Goal: Task Accomplishment & Management: Manage account settings

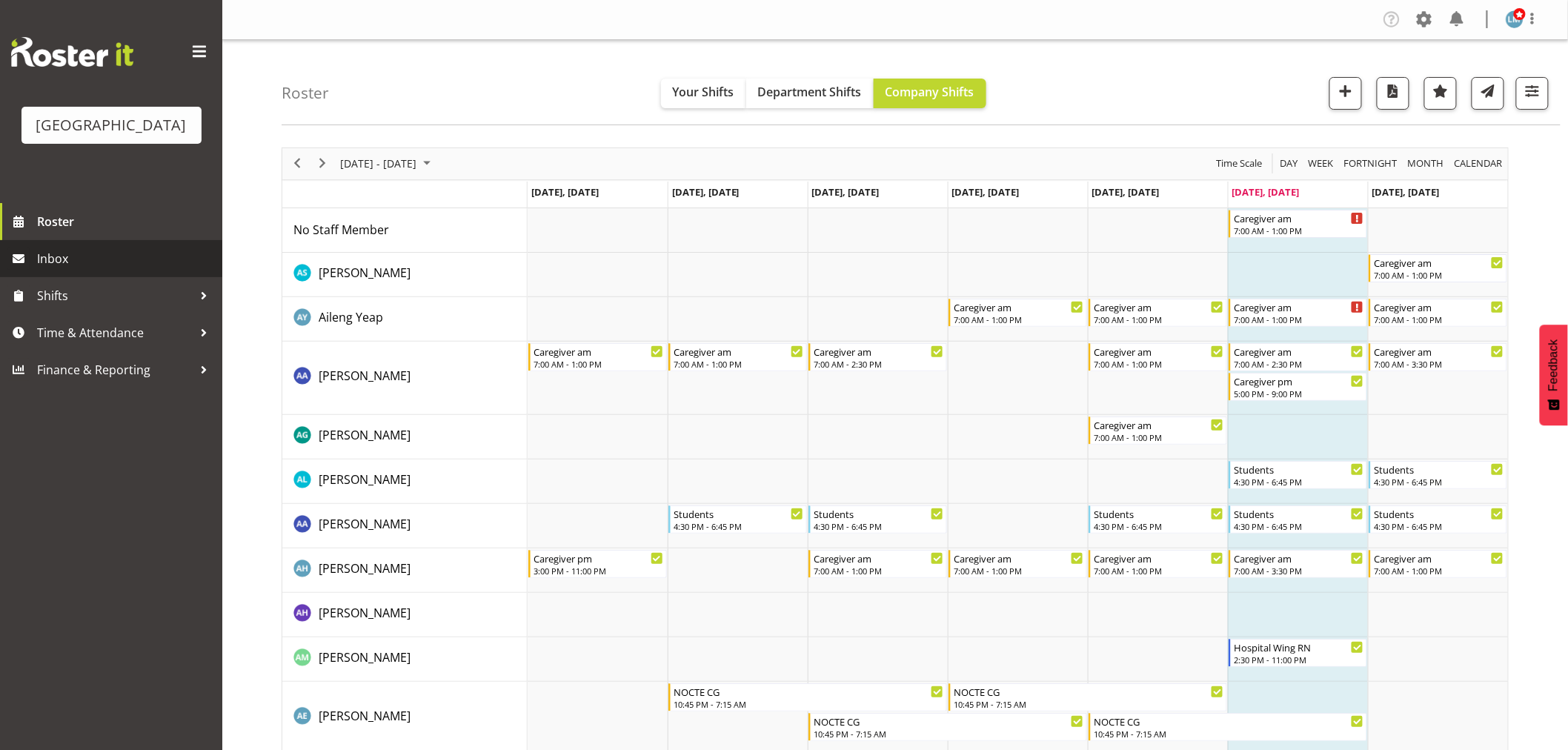
click at [62, 270] on span "Inbox" at bounding box center [126, 258] width 178 height 22
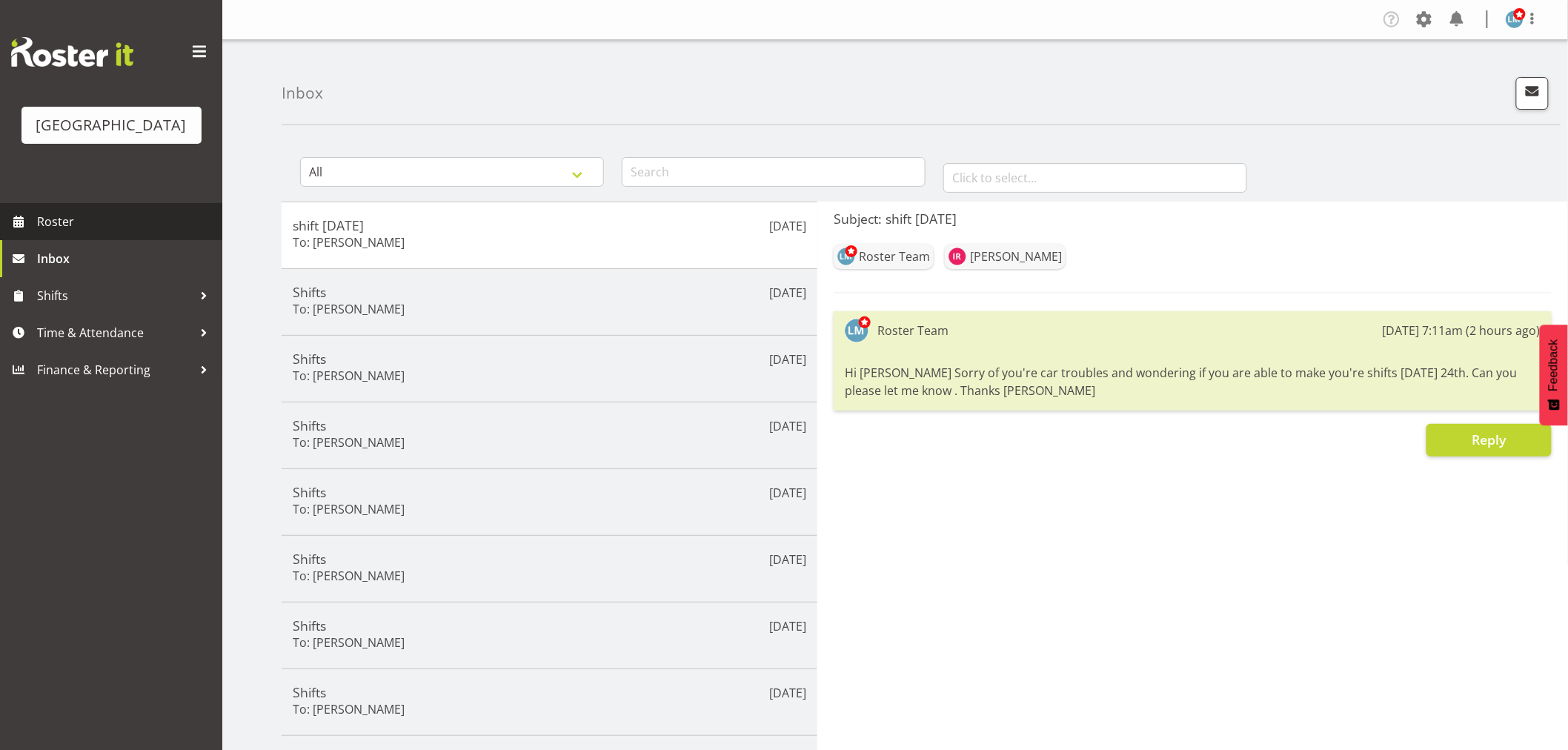
click at [55, 233] on span "Roster" at bounding box center [126, 221] width 178 height 22
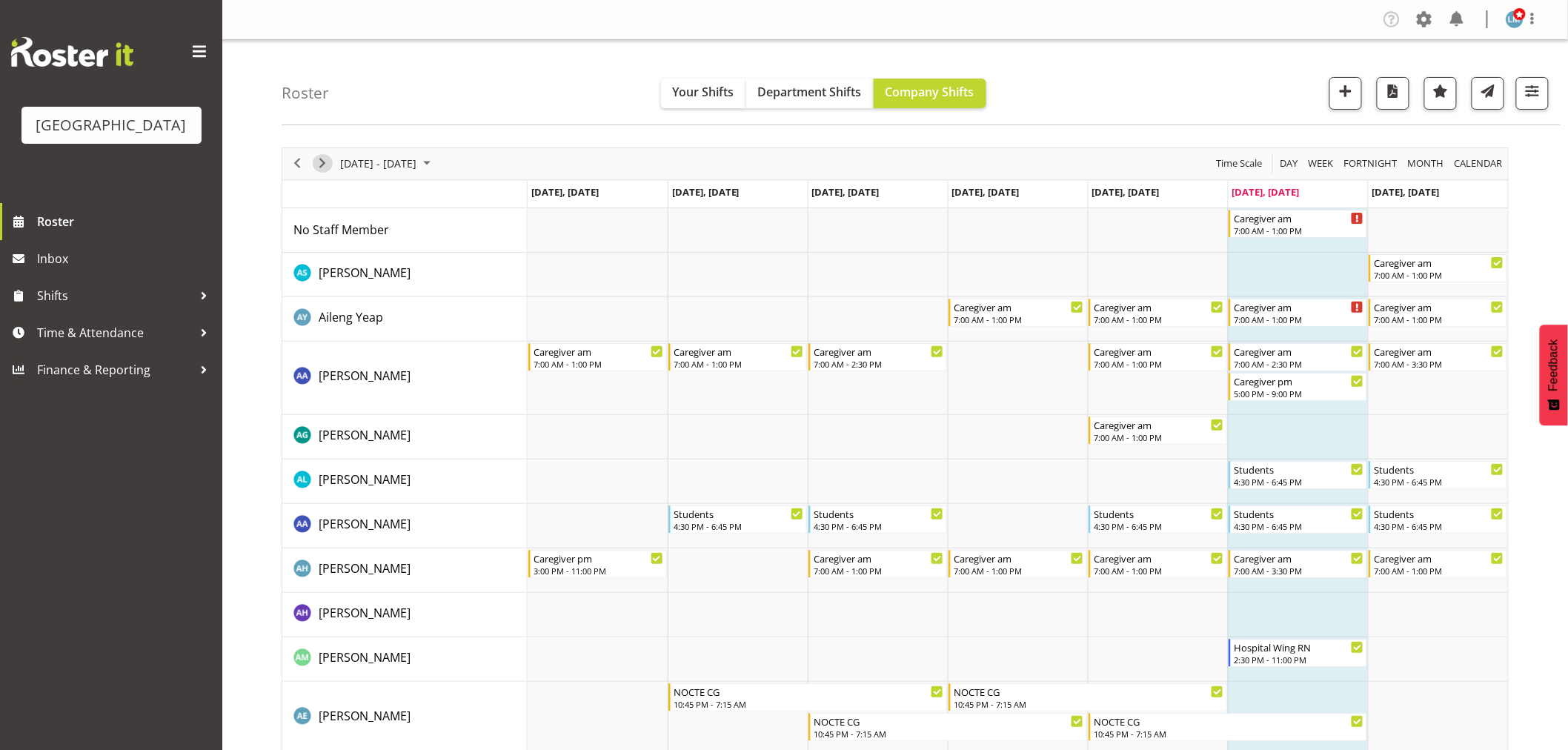
click at [319, 167] on span "Next" at bounding box center [322, 164] width 18 height 19
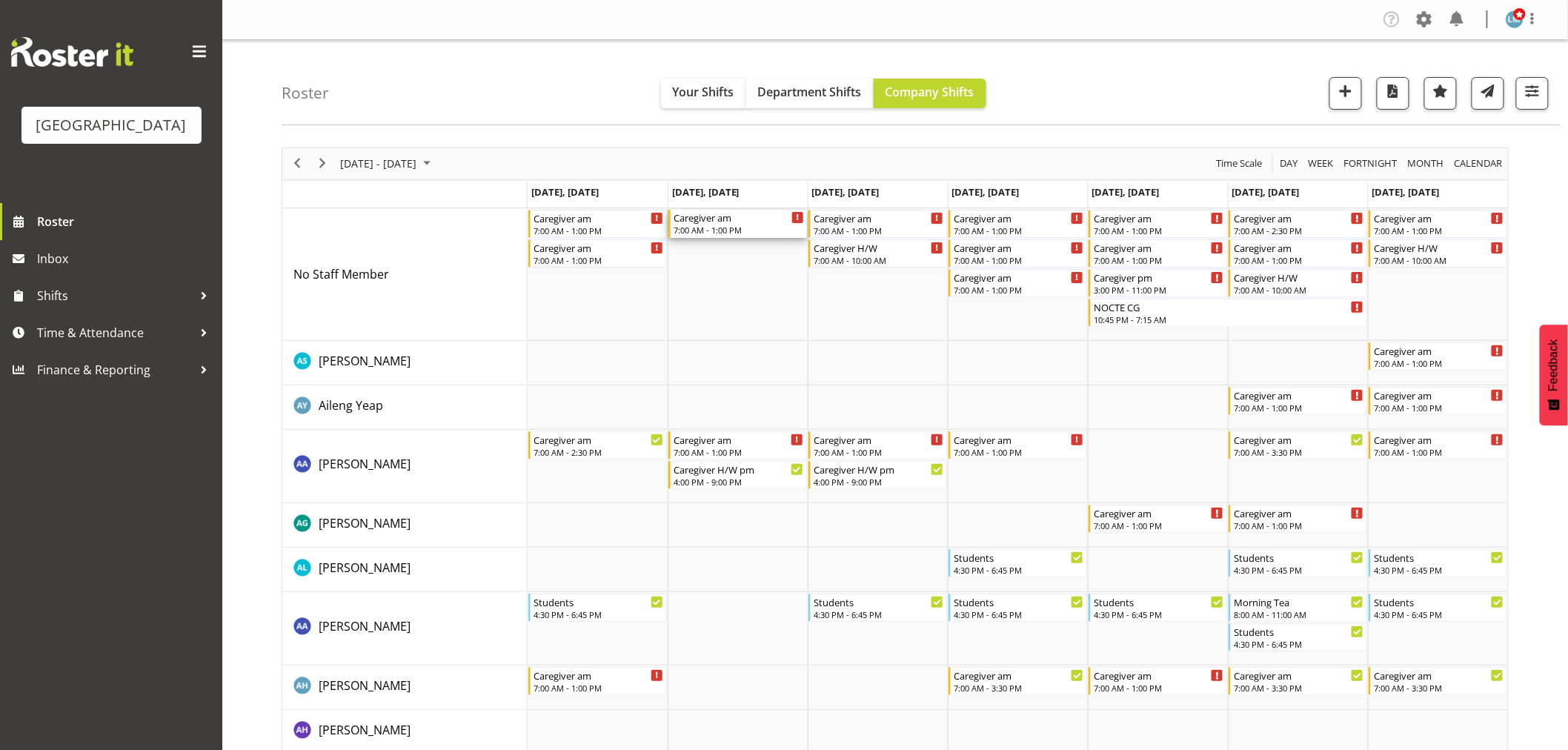
click at [721, 222] on div "Caregiver am" at bounding box center [738, 217] width 130 height 15
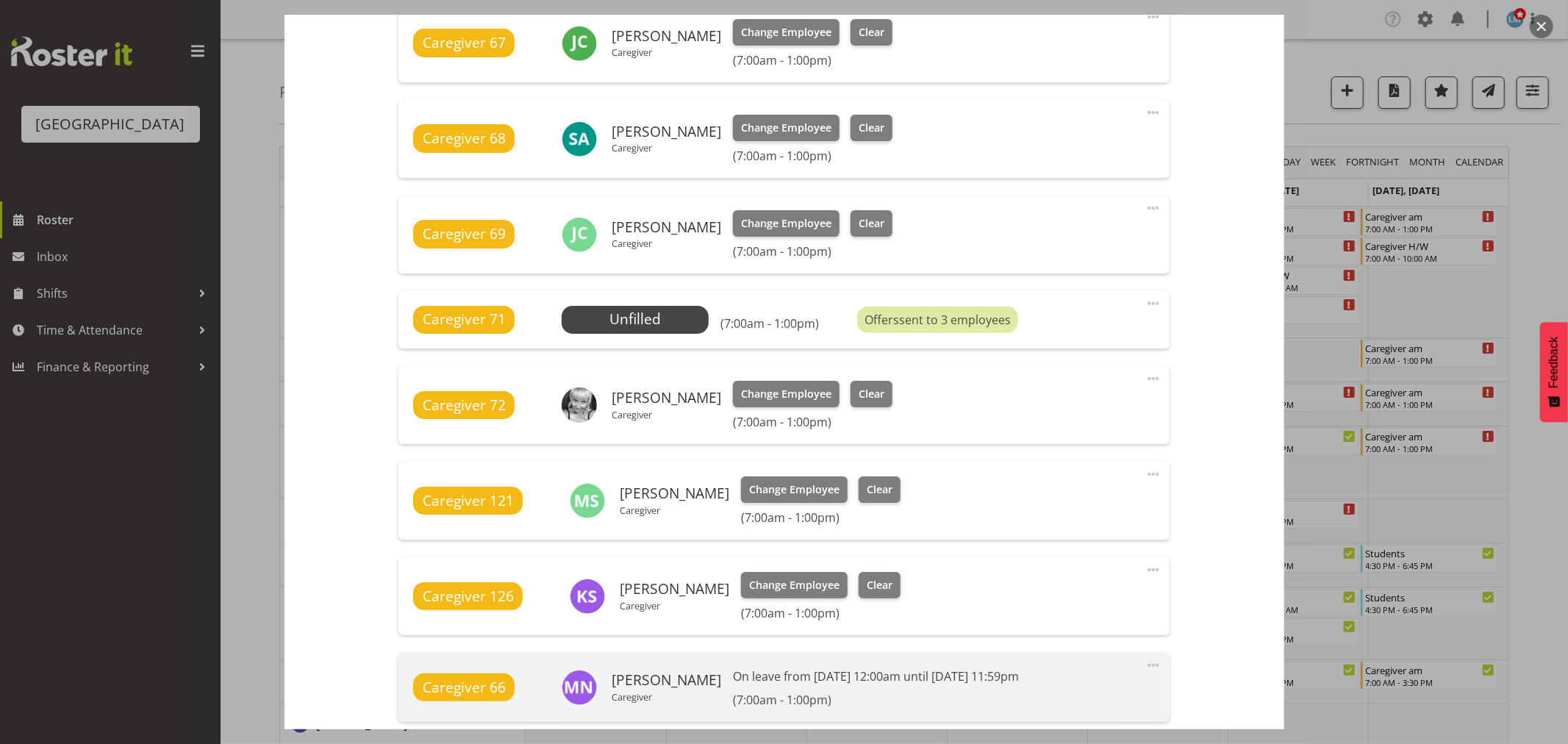
scroll to position [463, 0]
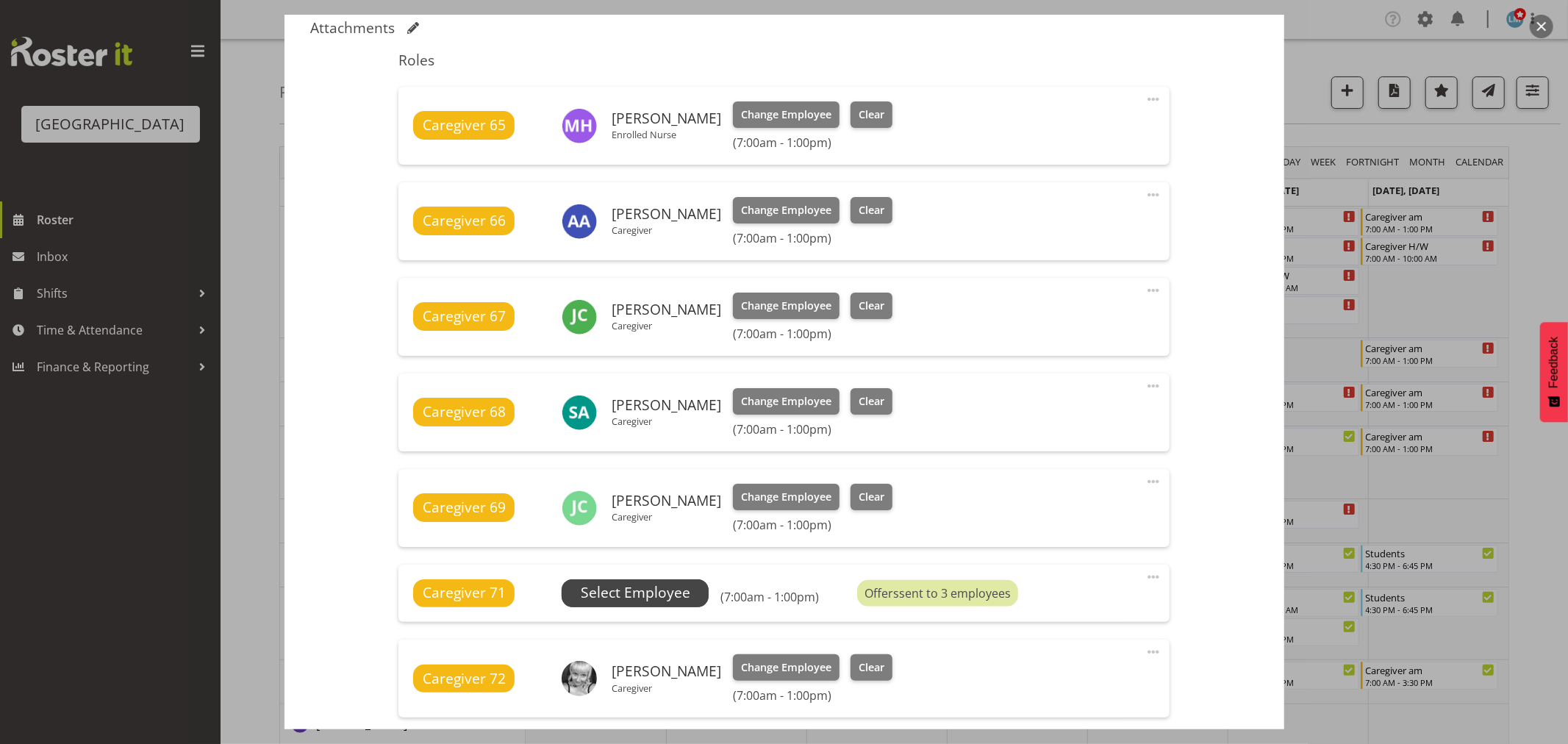
click at [598, 589] on span "Select Employee" at bounding box center [636, 593] width 110 height 21
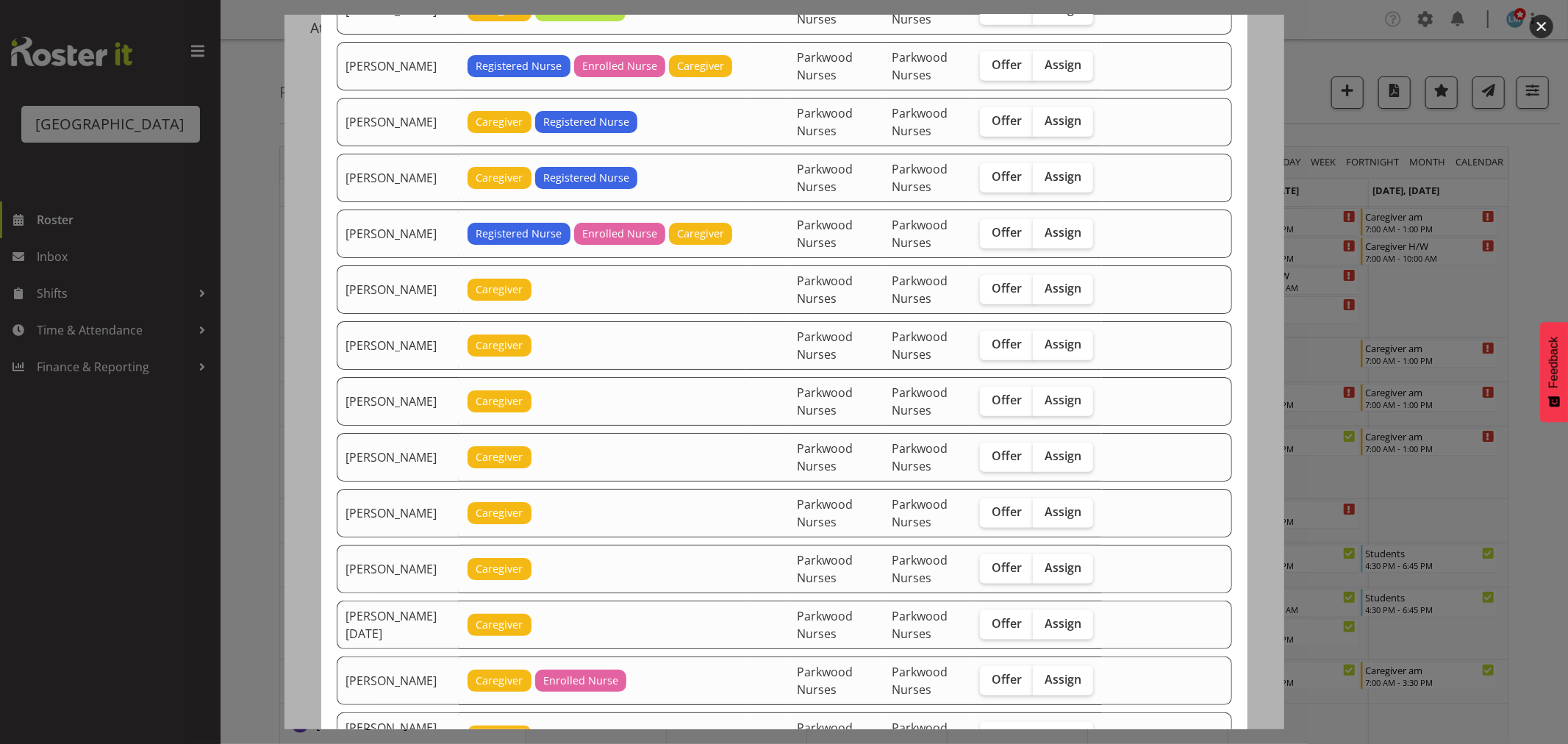
scroll to position [1214, 0]
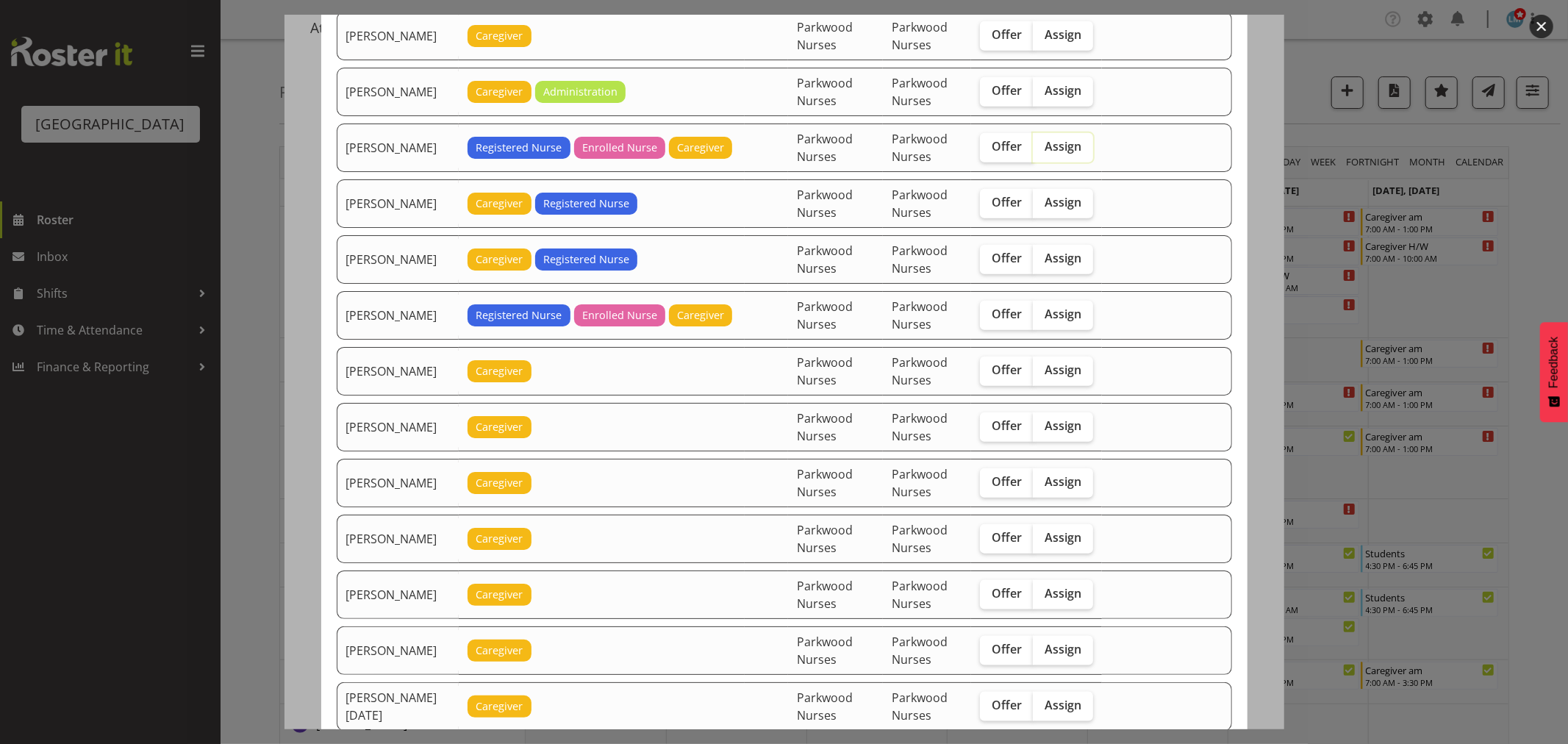
click at [1043, 152] on input "Assign" at bounding box center [1038, 147] width 10 height 10
checkbox input "true"
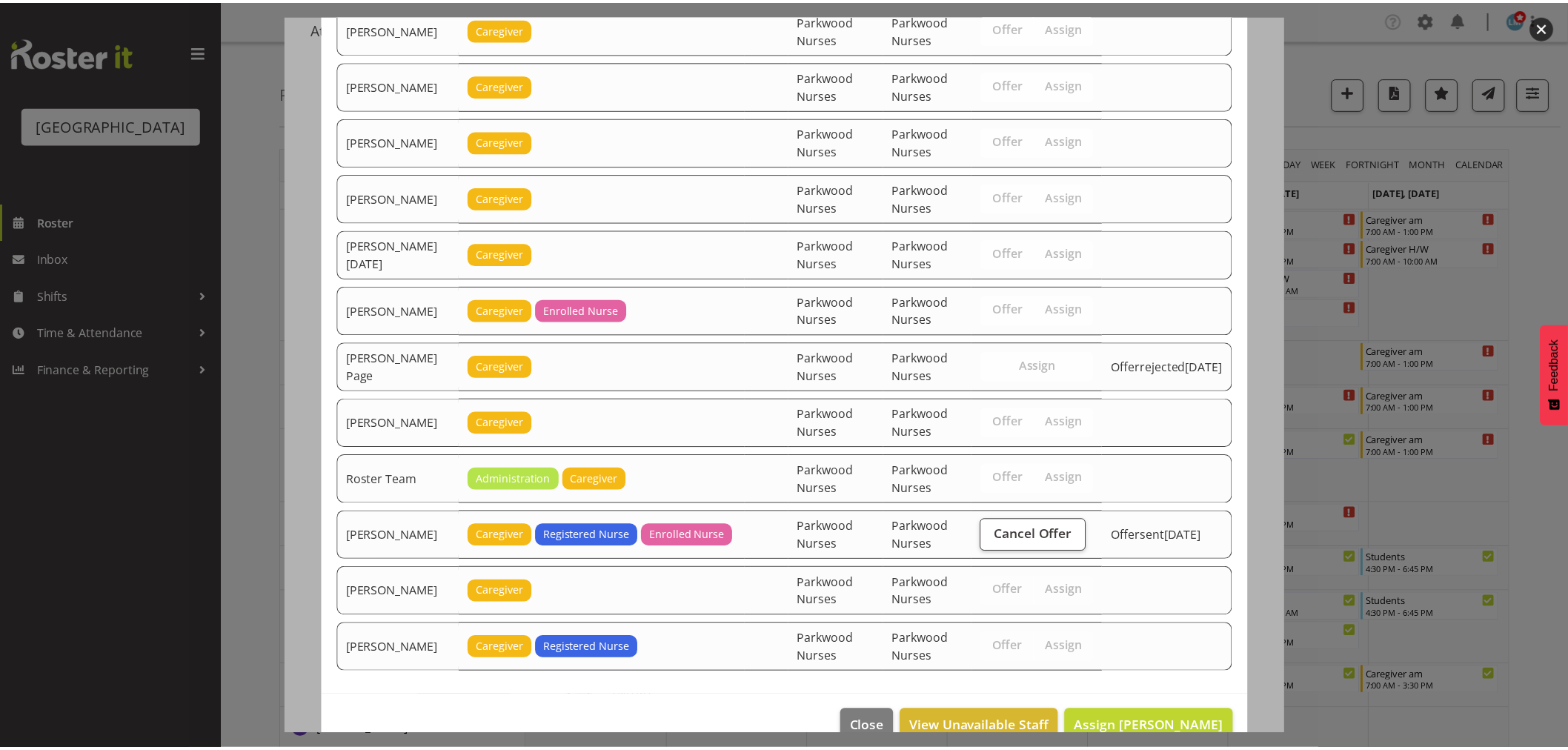
scroll to position [1718, 0]
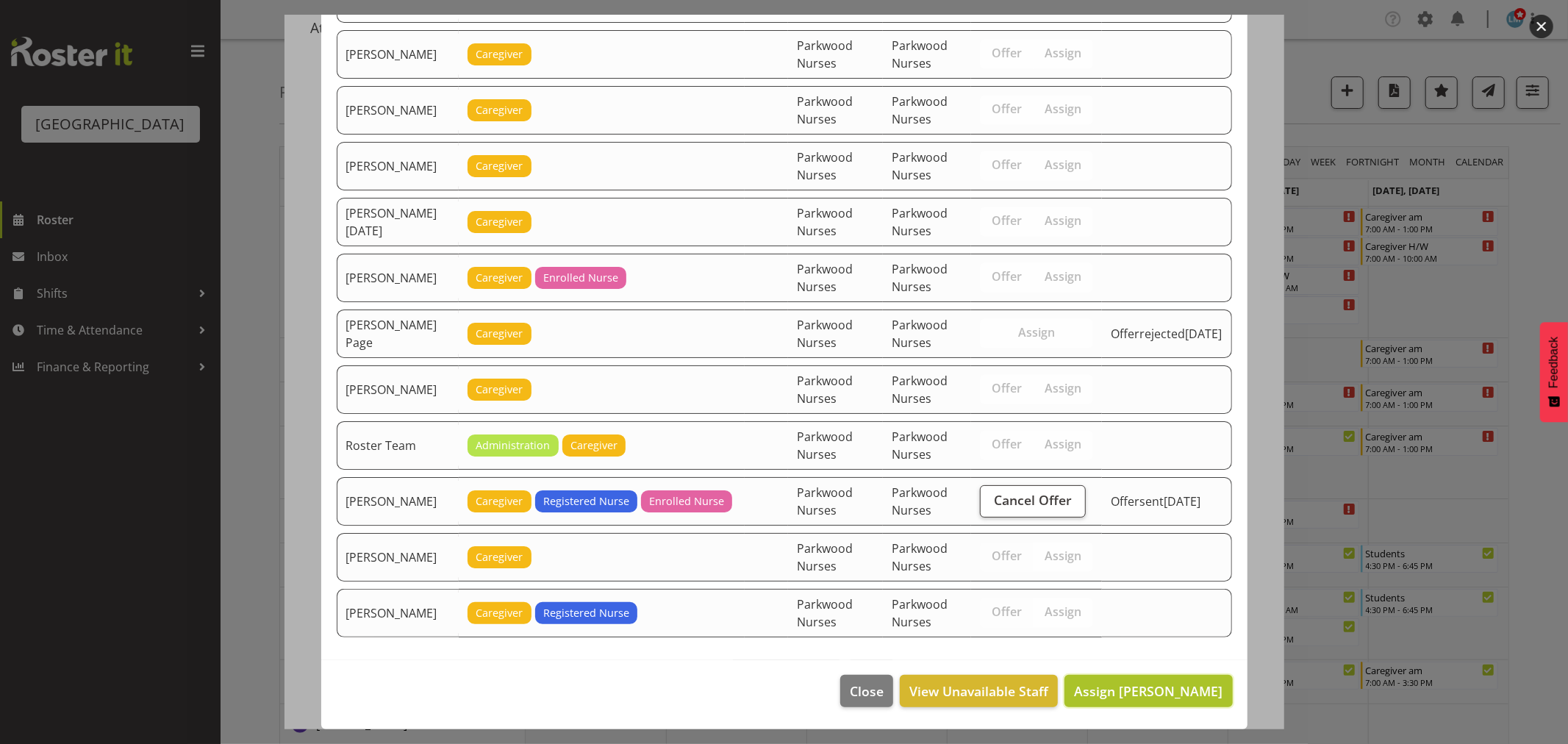
click at [1128, 687] on span "Assign Linda Shearman" at bounding box center [1148, 691] width 148 height 18
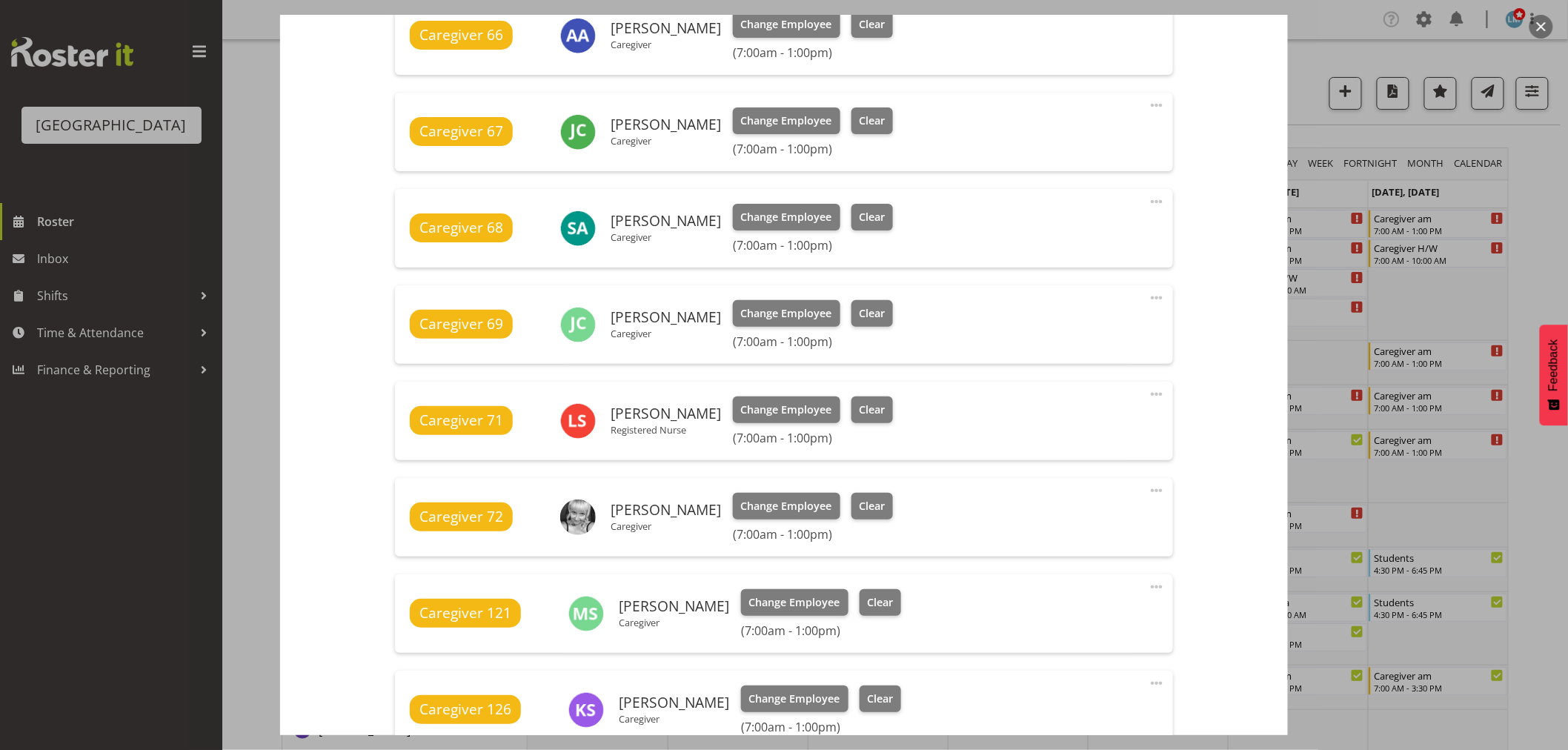
scroll to position [879, 0]
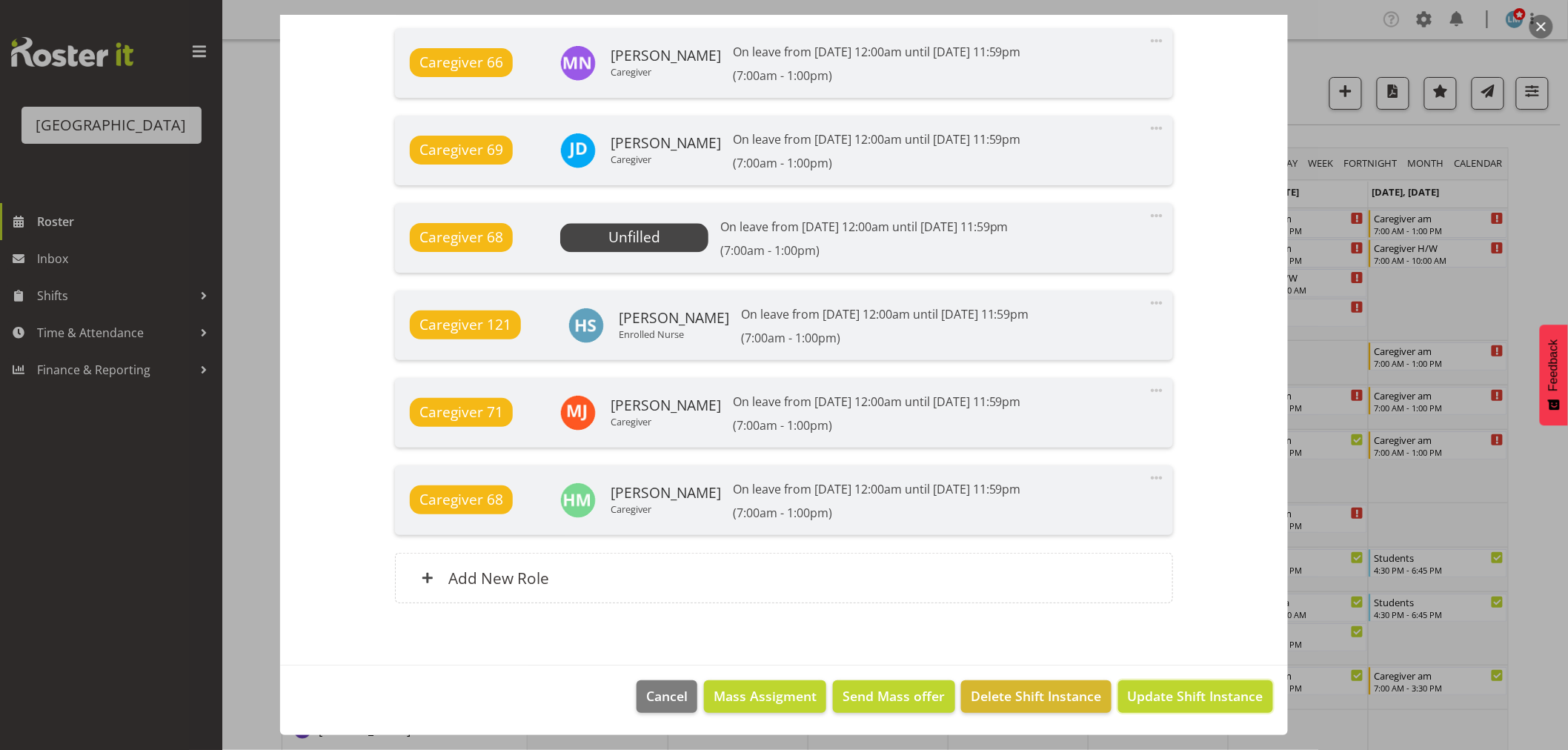
click at [1215, 692] on span "Update Shift Instance" at bounding box center [1196, 696] width 136 height 20
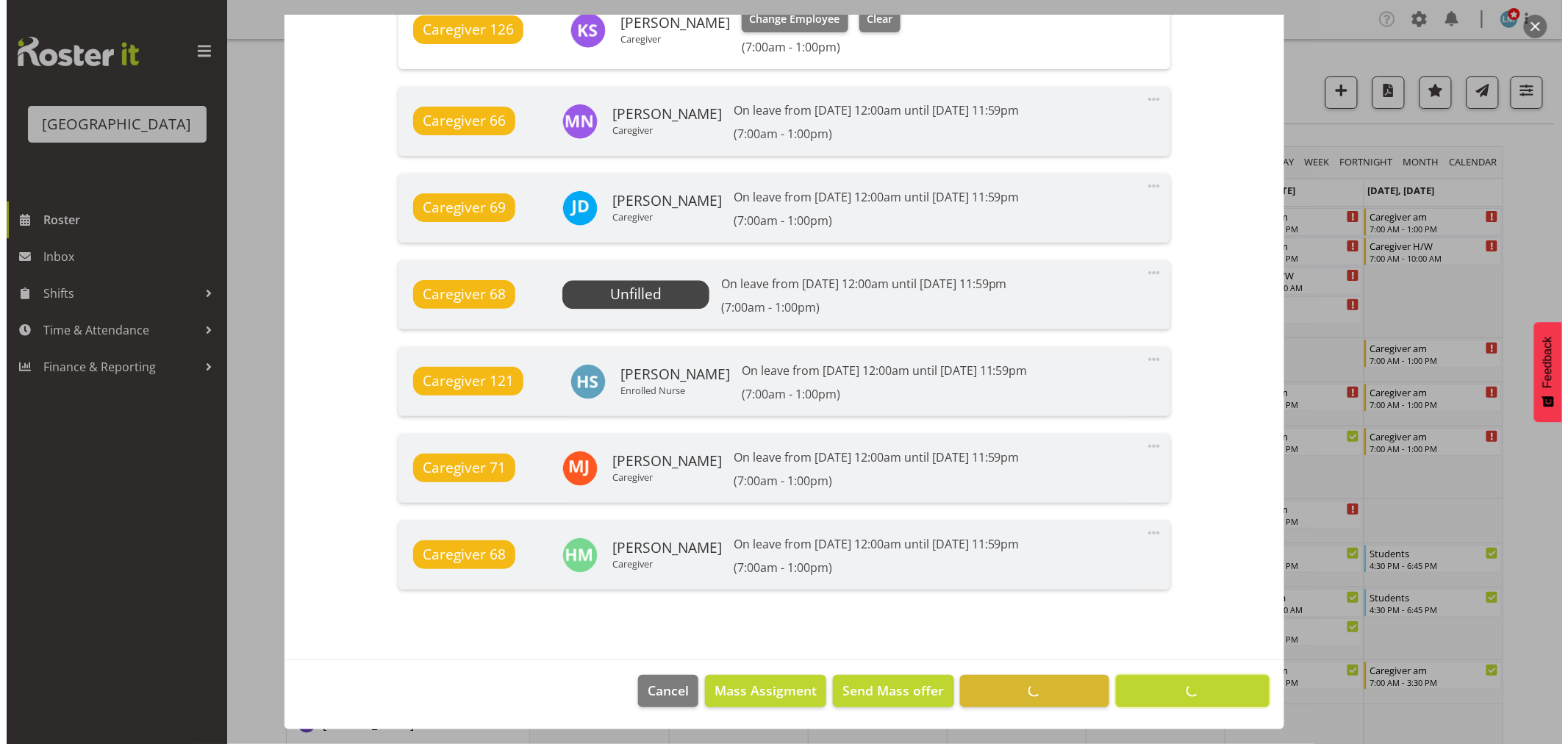
scroll to position [1323, 0]
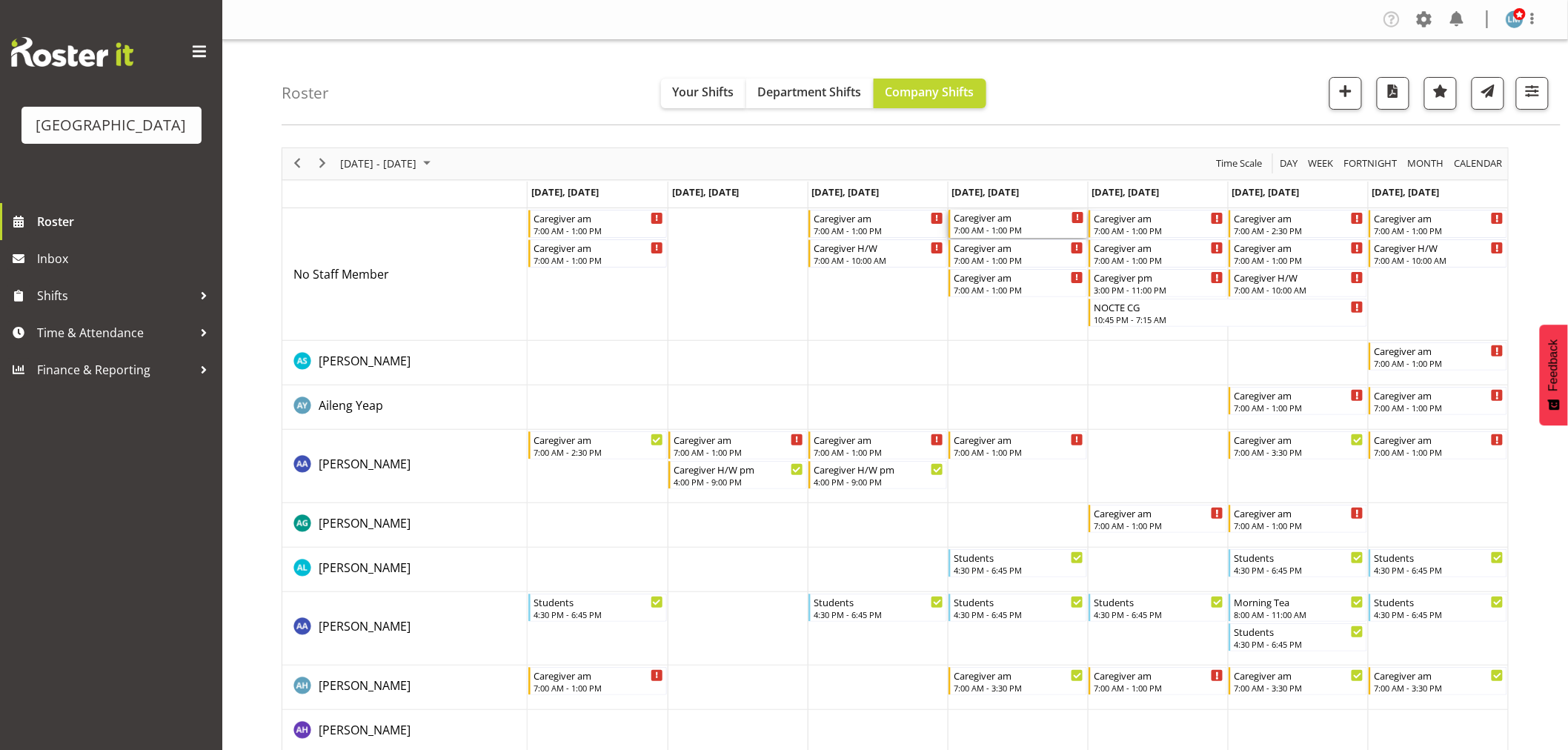
click at [995, 230] on div "7:00 AM - 1:00 PM" at bounding box center [1019, 229] width 130 height 12
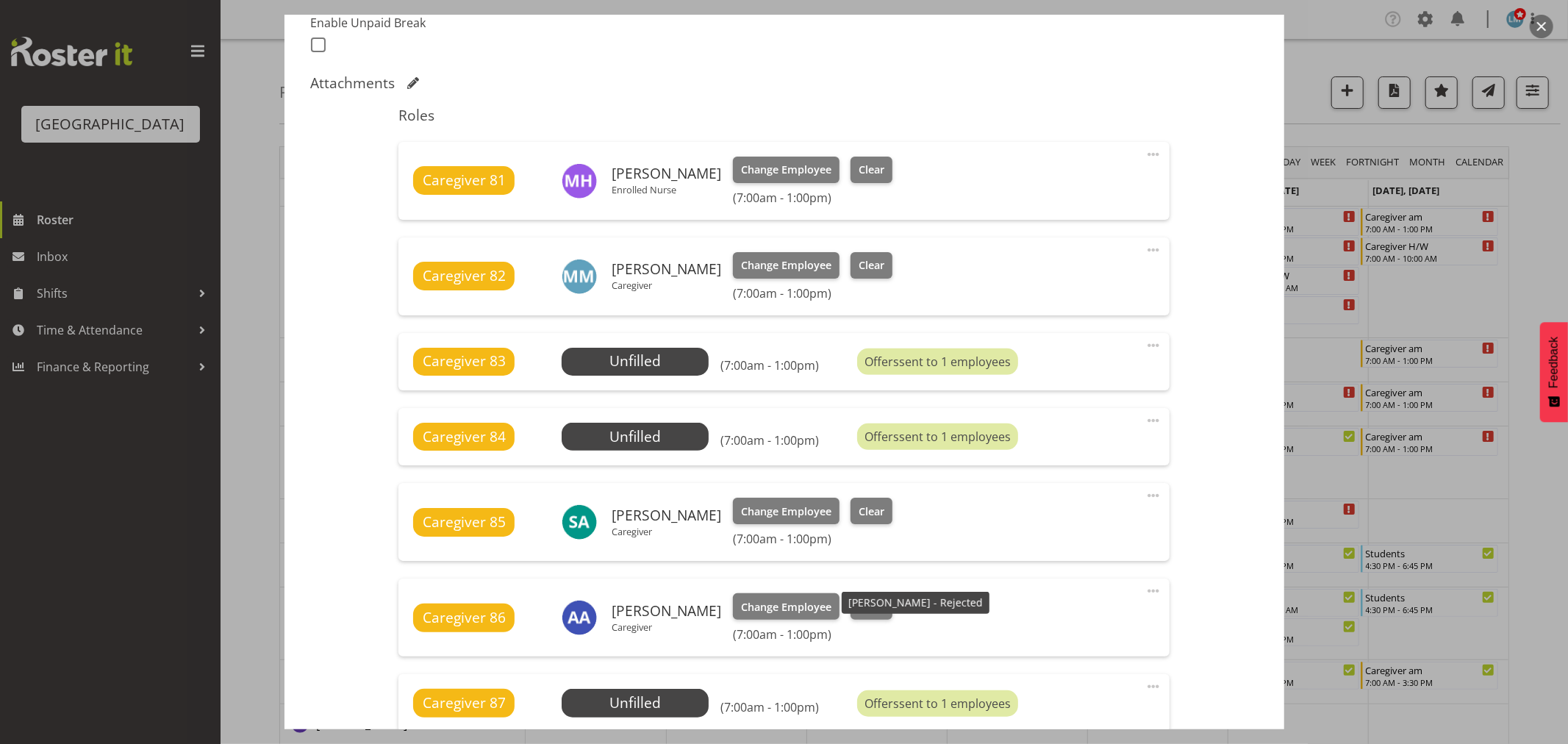
scroll to position [653, 0]
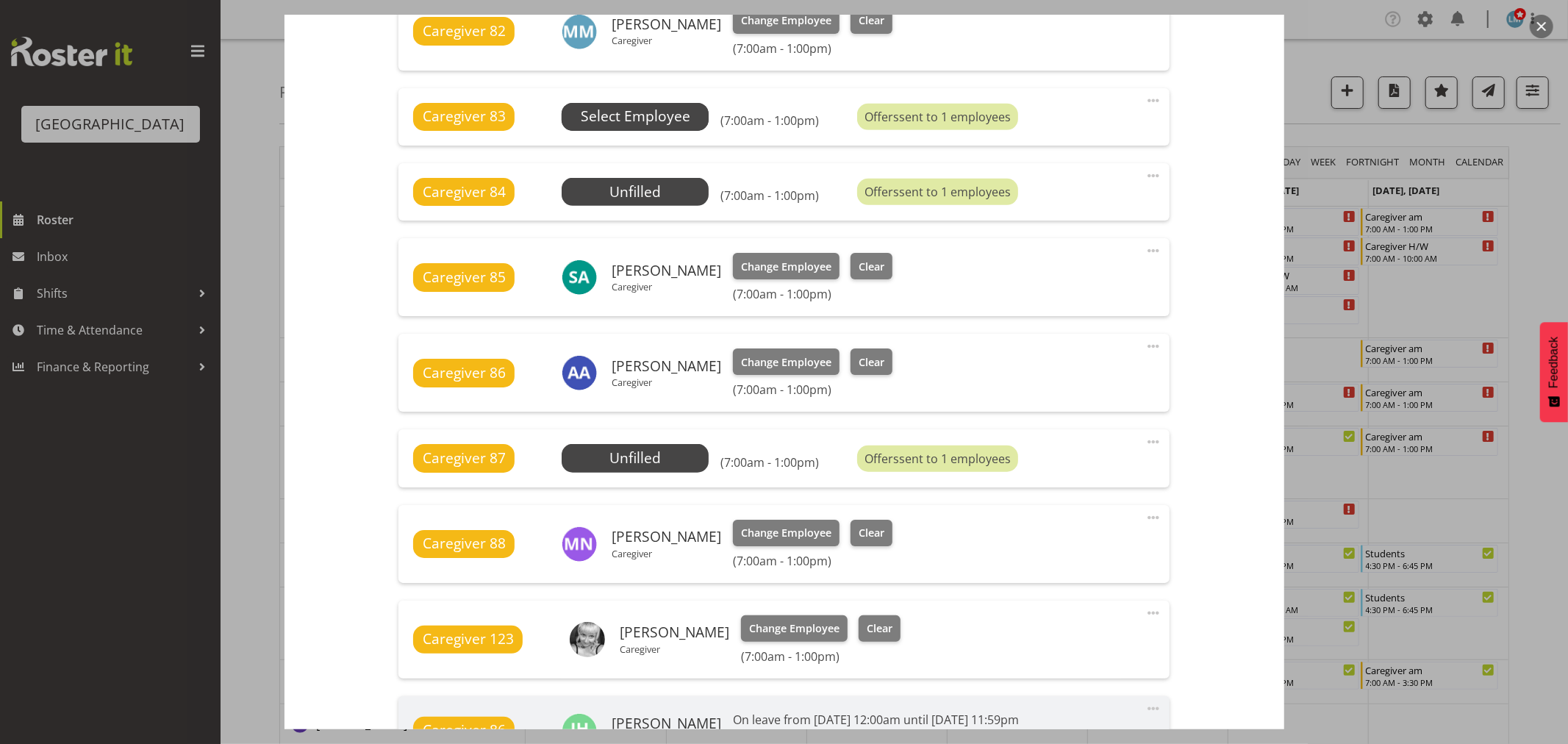
click at [651, 121] on span "Select Employee" at bounding box center [636, 116] width 110 height 21
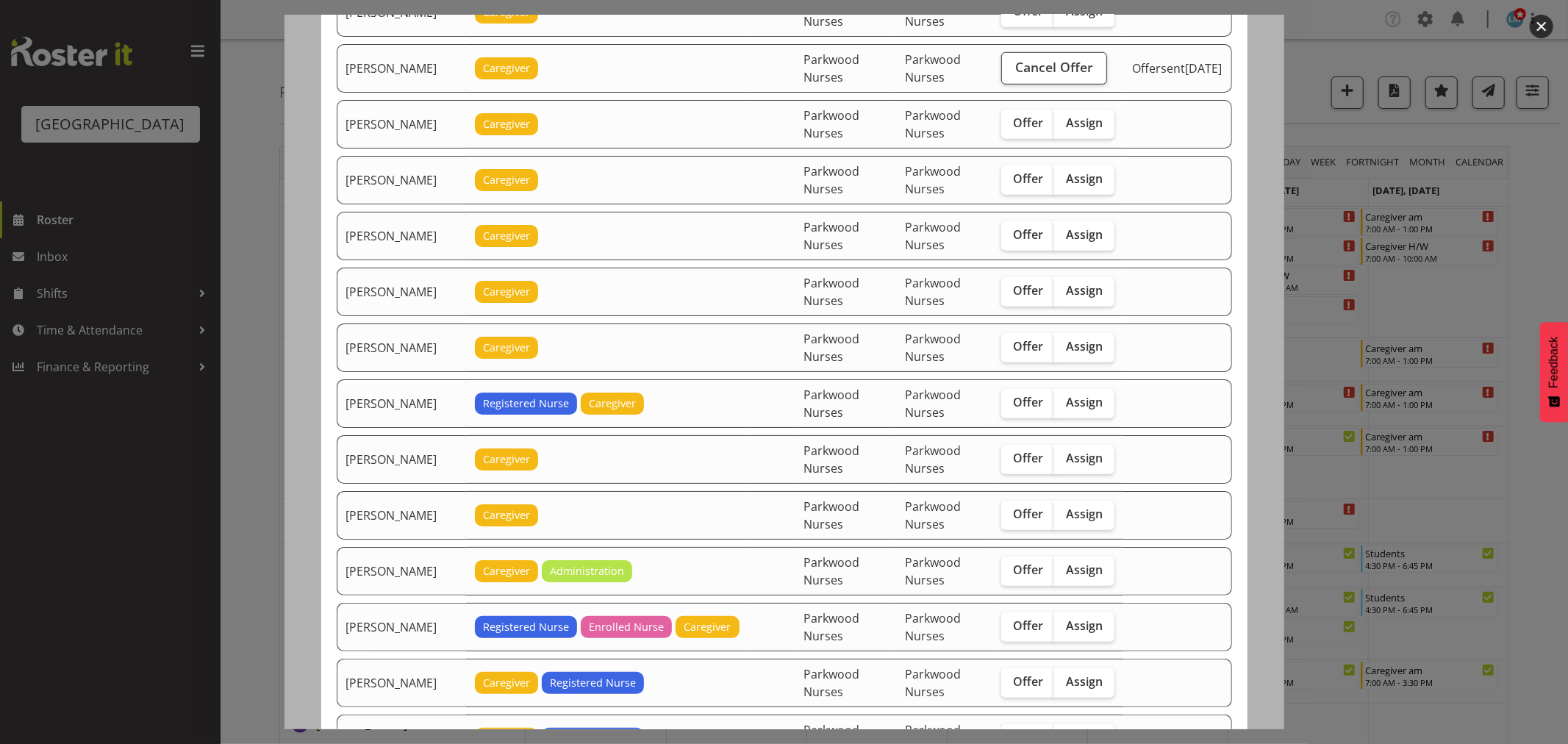
scroll to position [898, 0]
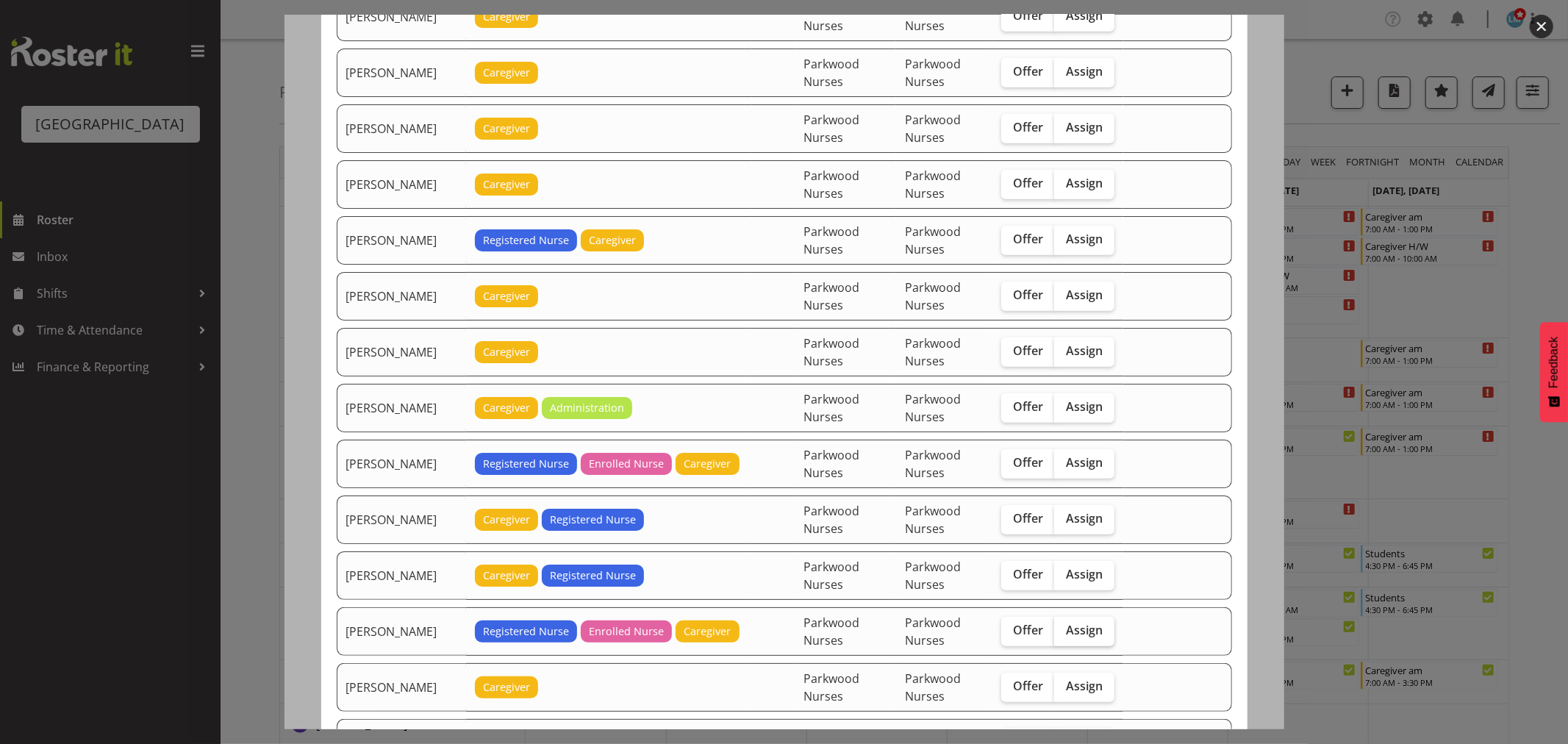
click at [1092, 637] on span "Assign" at bounding box center [1085, 630] width 37 height 15
click at [1064, 635] on input "Assign" at bounding box center [1060, 630] width 10 height 10
checkbox input "true"
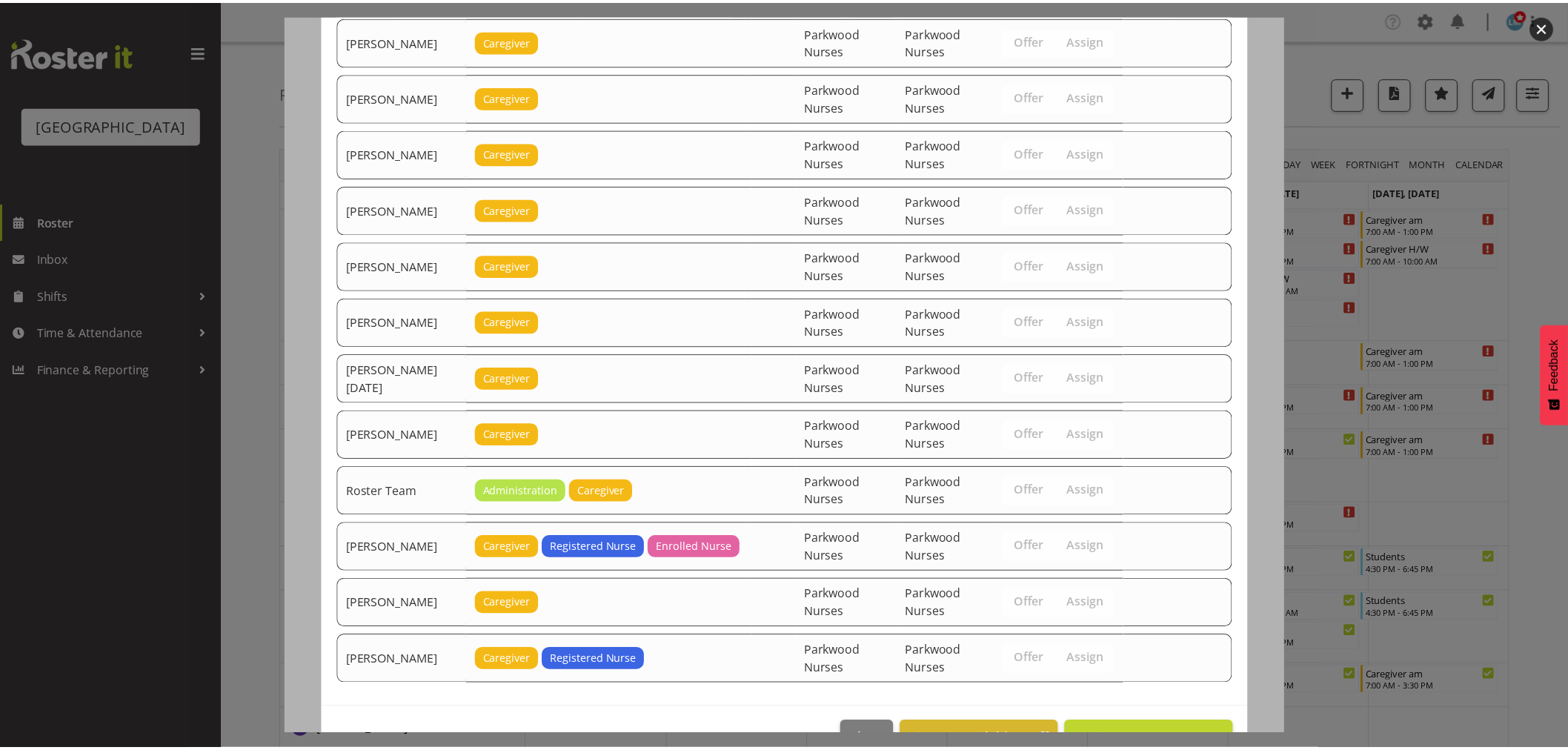
scroll to position [1663, 0]
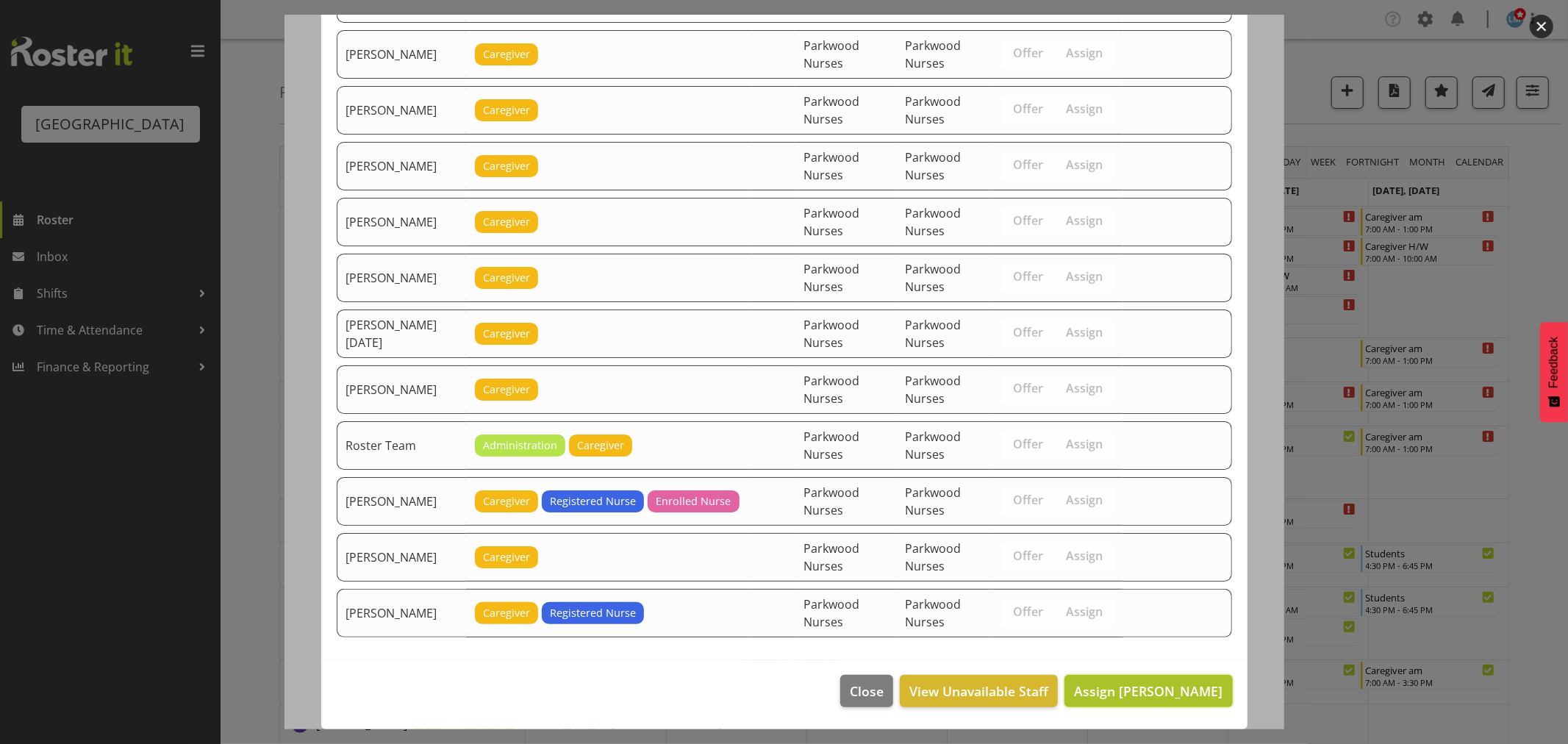
click at [1179, 692] on span "Assign Lois Girdwood" at bounding box center [1148, 691] width 148 height 18
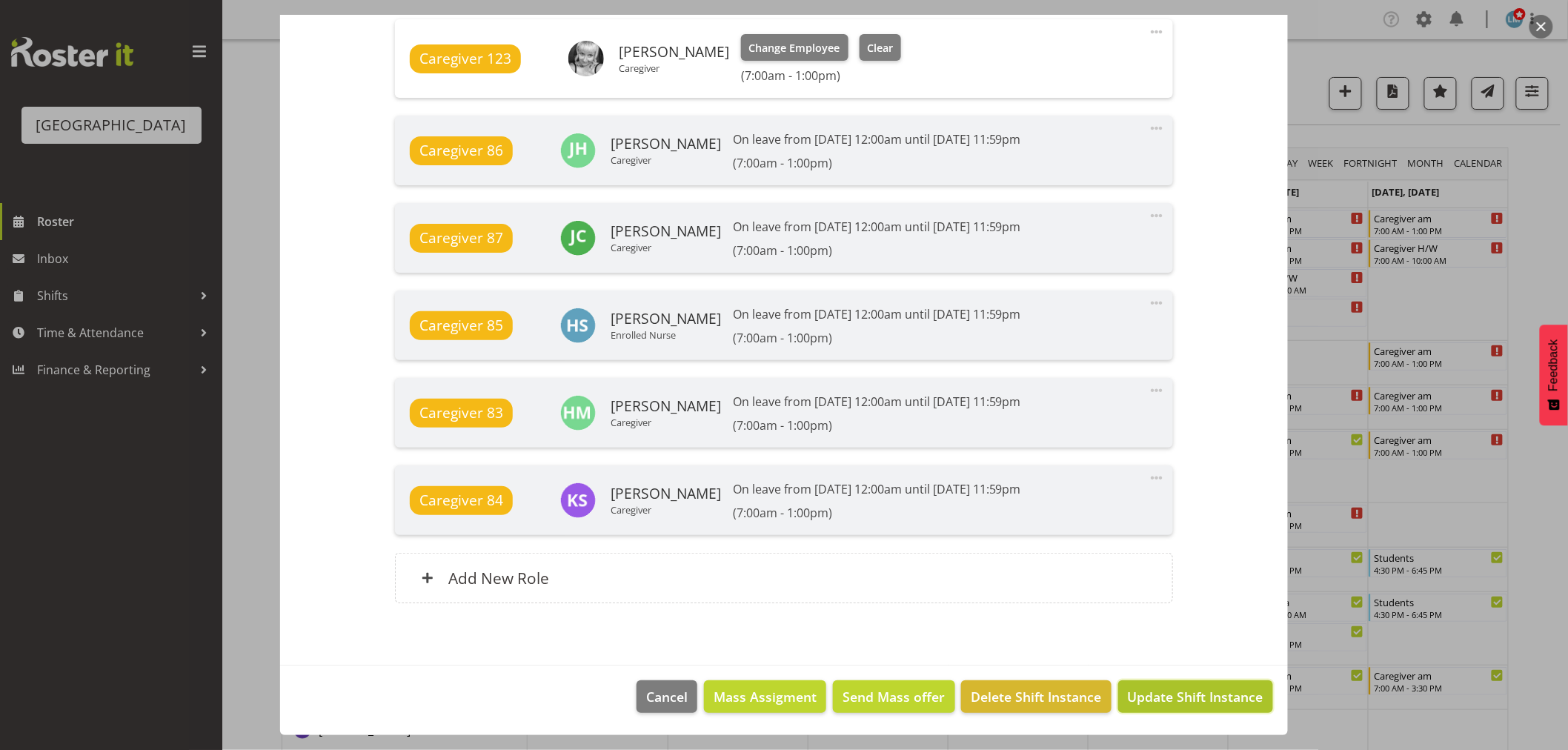
click at [1195, 700] on span "Update Shift Instance" at bounding box center [1196, 697] width 136 height 20
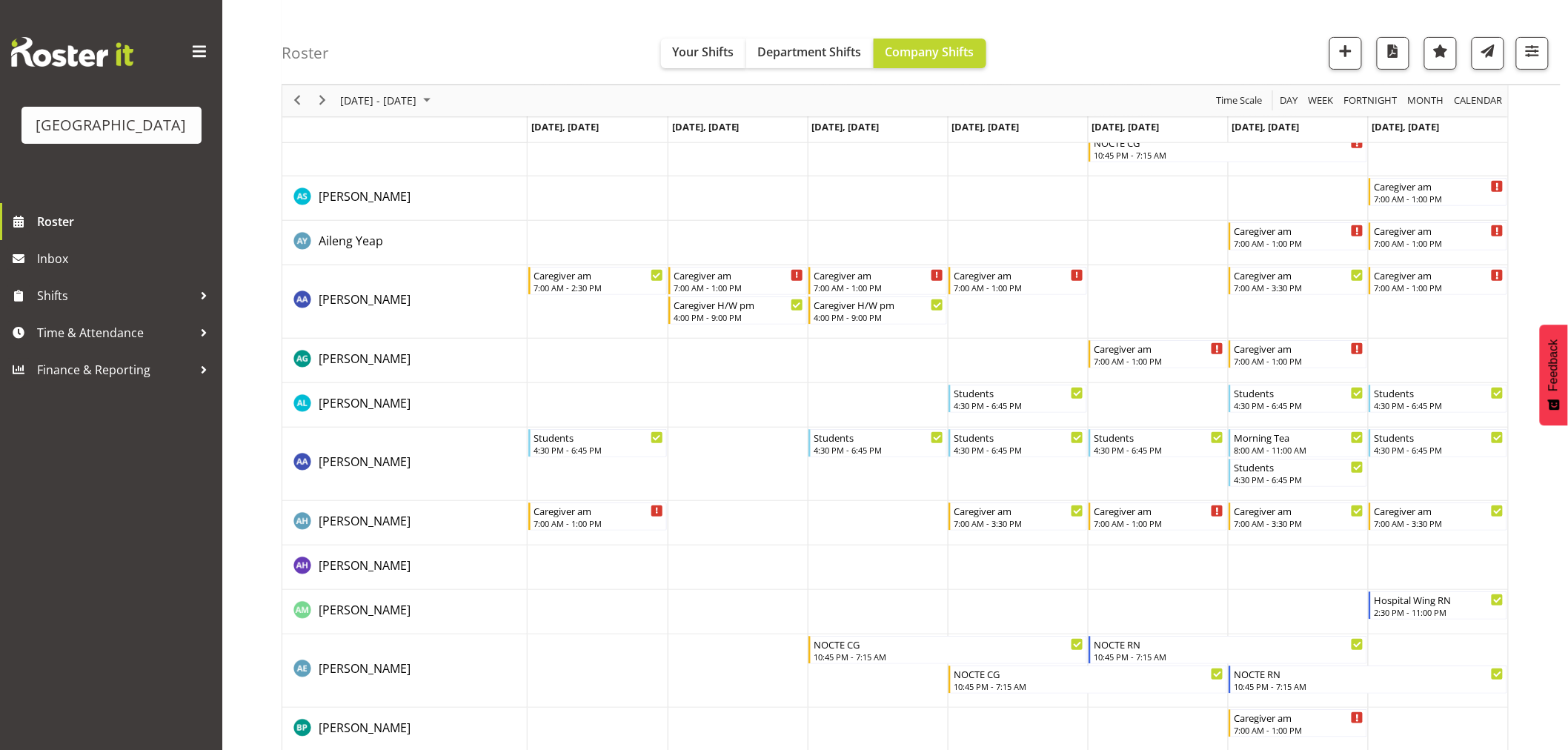
scroll to position [0, 0]
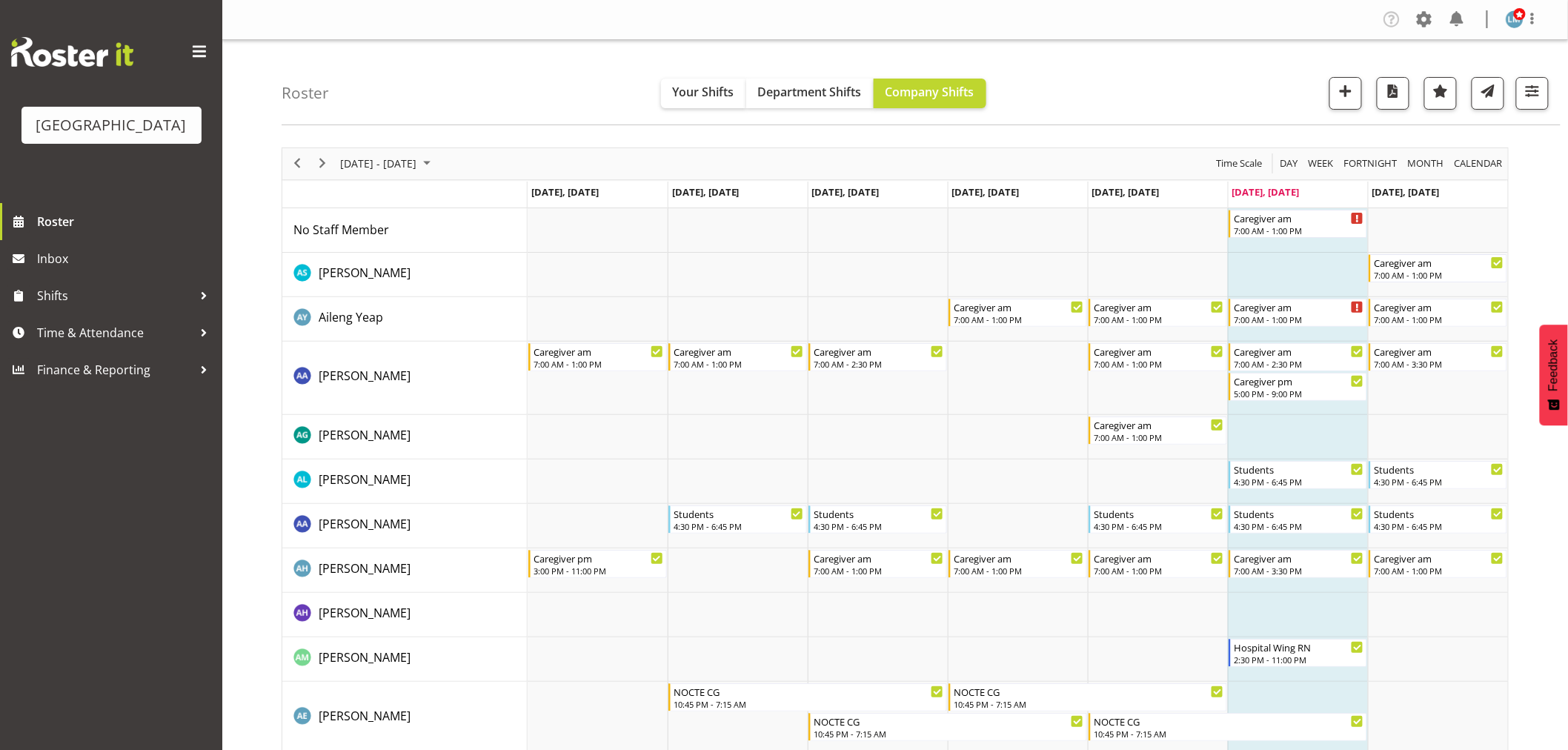
drag, startPoint x: 1536, startPoint y: 2, endPoint x: 572, endPoint y: 102, distance: 969.2
click at [572, 102] on div "Roster Your Shifts Department Shifts Company Shifts All Locations Clear Parkwoo…" at bounding box center [921, 82] width 1279 height 85
click at [1534, 20] on span at bounding box center [1532, 19] width 18 height 18
click at [1521, 79] on link "Log Out" at bounding box center [1470, 77] width 142 height 27
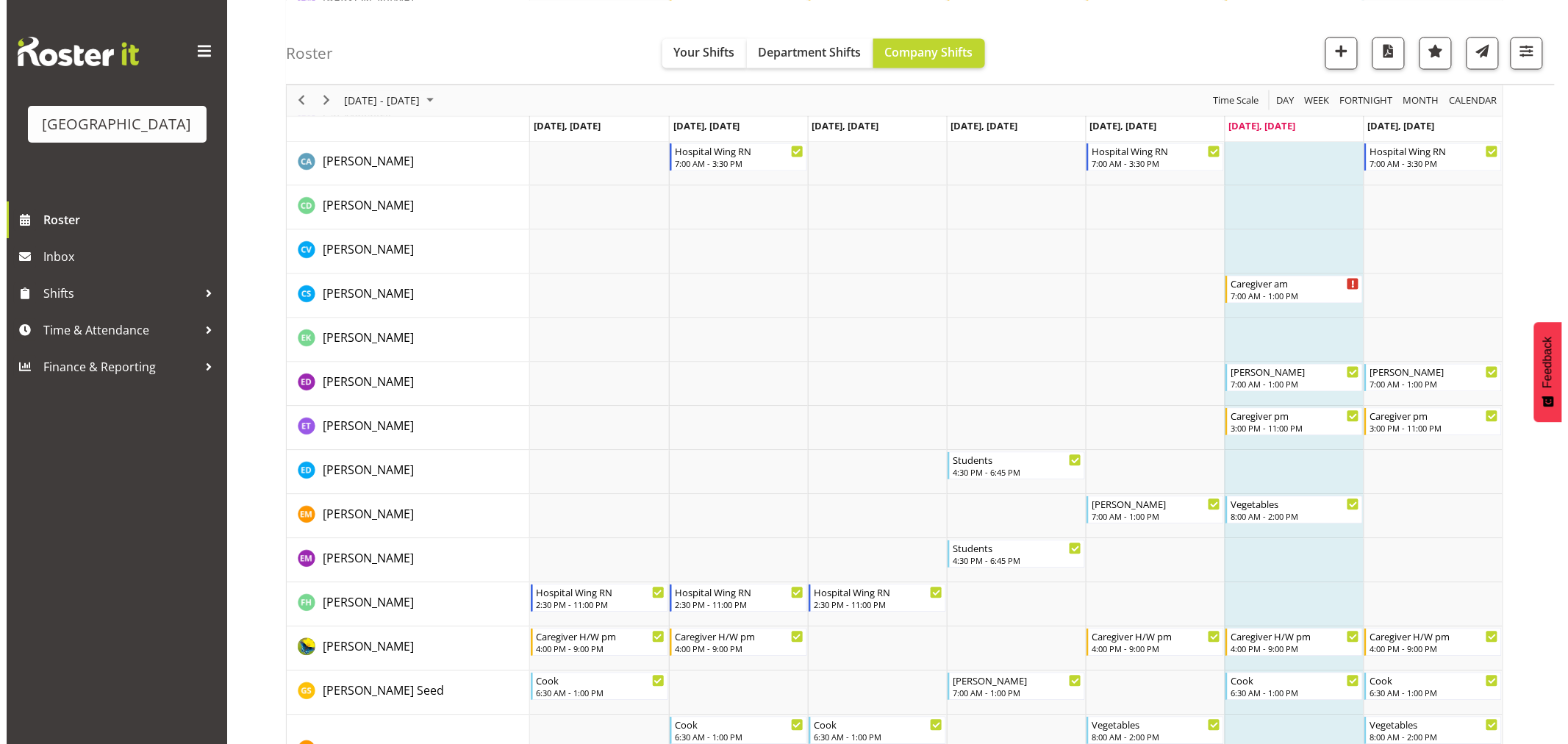
scroll to position [1225, 0]
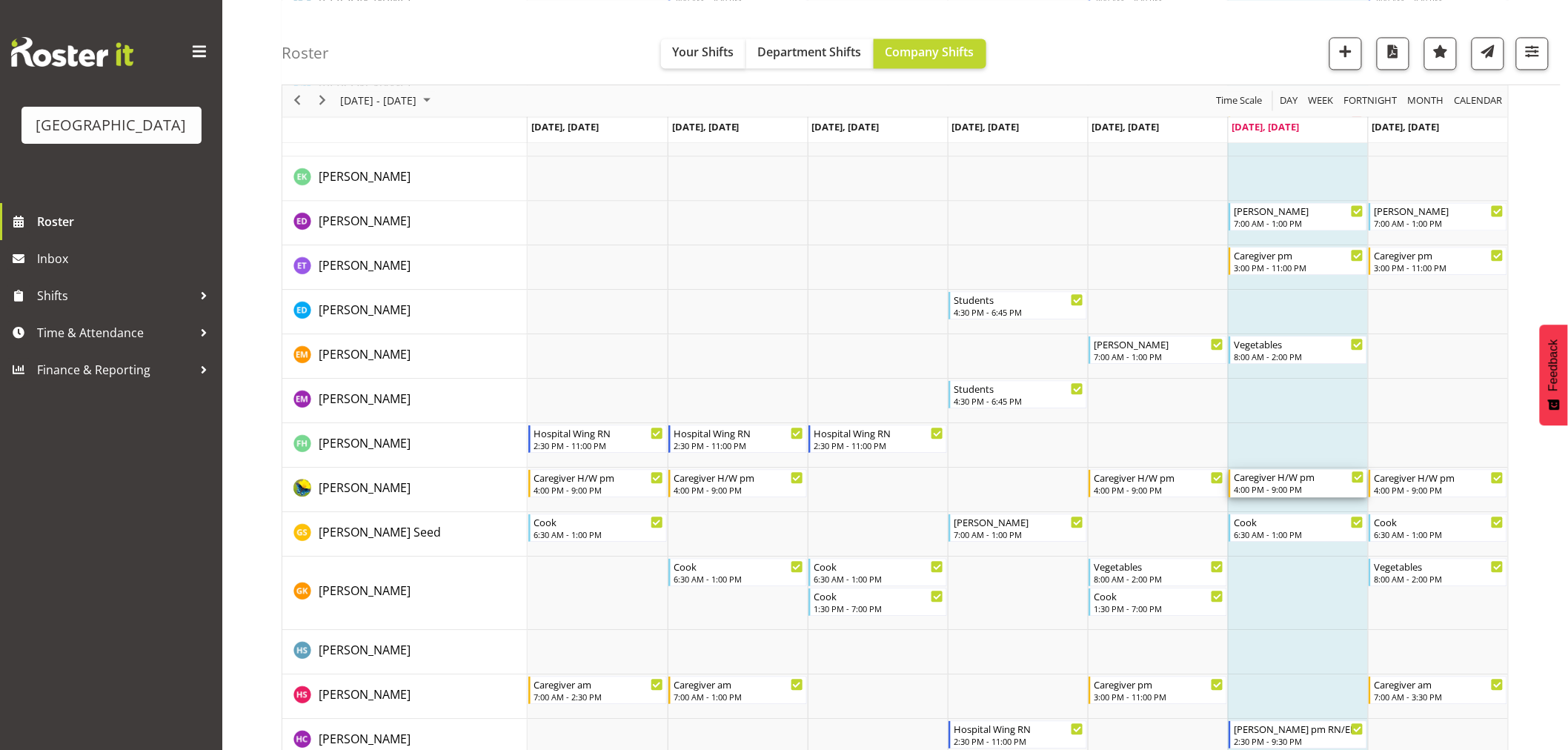
click at [1313, 482] on div "Caregiver H/W pm" at bounding box center [1299, 477] width 130 height 15
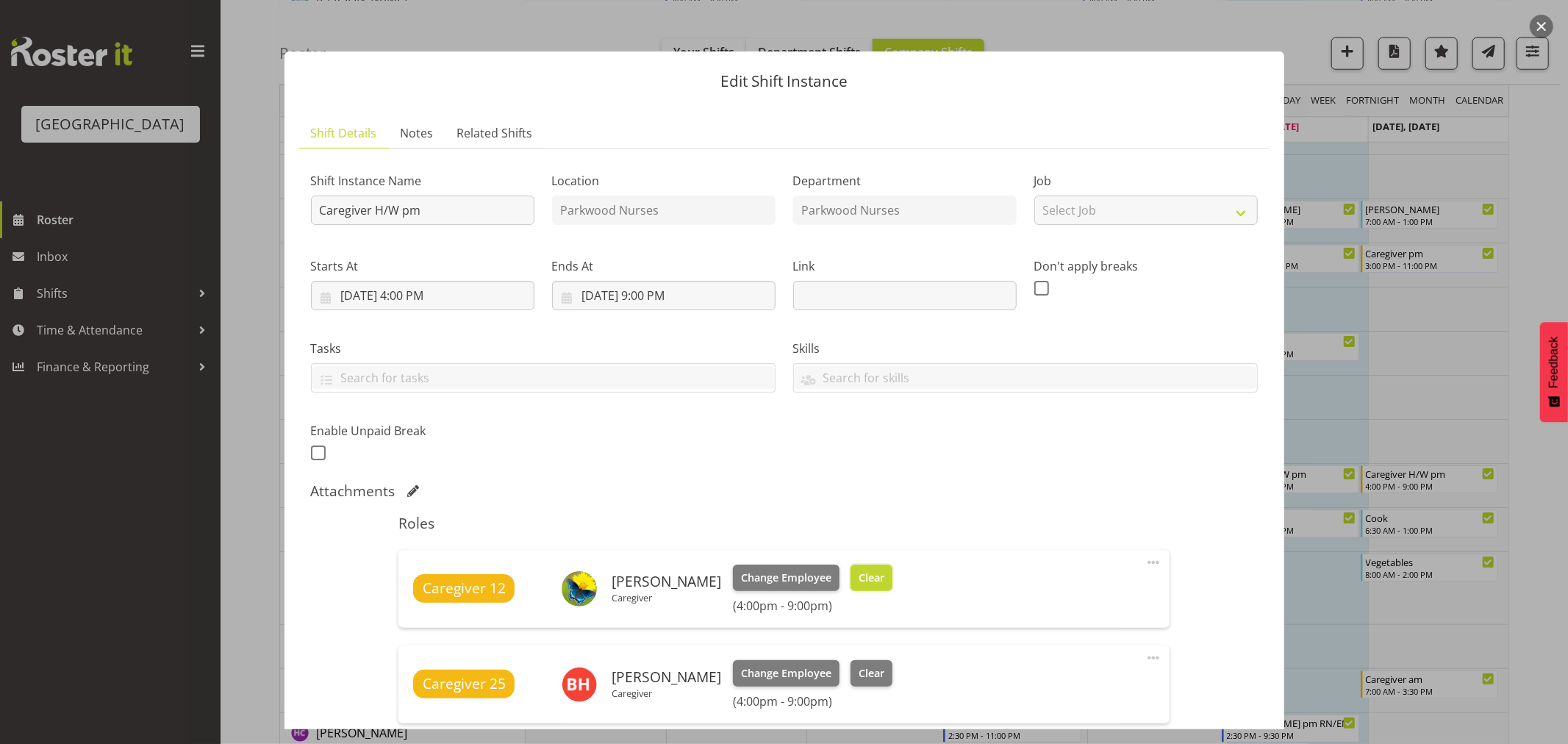
click at [860, 586] on button "Clear" at bounding box center [872, 578] width 42 height 27
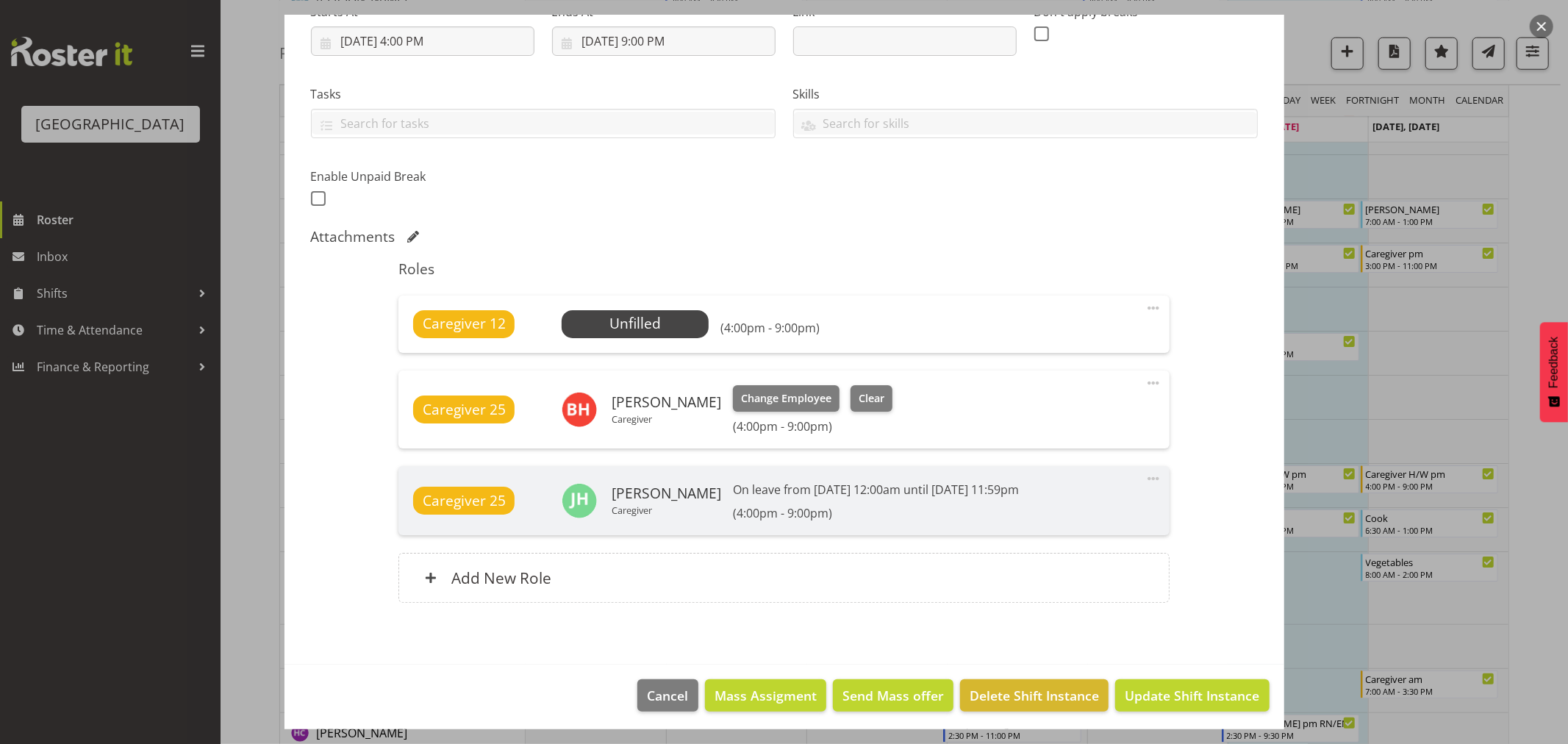
scroll to position [259, 0]
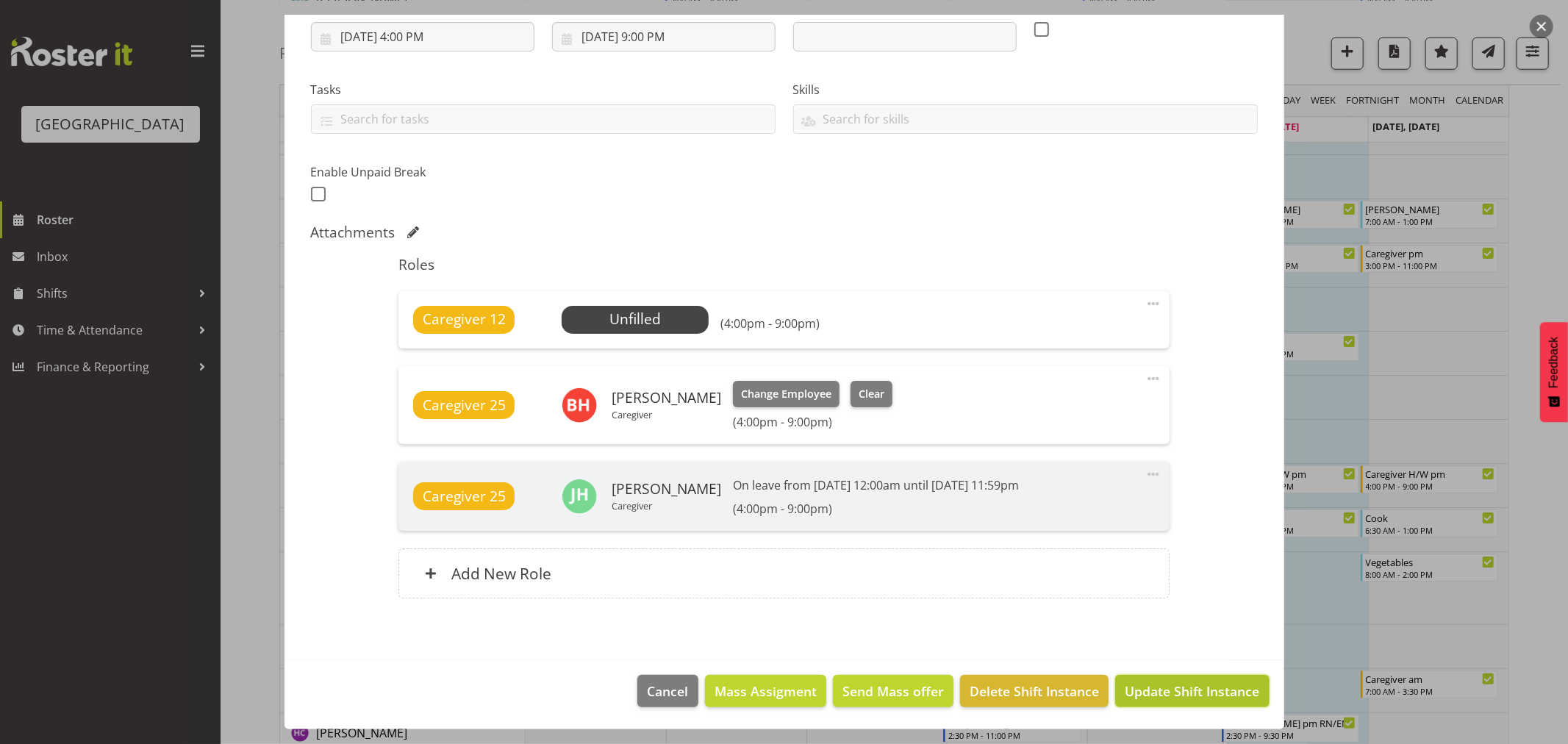
click at [1162, 679] on button "Update Shift Instance" at bounding box center [1192, 691] width 153 height 32
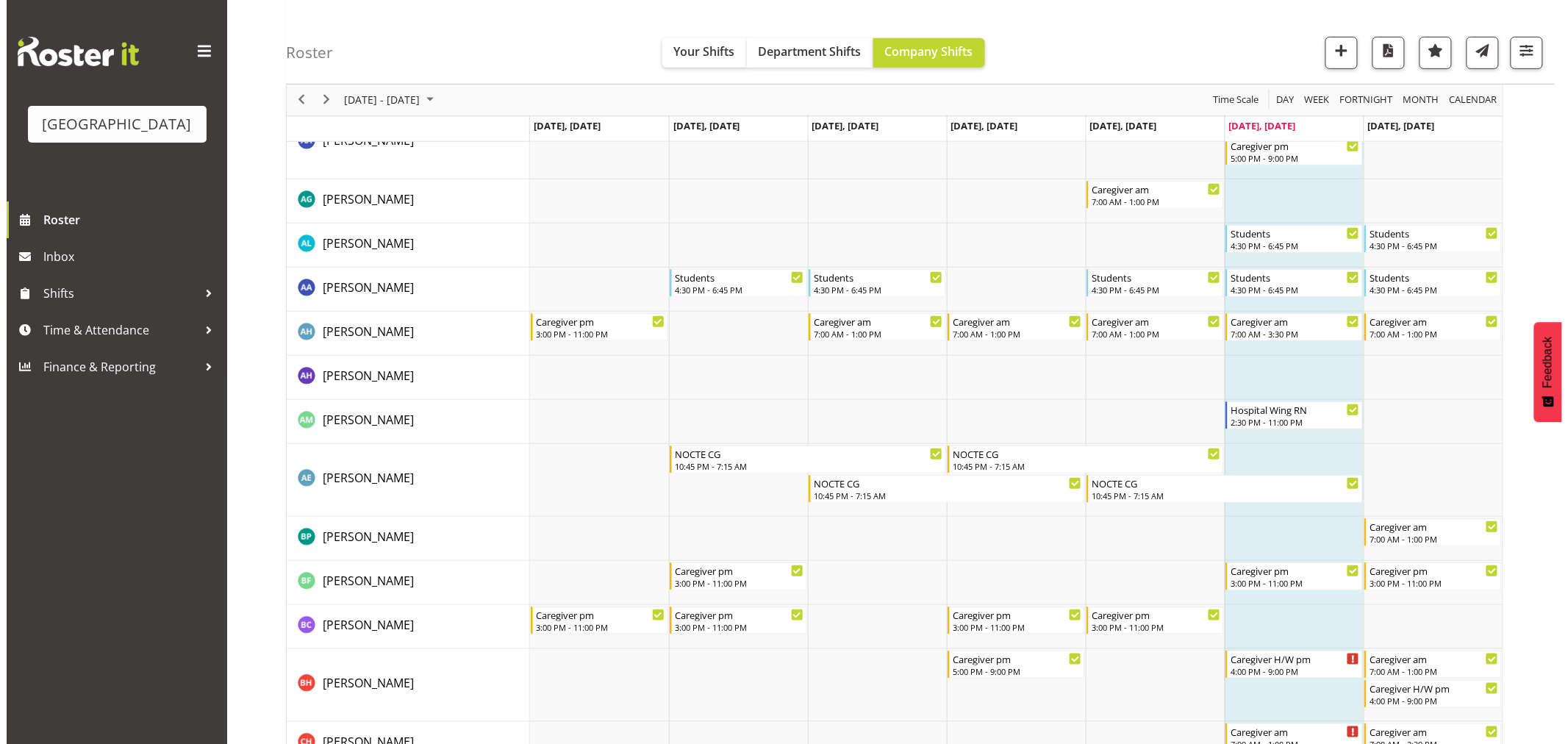
scroll to position [0, 0]
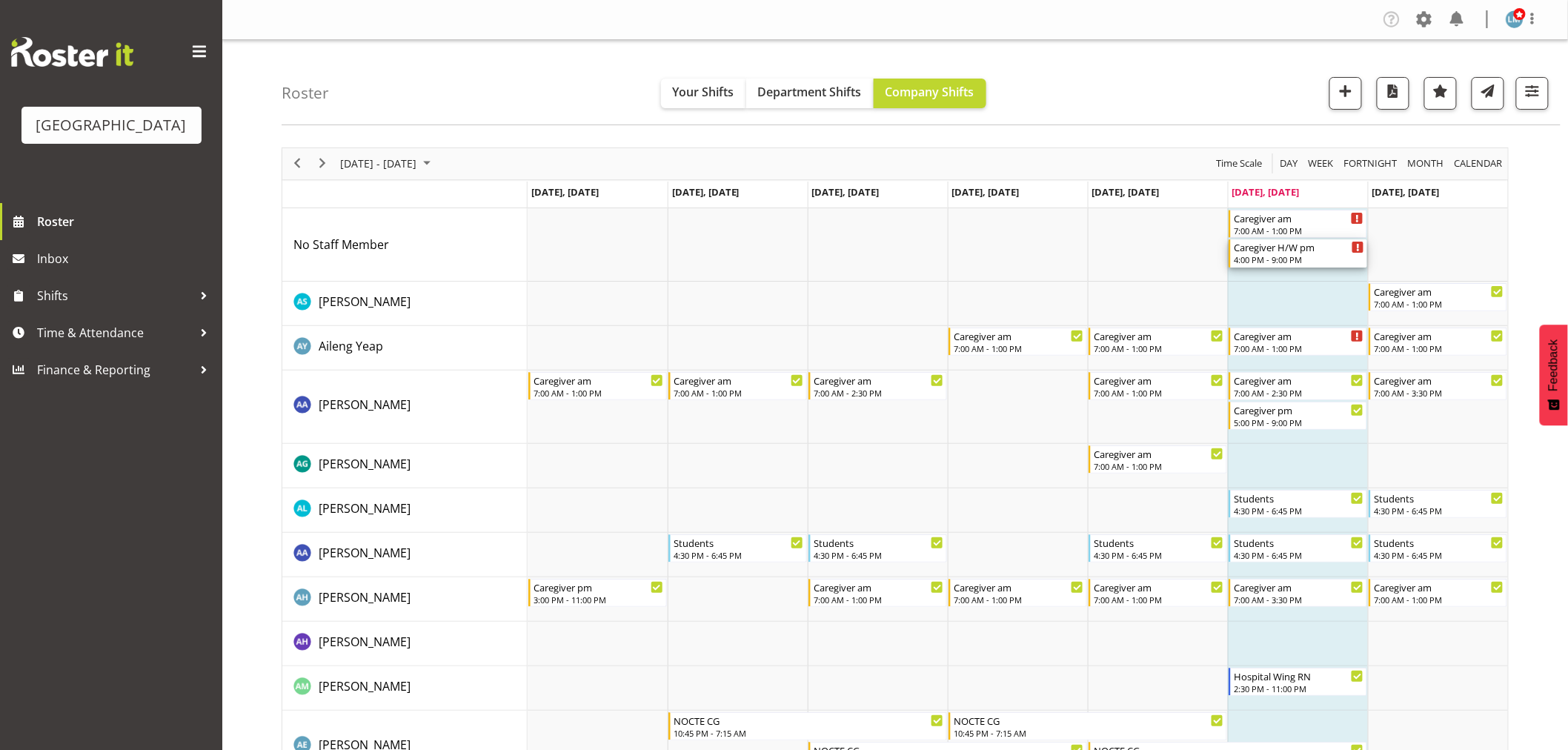
click at [1286, 255] on div "4:00 PM - 9:00 PM" at bounding box center [1299, 259] width 130 height 12
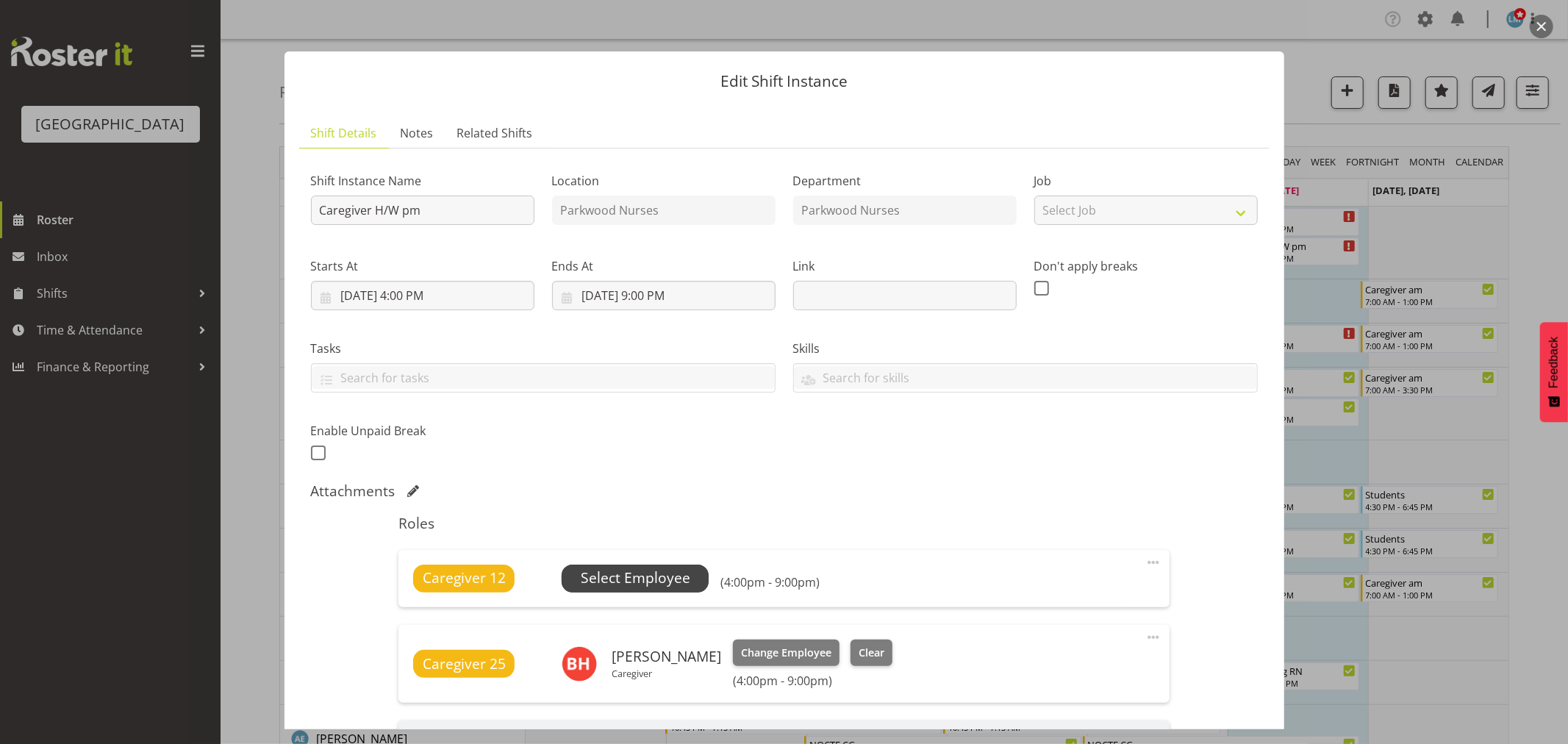
click at [687, 583] on span "Select Employee" at bounding box center [636, 578] width 110 height 21
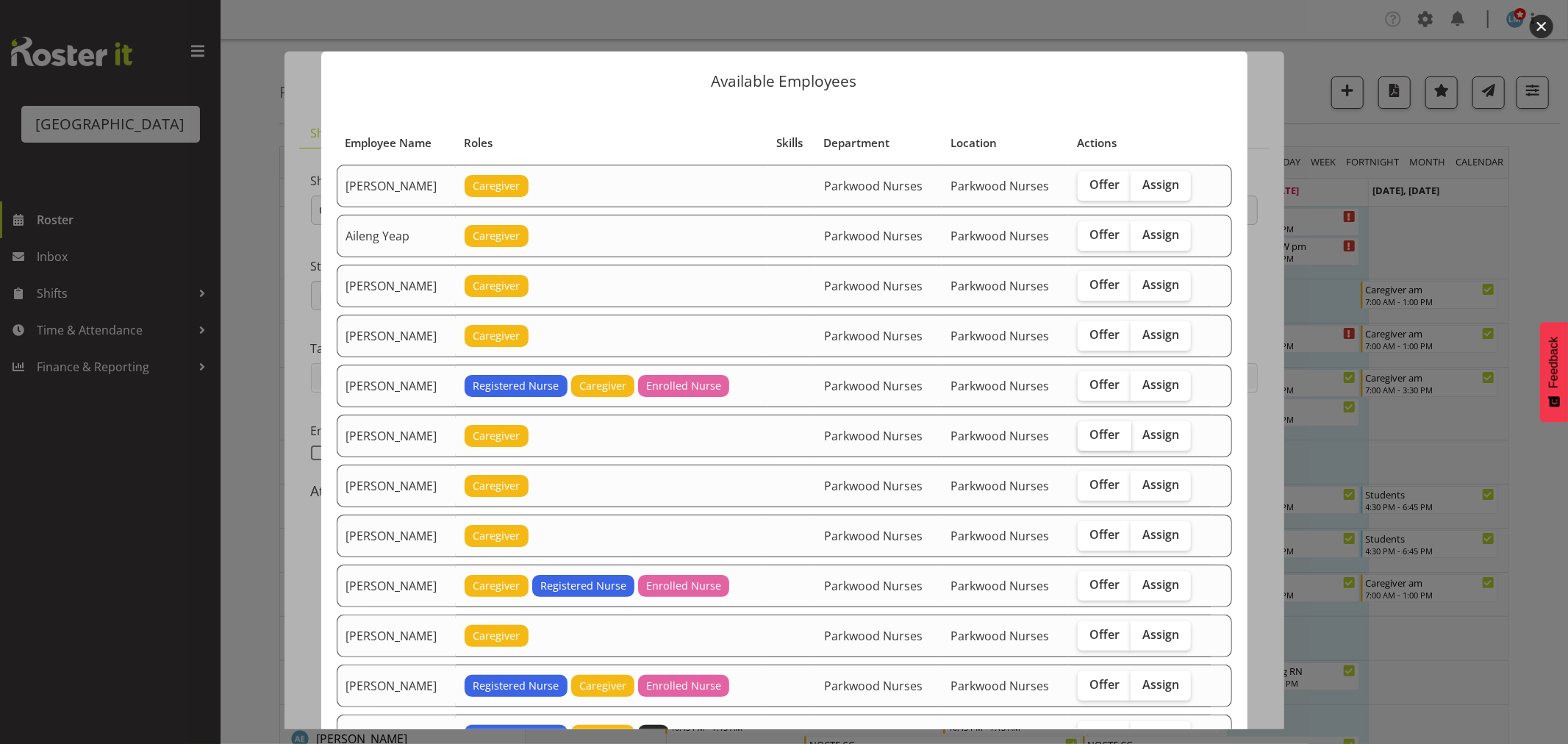
click at [1098, 432] on span "Offer" at bounding box center [1104, 434] width 30 height 15
click at [1088, 432] on input "Offer" at bounding box center [1083, 435] width 10 height 10
checkbox input "true"
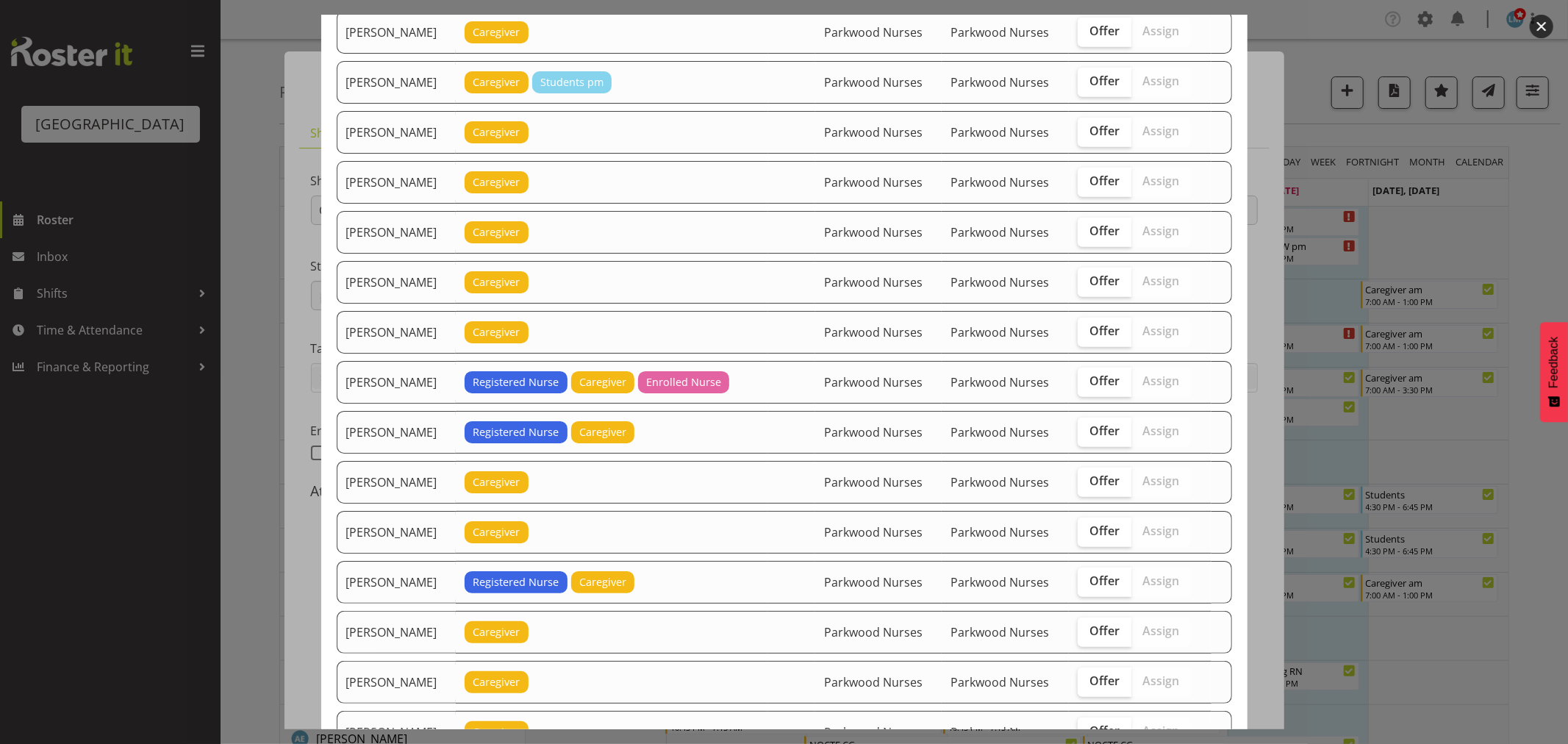
scroll to position [817, 0]
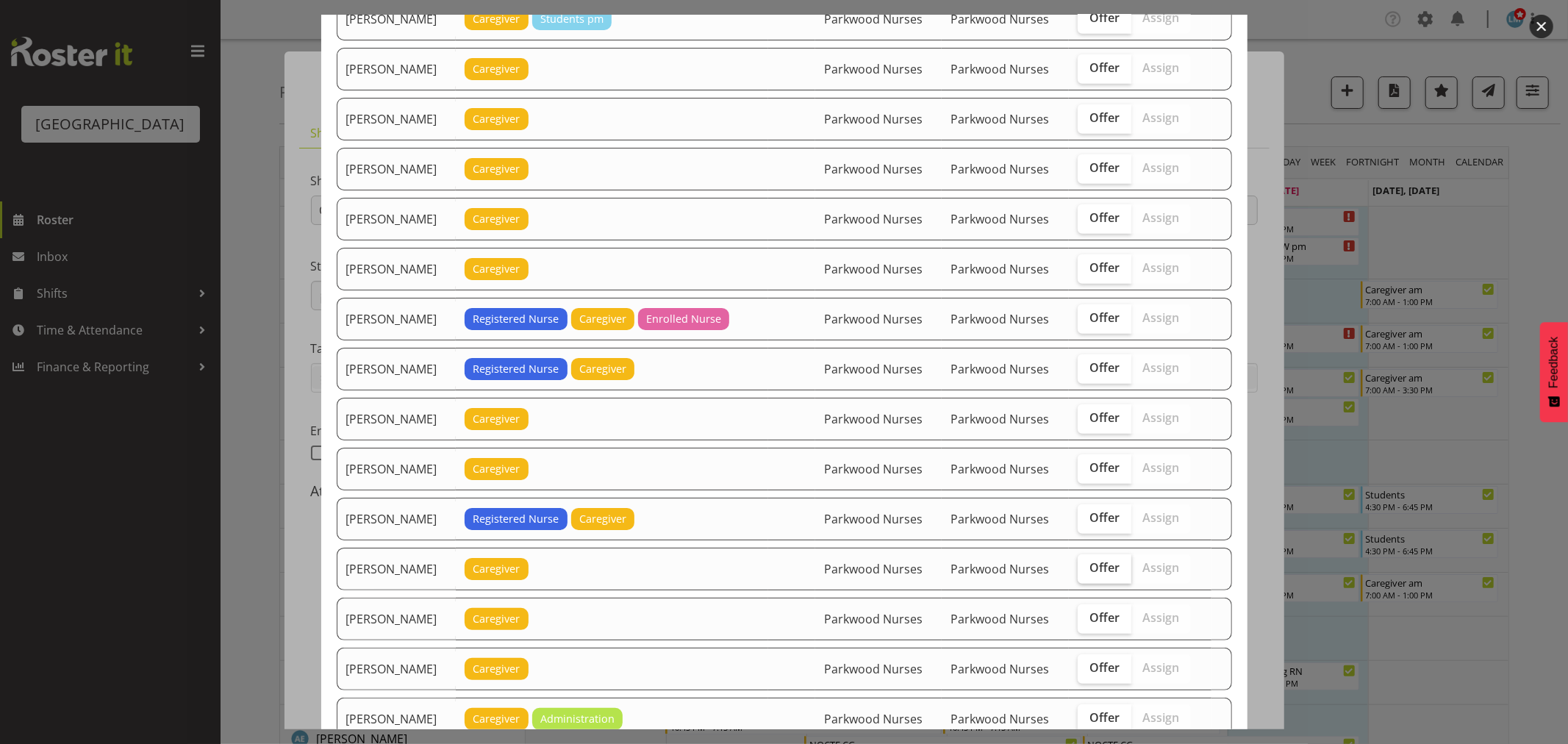
click at [1093, 583] on label "Offer" at bounding box center [1105, 569] width 54 height 29
click at [1088, 573] on input "Offer" at bounding box center [1083, 568] width 10 height 10
checkbox input "true"
click at [1100, 625] on span "Offer" at bounding box center [1104, 617] width 30 height 15
click at [1088, 623] on input "Offer" at bounding box center [1083, 618] width 10 height 10
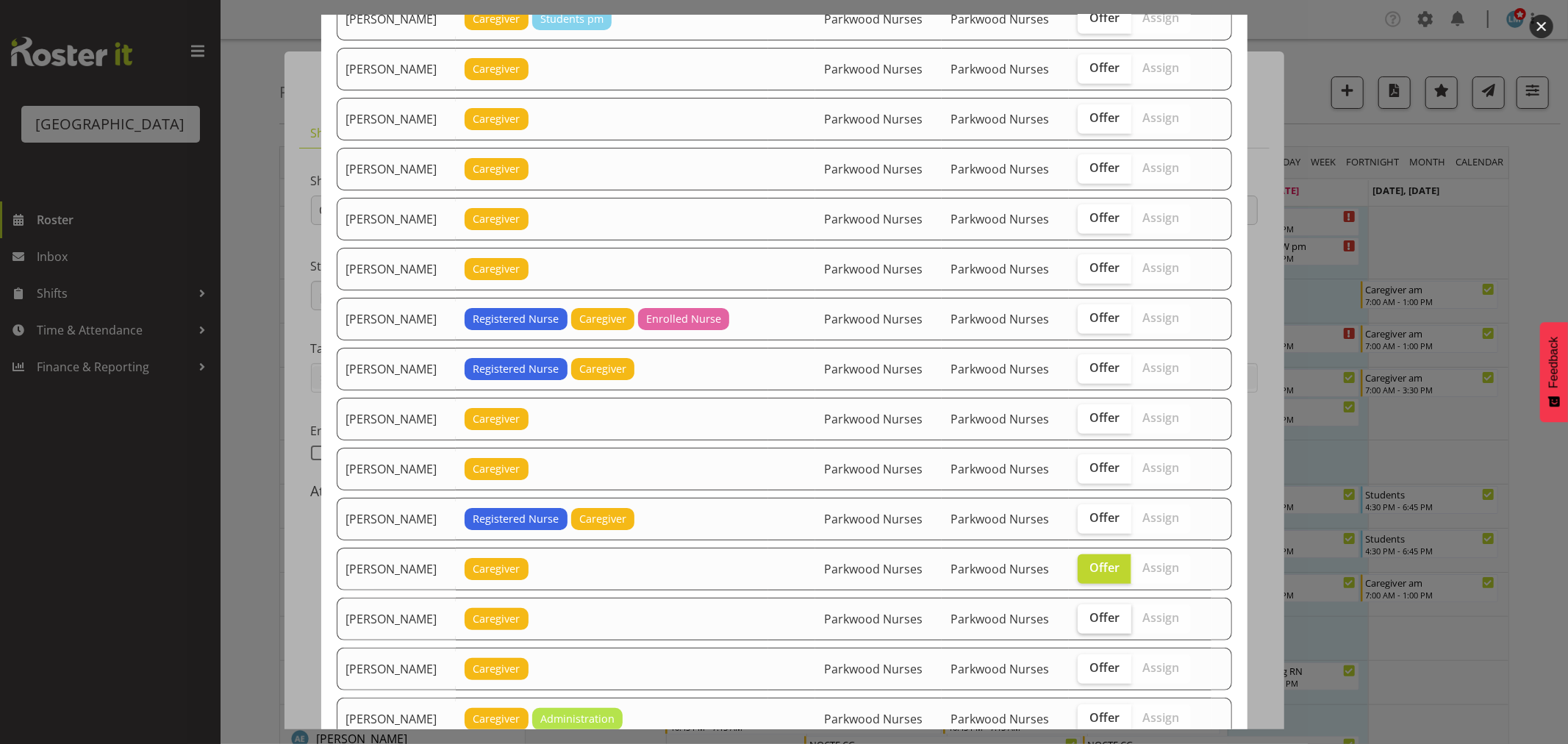
checkbox input "true"
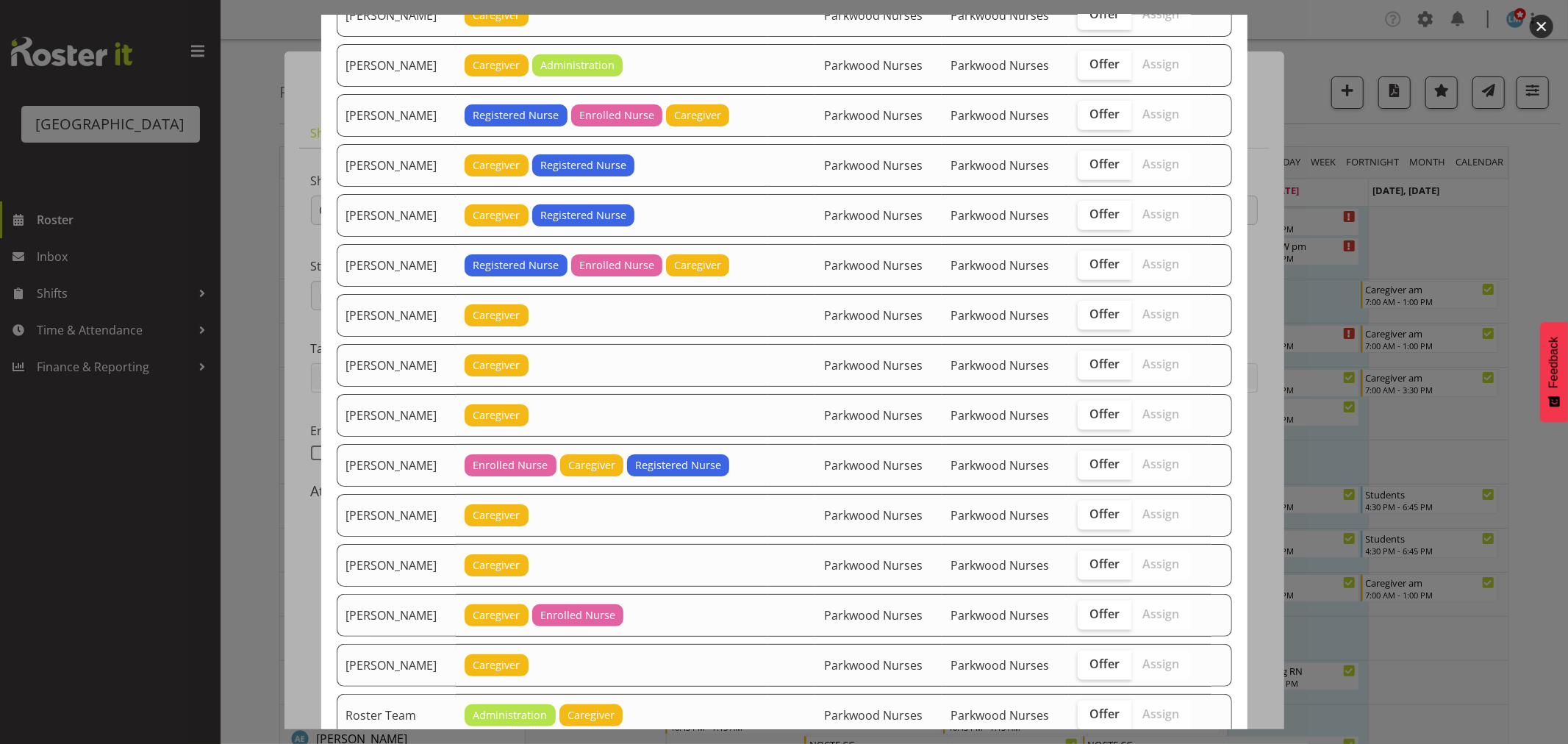
scroll to position [1552, 0]
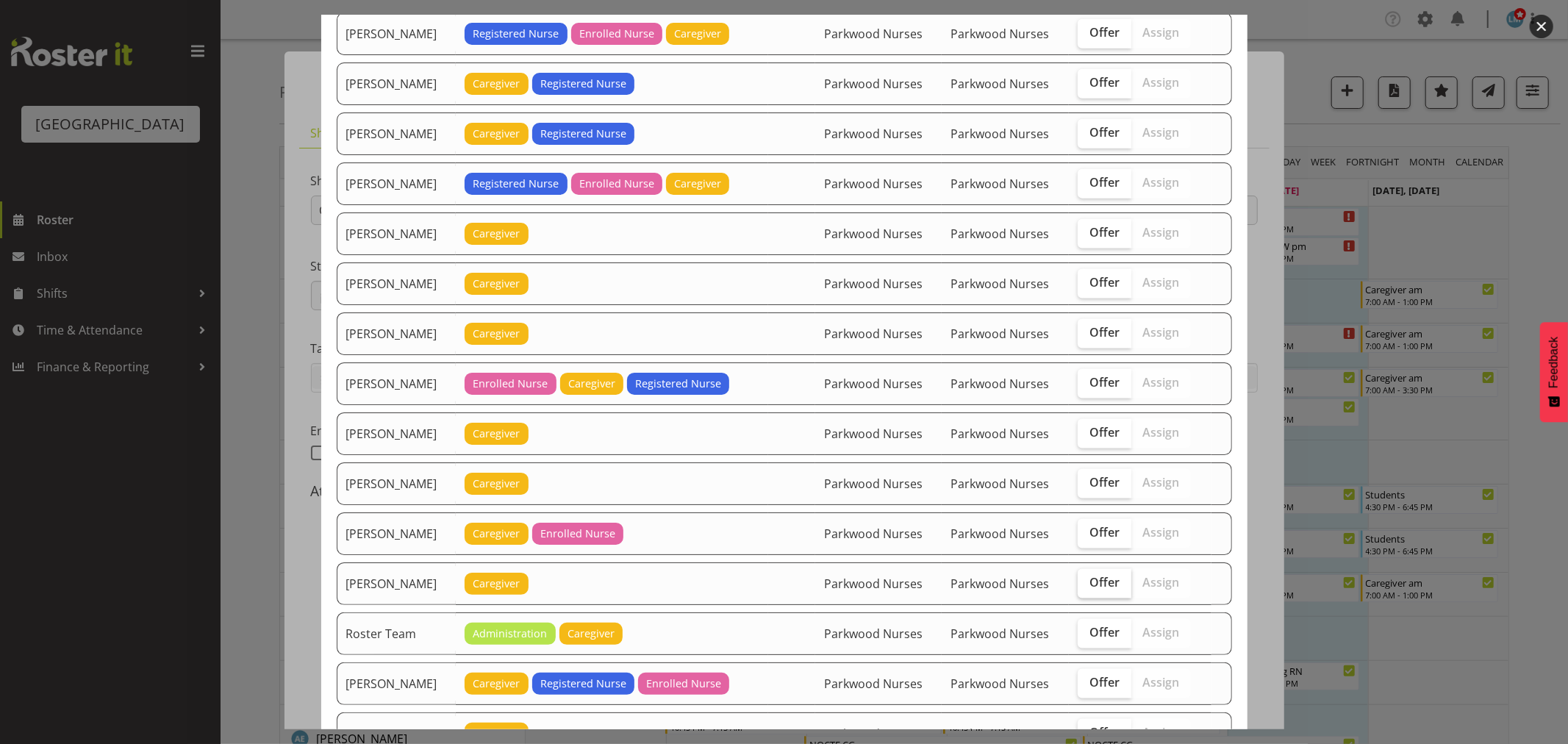
click at [1101, 584] on span "Offer" at bounding box center [1104, 582] width 30 height 15
click at [1088, 584] on input "Offer" at bounding box center [1083, 583] width 10 height 10
click at [1101, 584] on span "Offer" at bounding box center [1104, 582] width 30 height 15
click at [1088, 584] on input "Offer" at bounding box center [1083, 583] width 10 height 10
checkbox input "false"
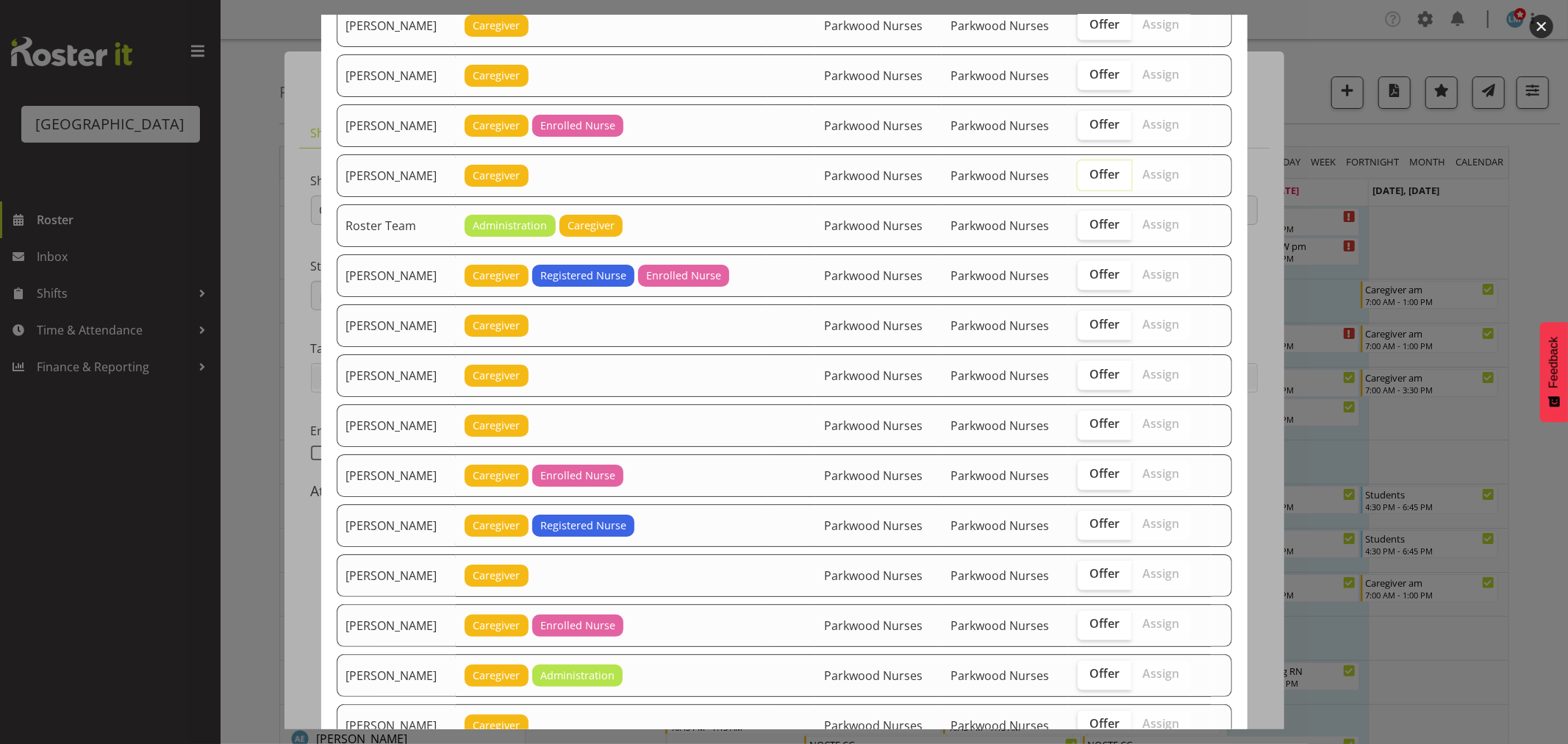
scroll to position [2042, 0]
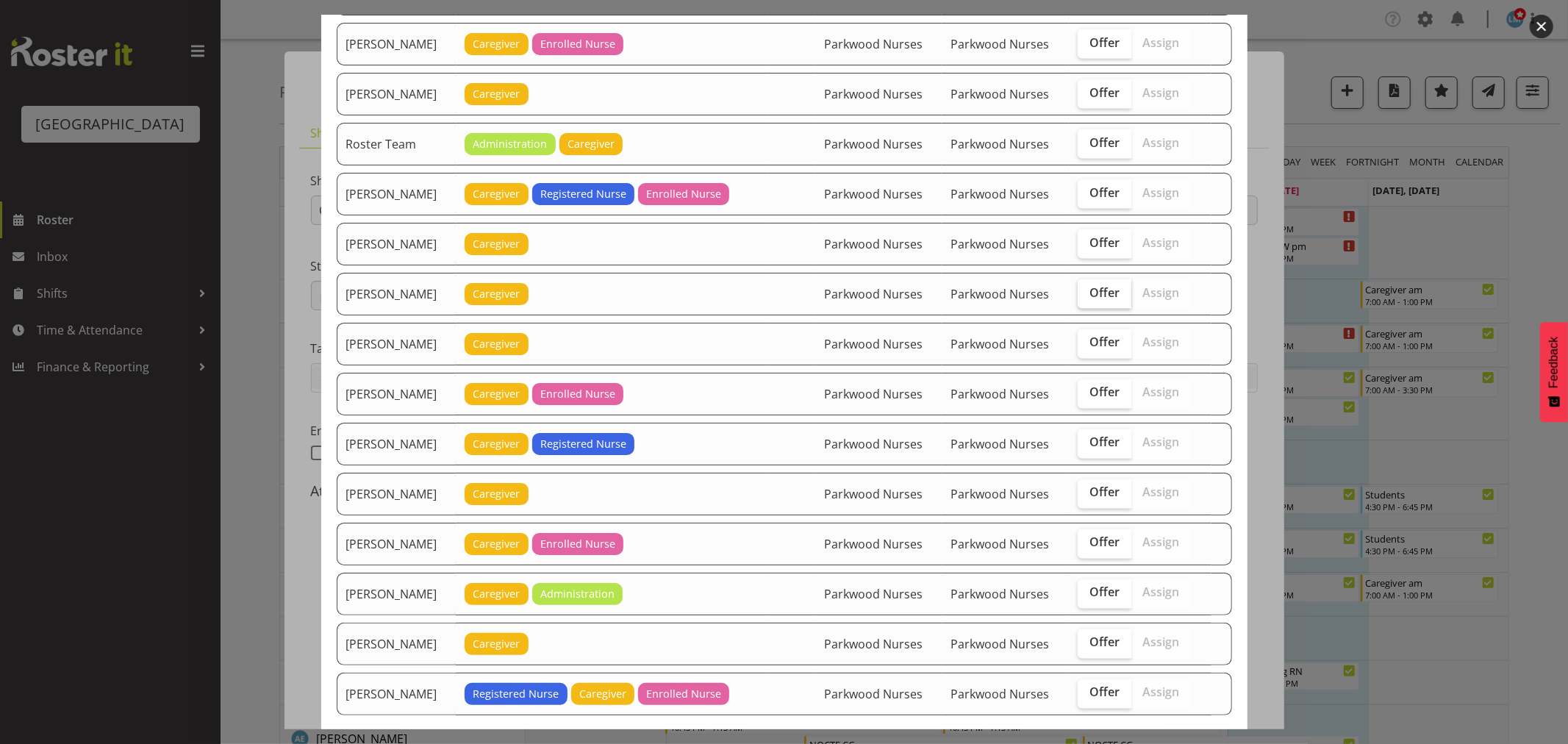
click at [1107, 294] on span "Offer" at bounding box center [1104, 293] width 30 height 15
click at [1088, 294] on input "Offer" at bounding box center [1083, 293] width 10 height 10
checkbox input "true"
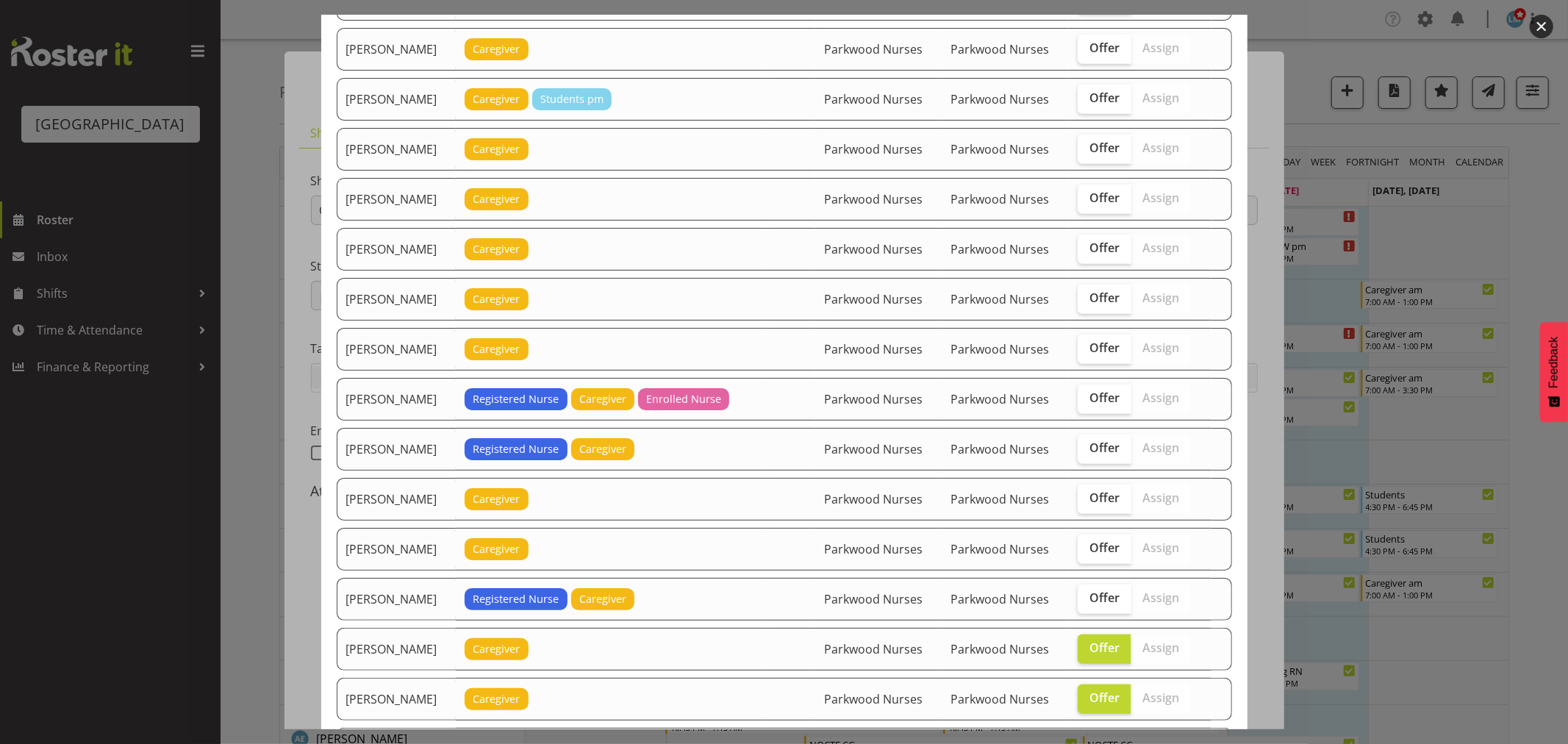
scroll to position [735, 0]
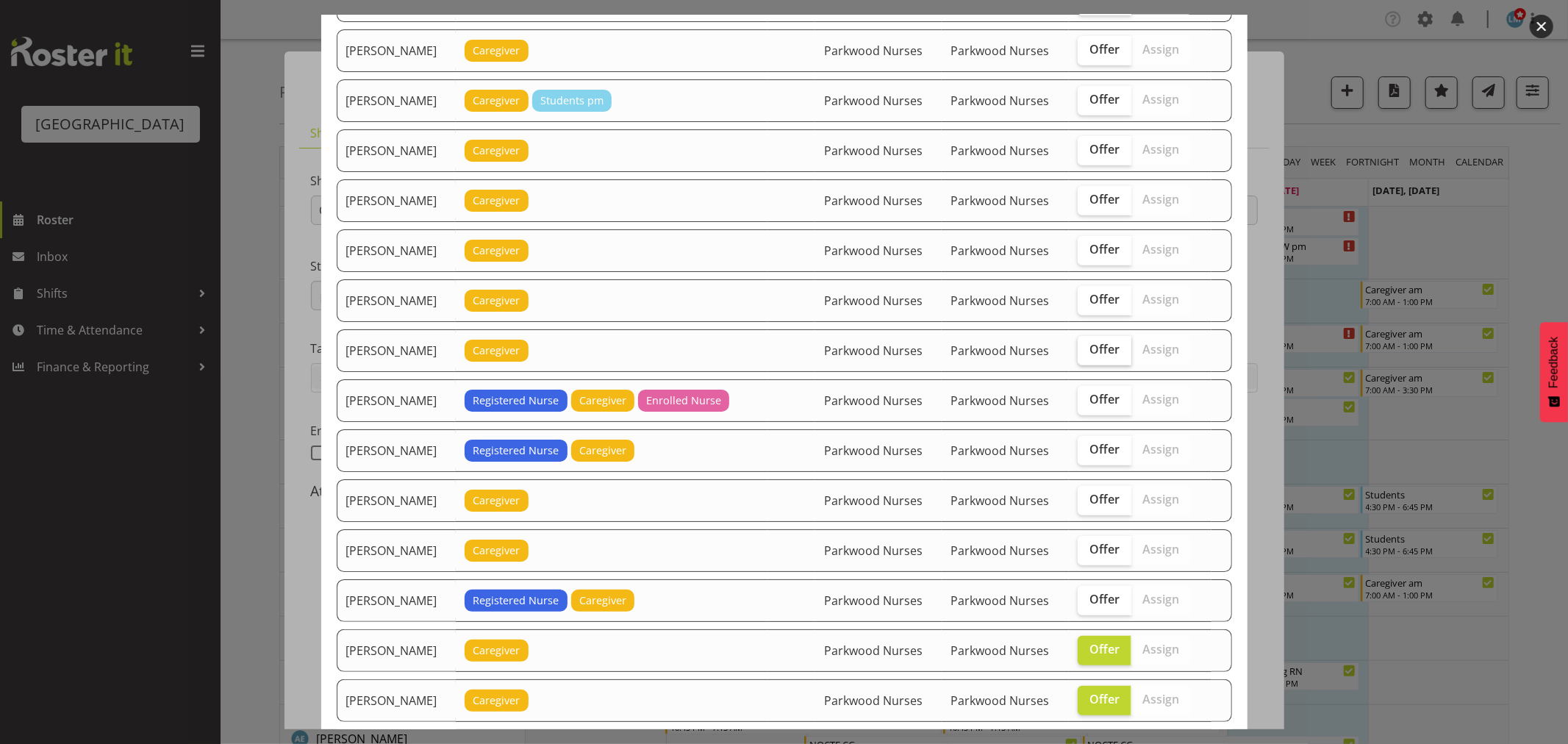
click at [1092, 366] on label "Offer" at bounding box center [1105, 350] width 54 height 29
click at [1088, 354] on input "Offer" at bounding box center [1083, 349] width 10 height 10
checkbox input "true"
click at [1089, 304] on span "Offer" at bounding box center [1104, 299] width 30 height 15
click at [1086, 304] on input "Offer" at bounding box center [1083, 299] width 10 height 10
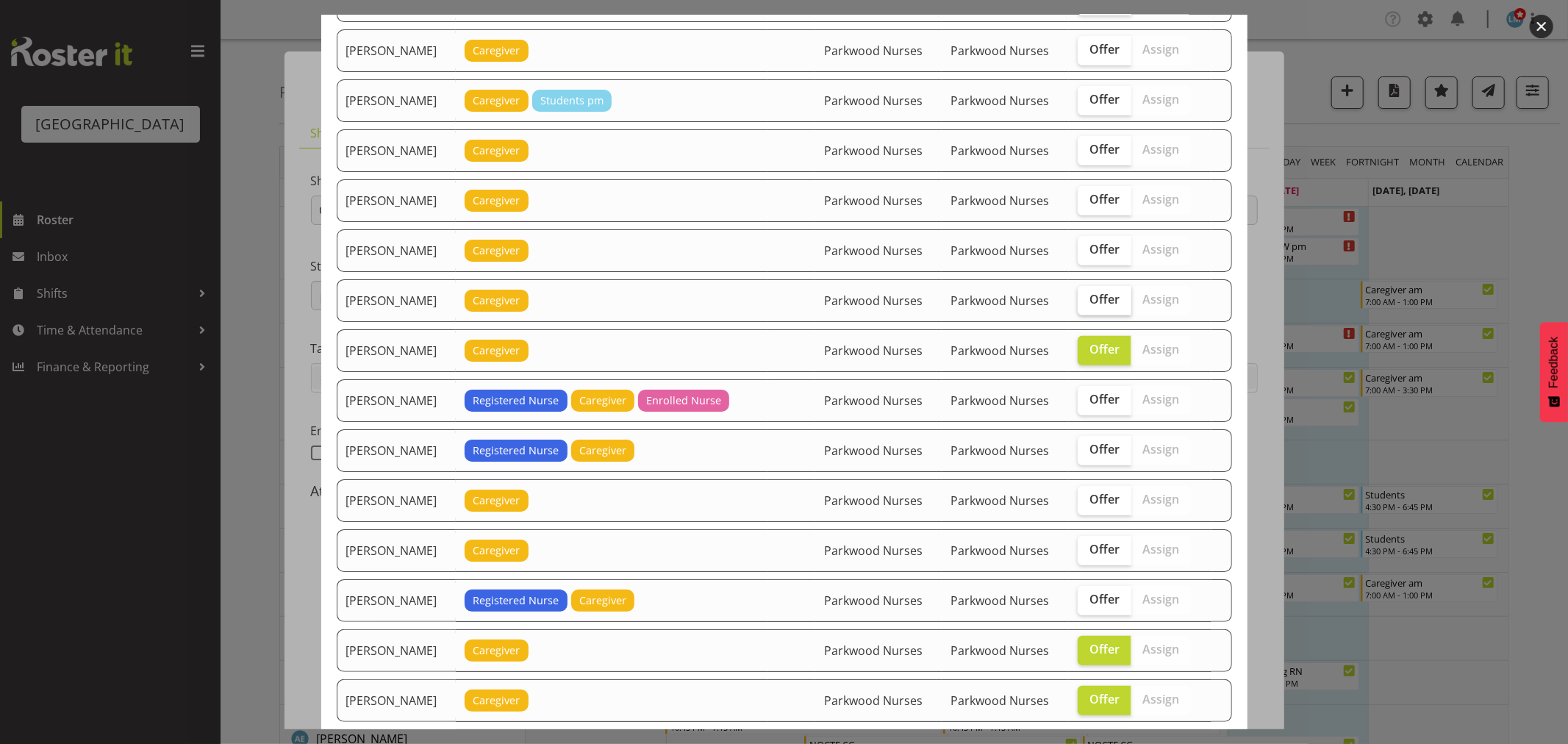
checkbox input "true"
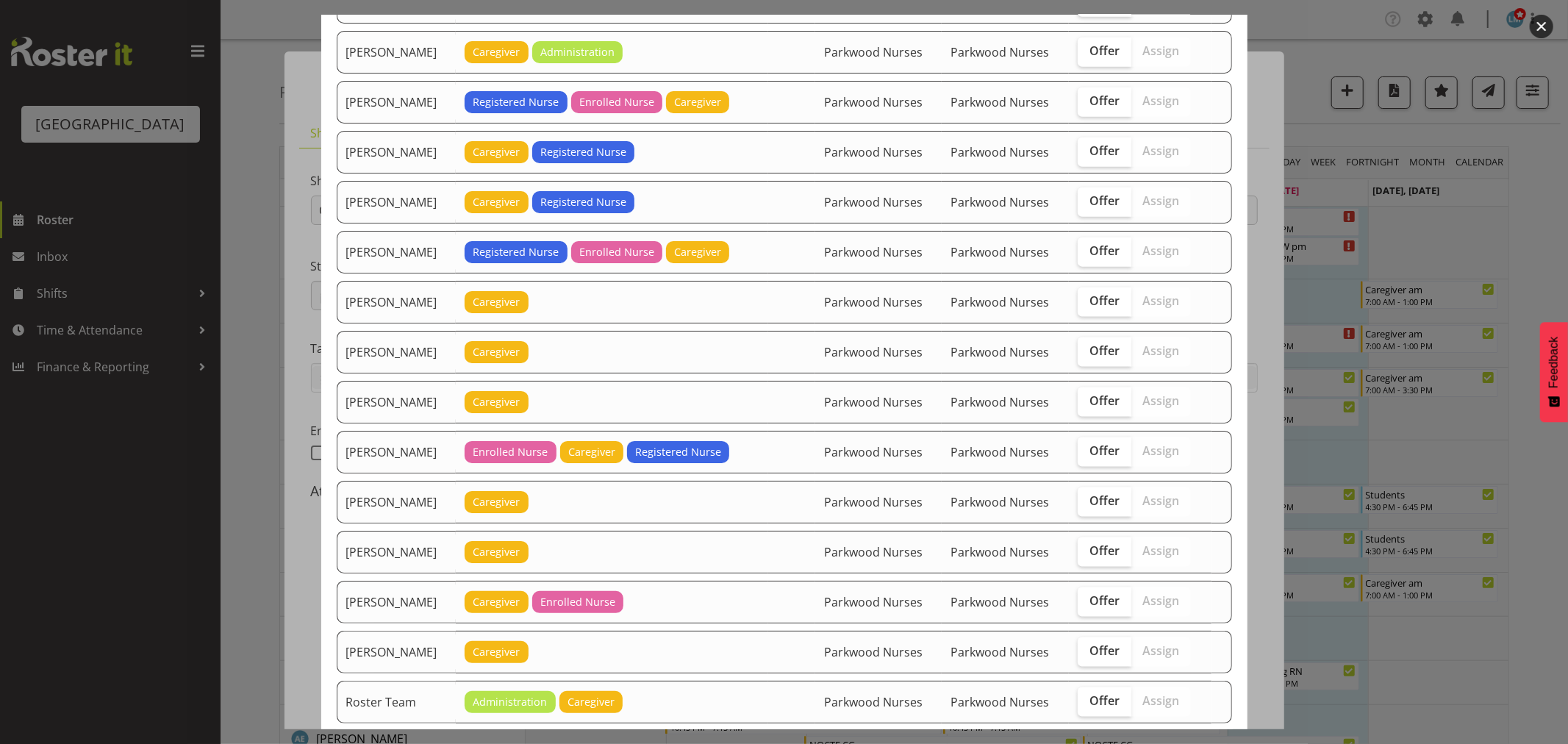
scroll to position [1633, 0]
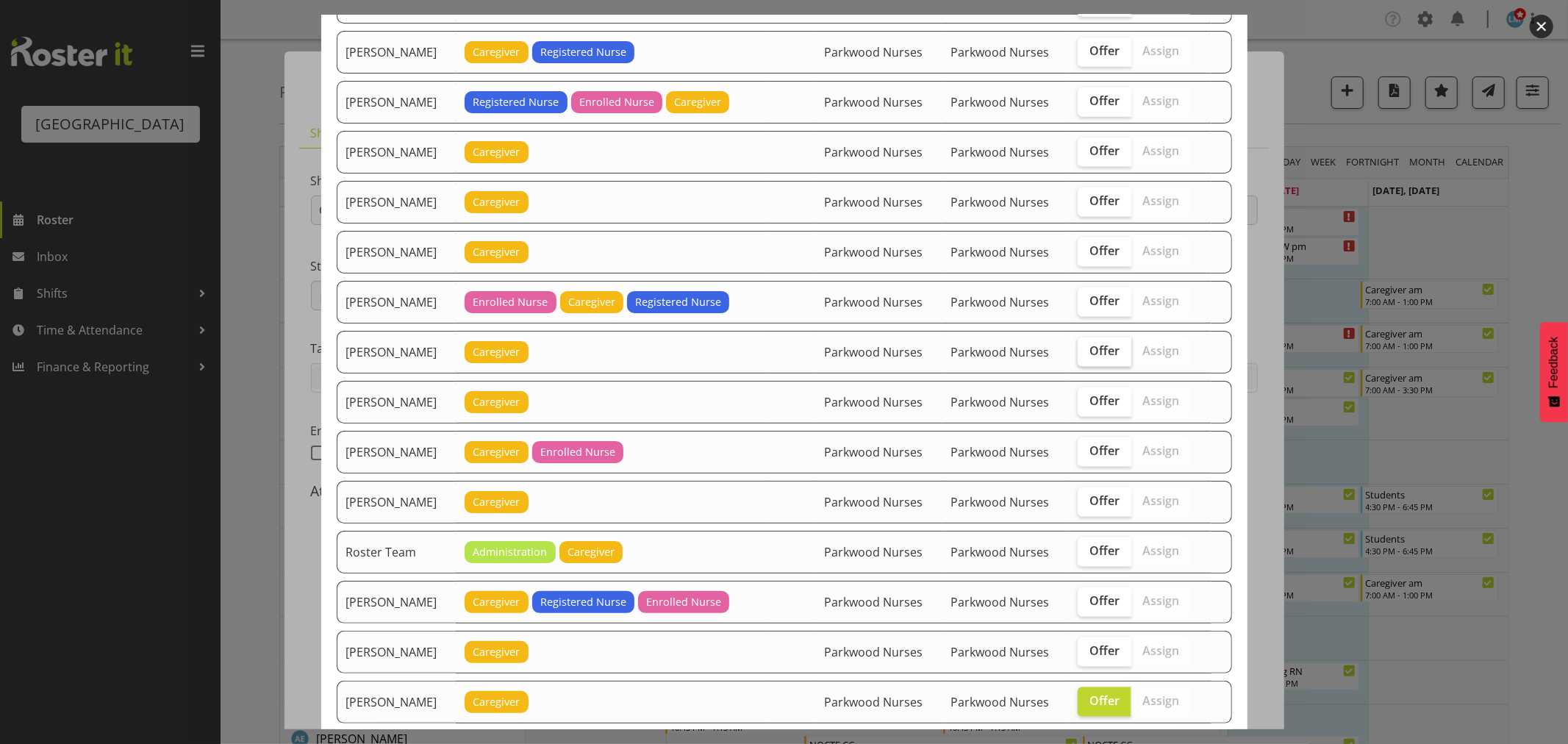
click at [1098, 355] on span "Offer" at bounding box center [1104, 350] width 30 height 15
click at [1088, 355] on input "Offer" at bounding box center [1083, 351] width 10 height 10
checkbox input "true"
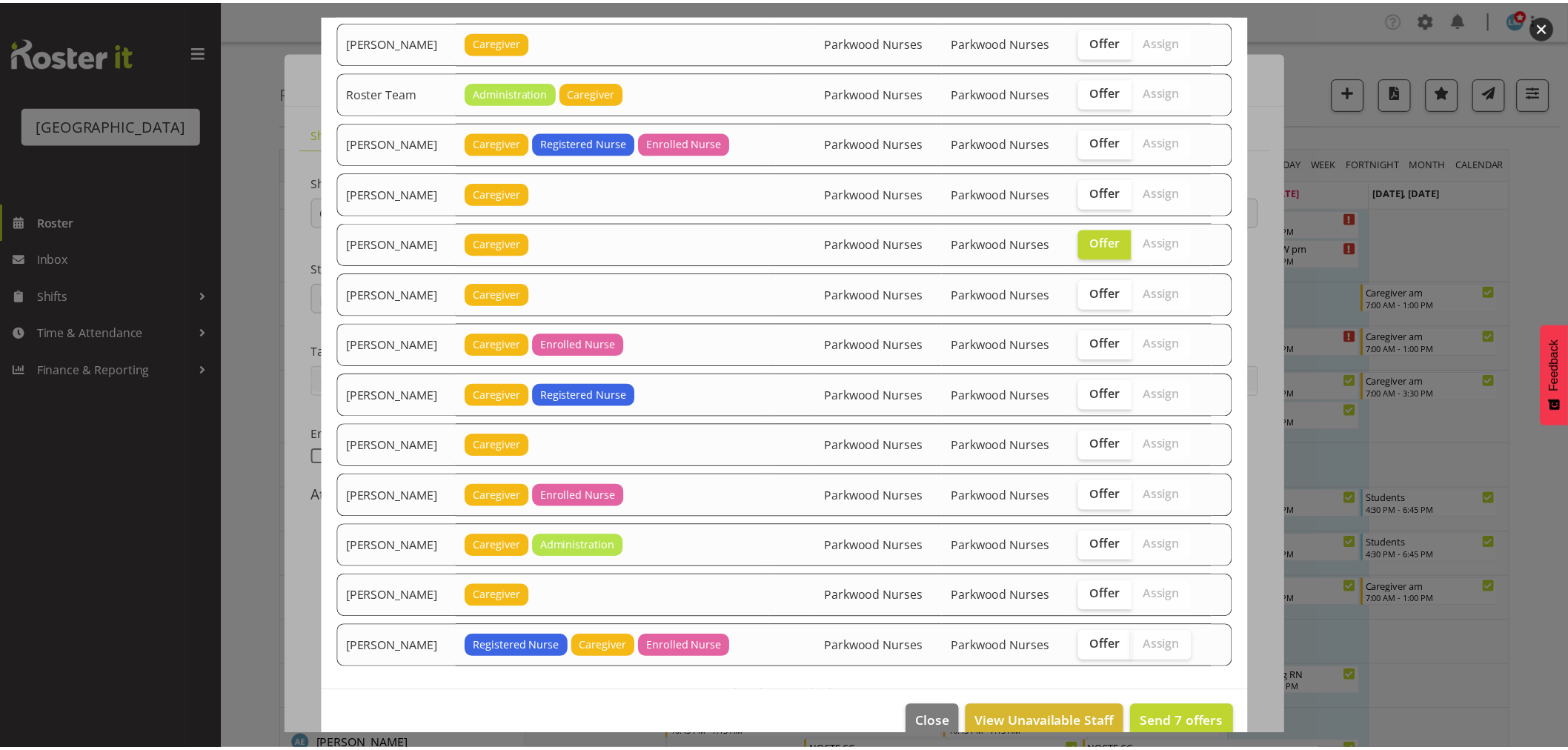
scroll to position [2144, 0]
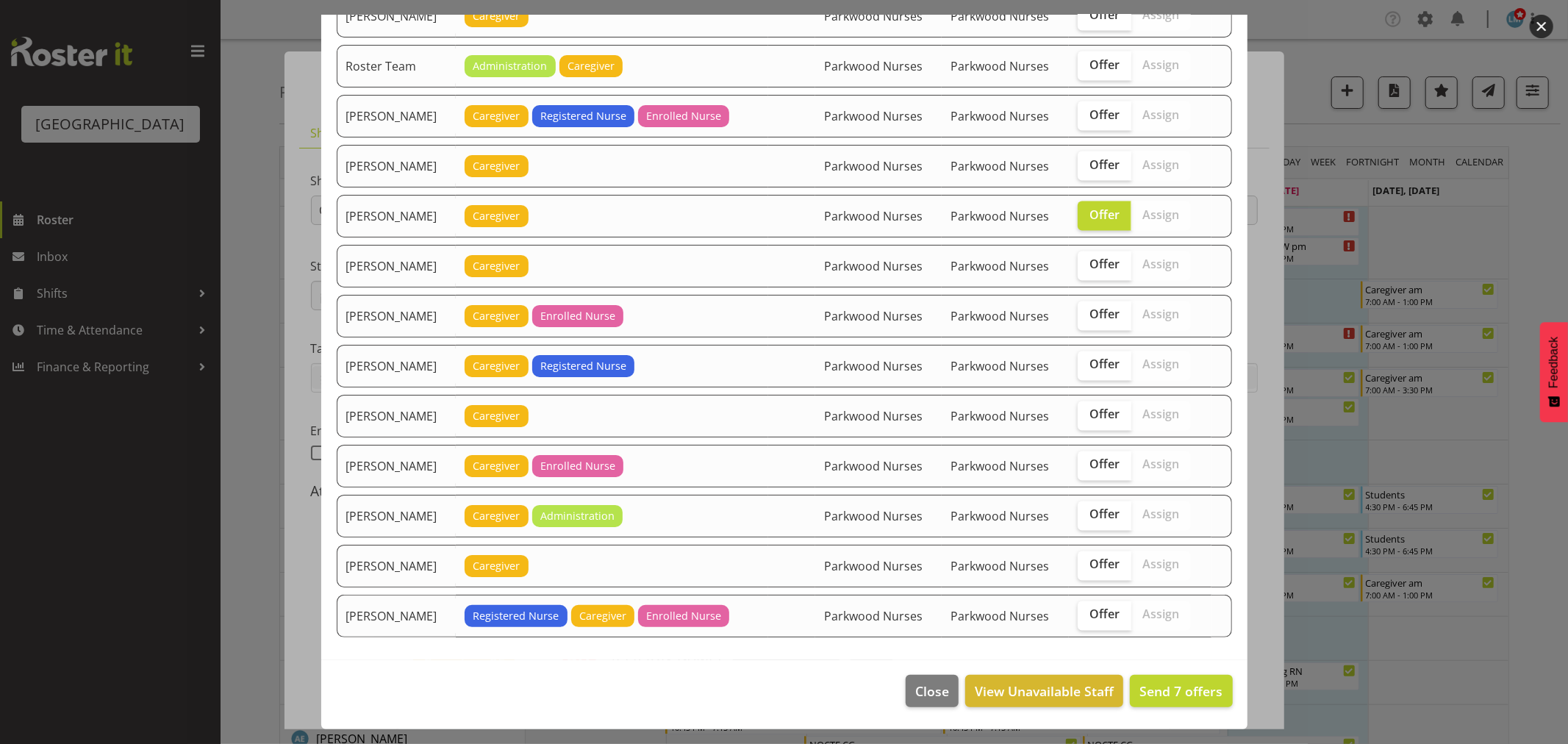
click at [1553, 225] on div at bounding box center [784, 372] width 1568 height 744
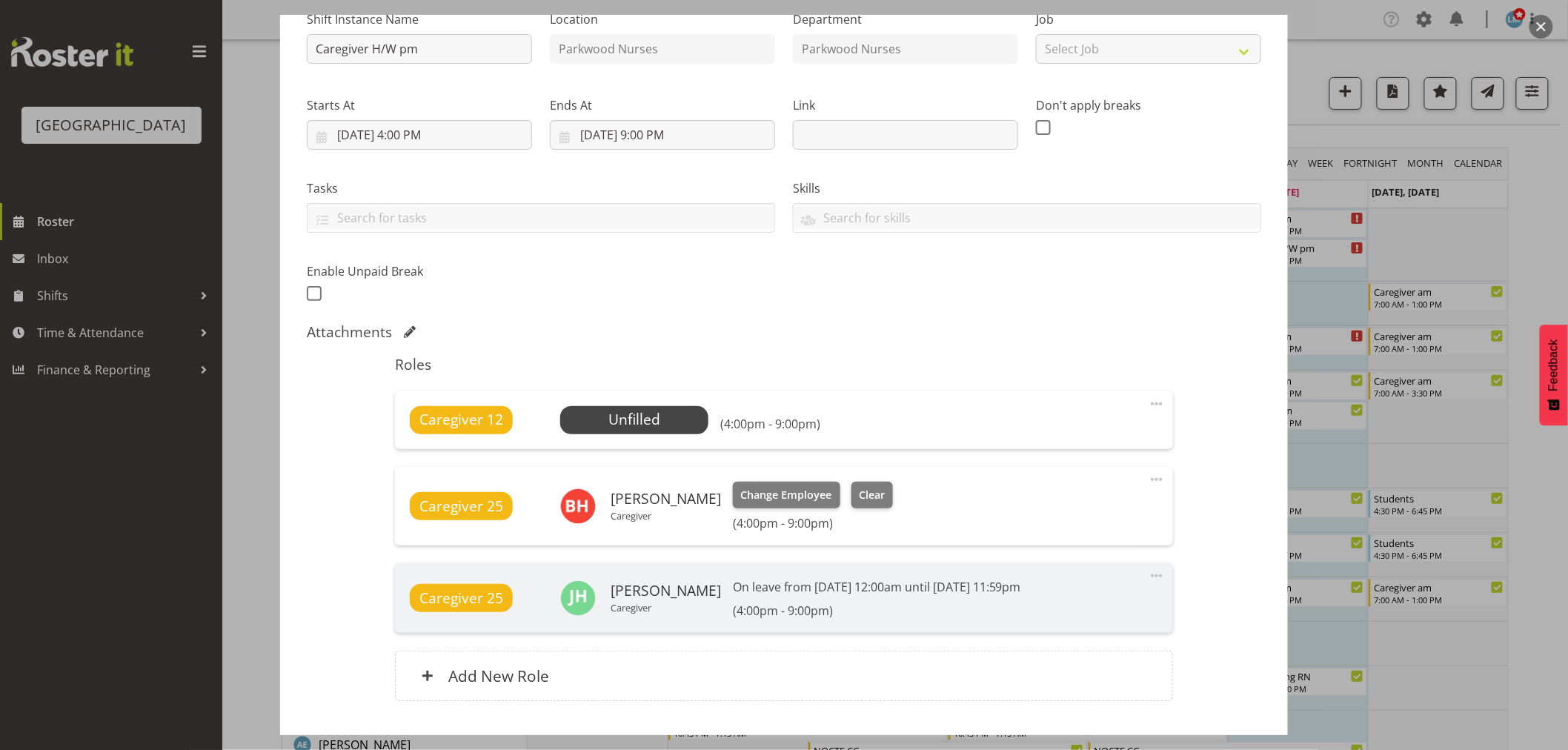
scroll to position [164, 0]
click at [1546, 216] on div at bounding box center [784, 375] width 1568 height 750
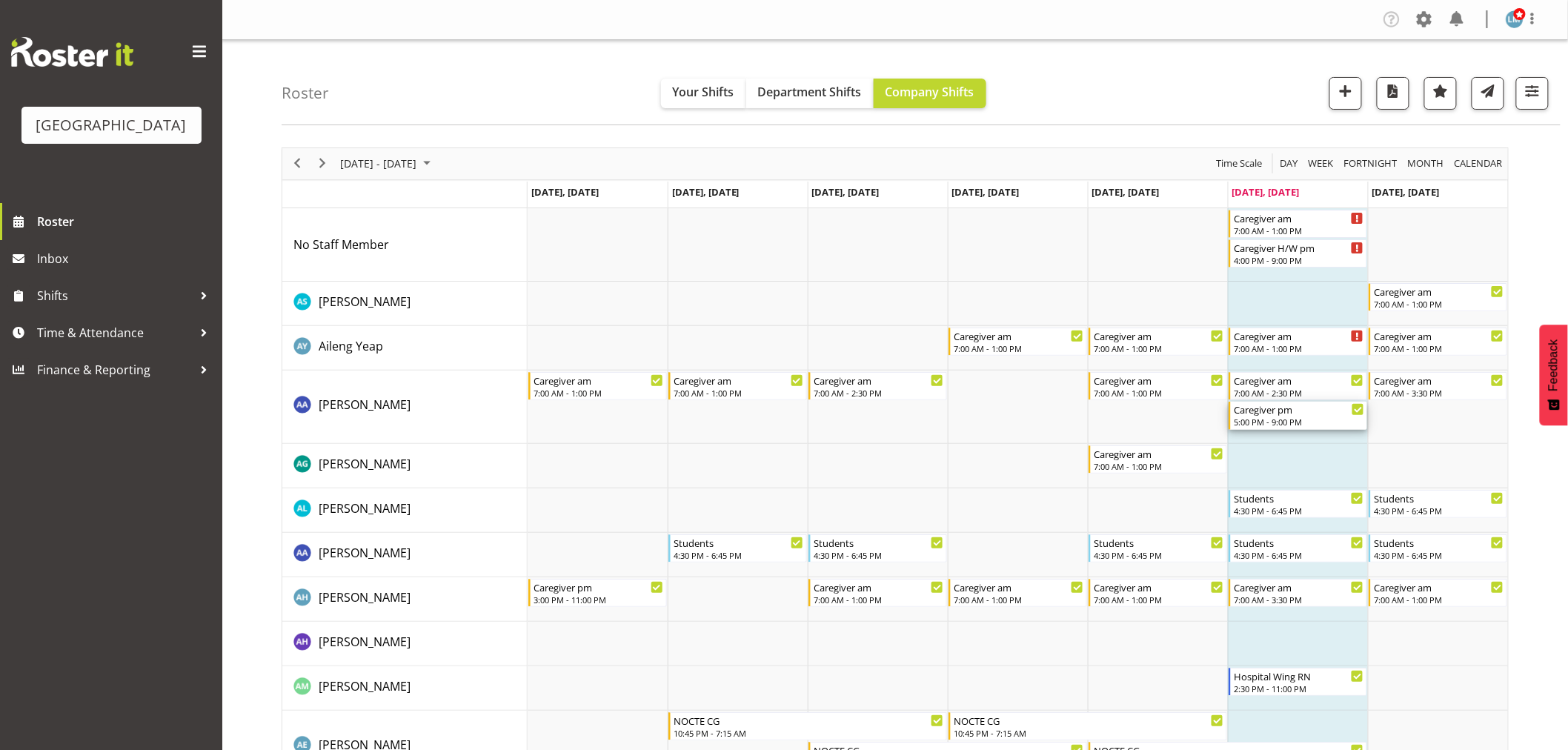
click at [1289, 421] on div "5:00 PM - 9:00 PM" at bounding box center [1299, 421] width 130 height 12
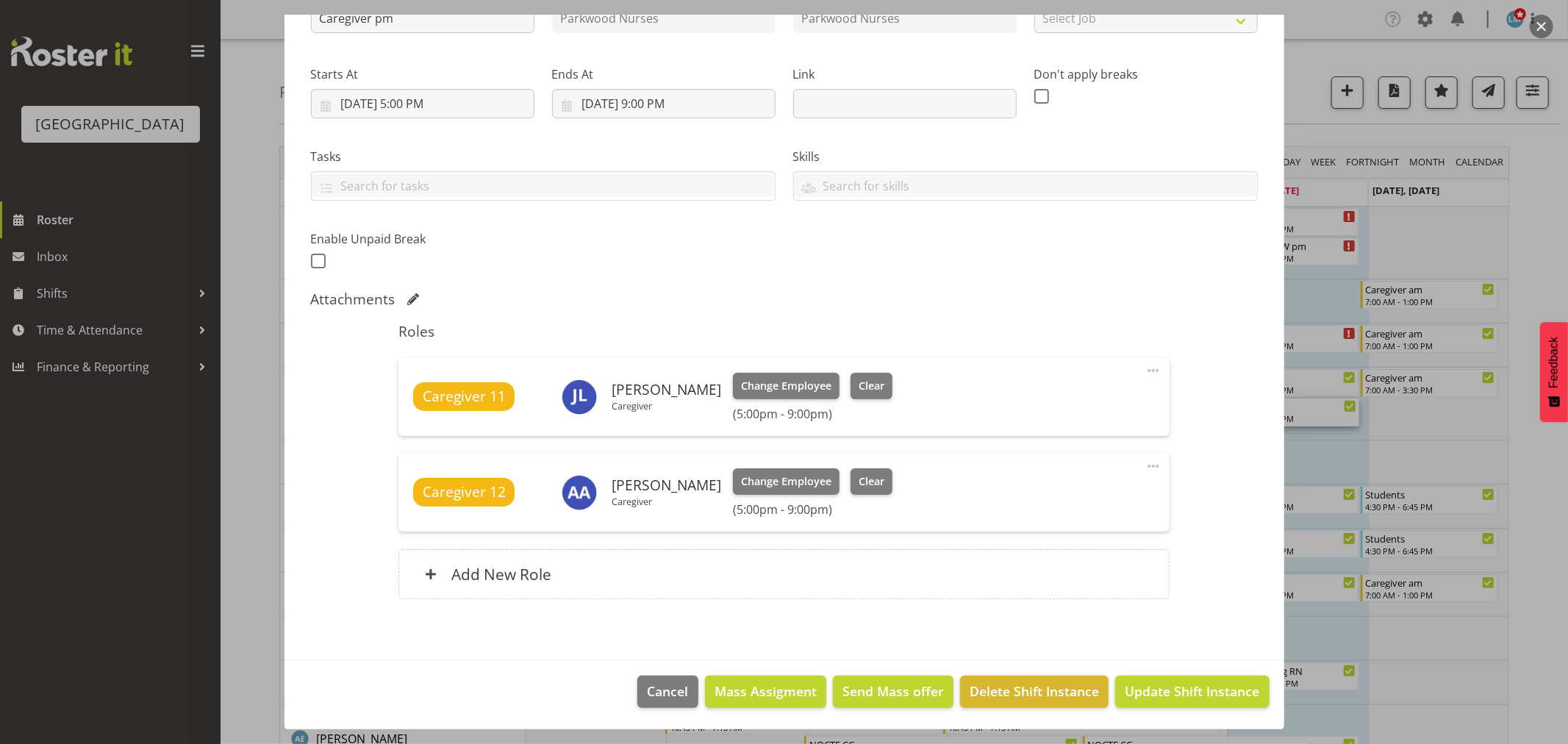
scroll to position [193, 0]
click at [859, 478] on span "Clear" at bounding box center [872, 481] width 26 height 16
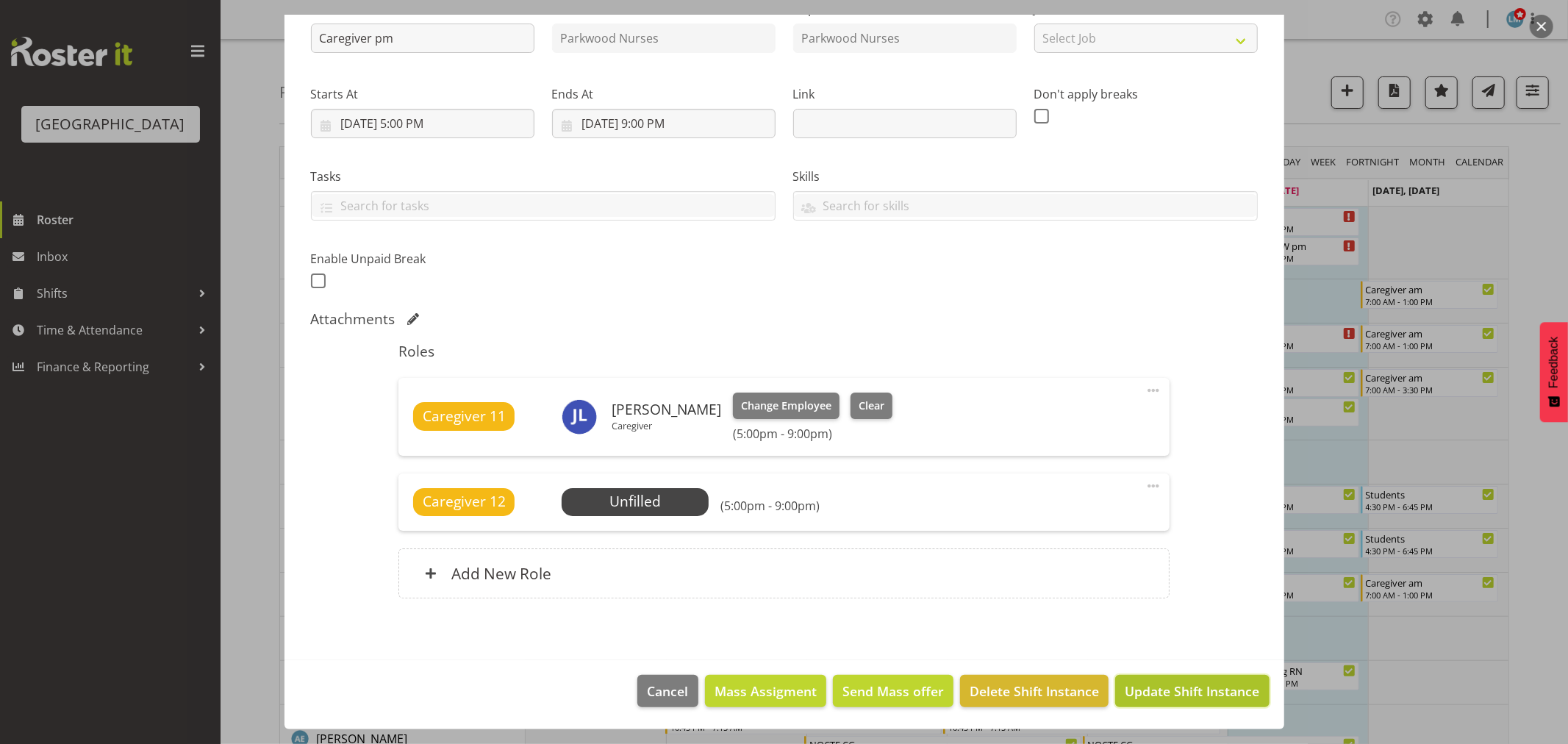
click at [1197, 692] on span "Update Shift Instance" at bounding box center [1192, 692] width 135 height 19
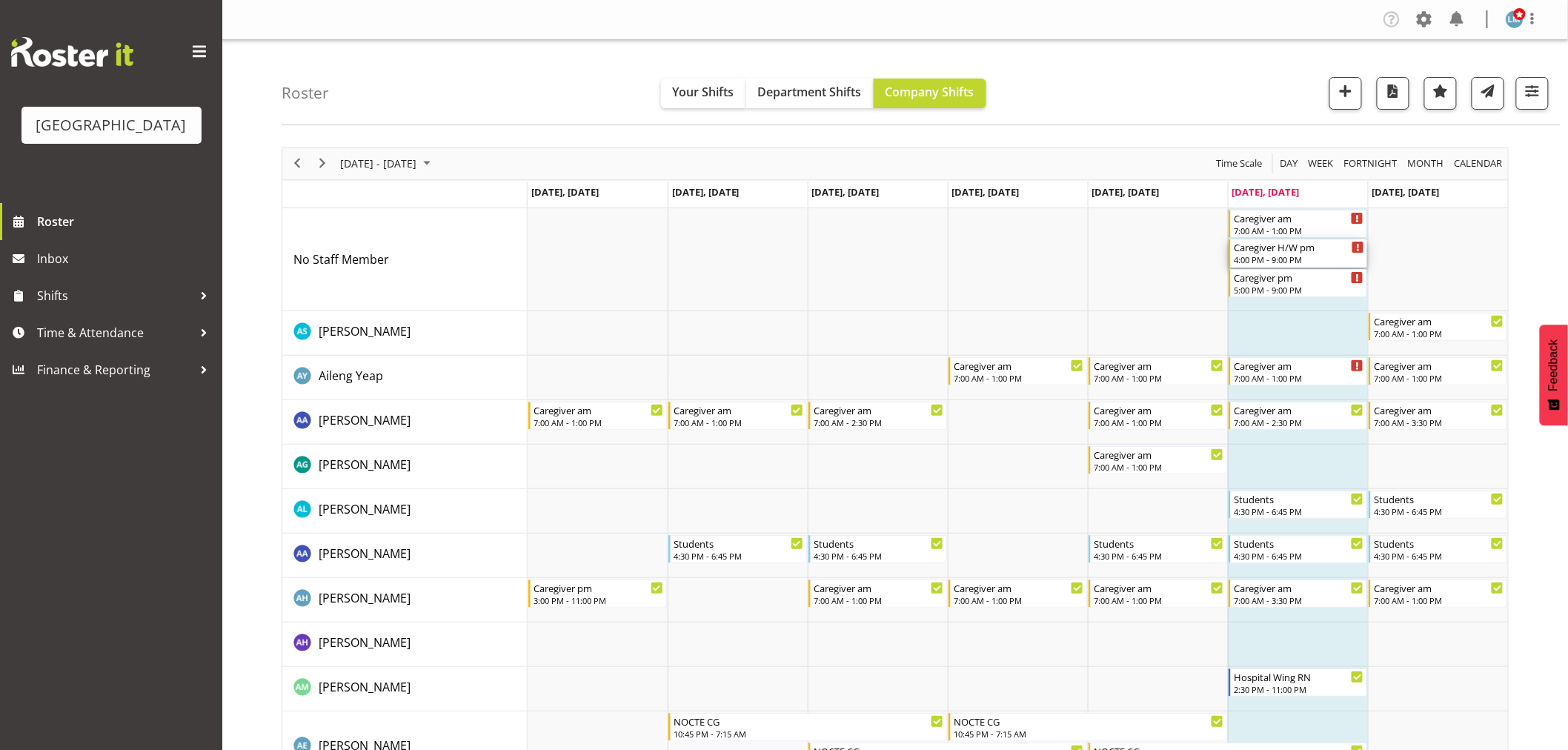
click at [1301, 252] on div "Caregiver H/W pm" at bounding box center [1299, 246] width 130 height 15
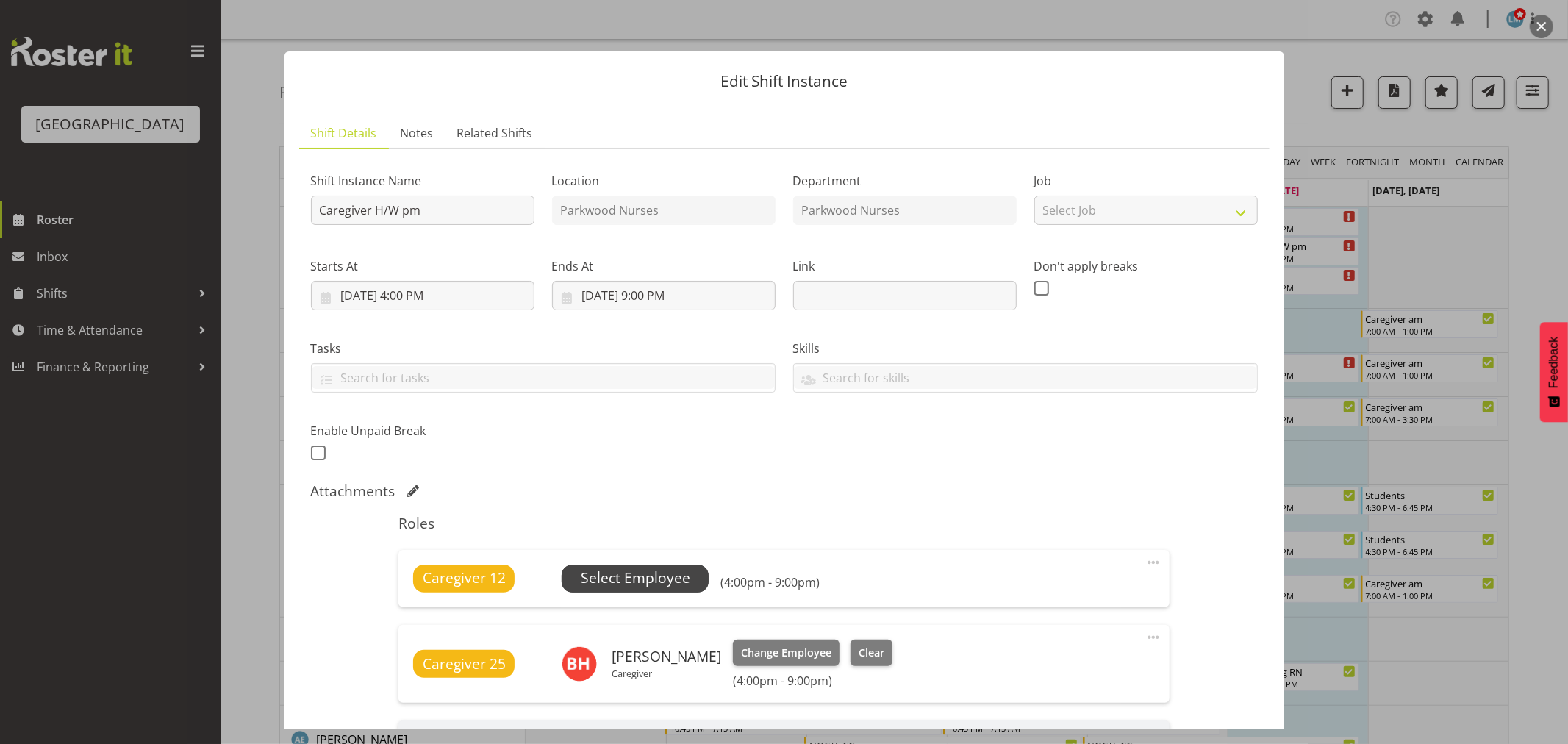
click at [676, 574] on span "Select Employee" at bounding box center [636, 578] width 110 height 21
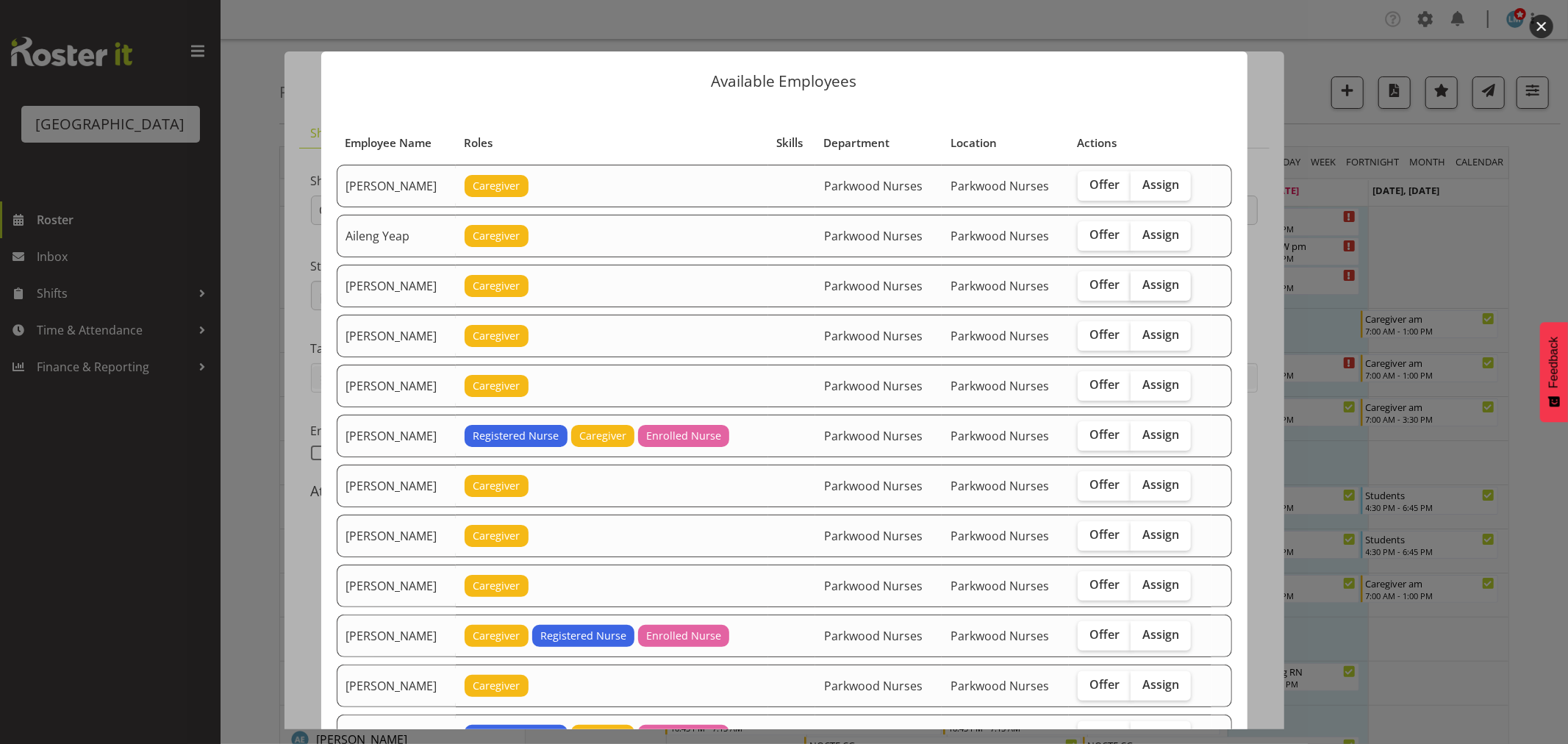
click at [1169, 278] on span "Assign" at bounding box center [1161, 284] width 37 height 15
click at [1140, 280] on input "Assign" at bounding box center [1135, 285] width 10 height 10
checkbox input "true"
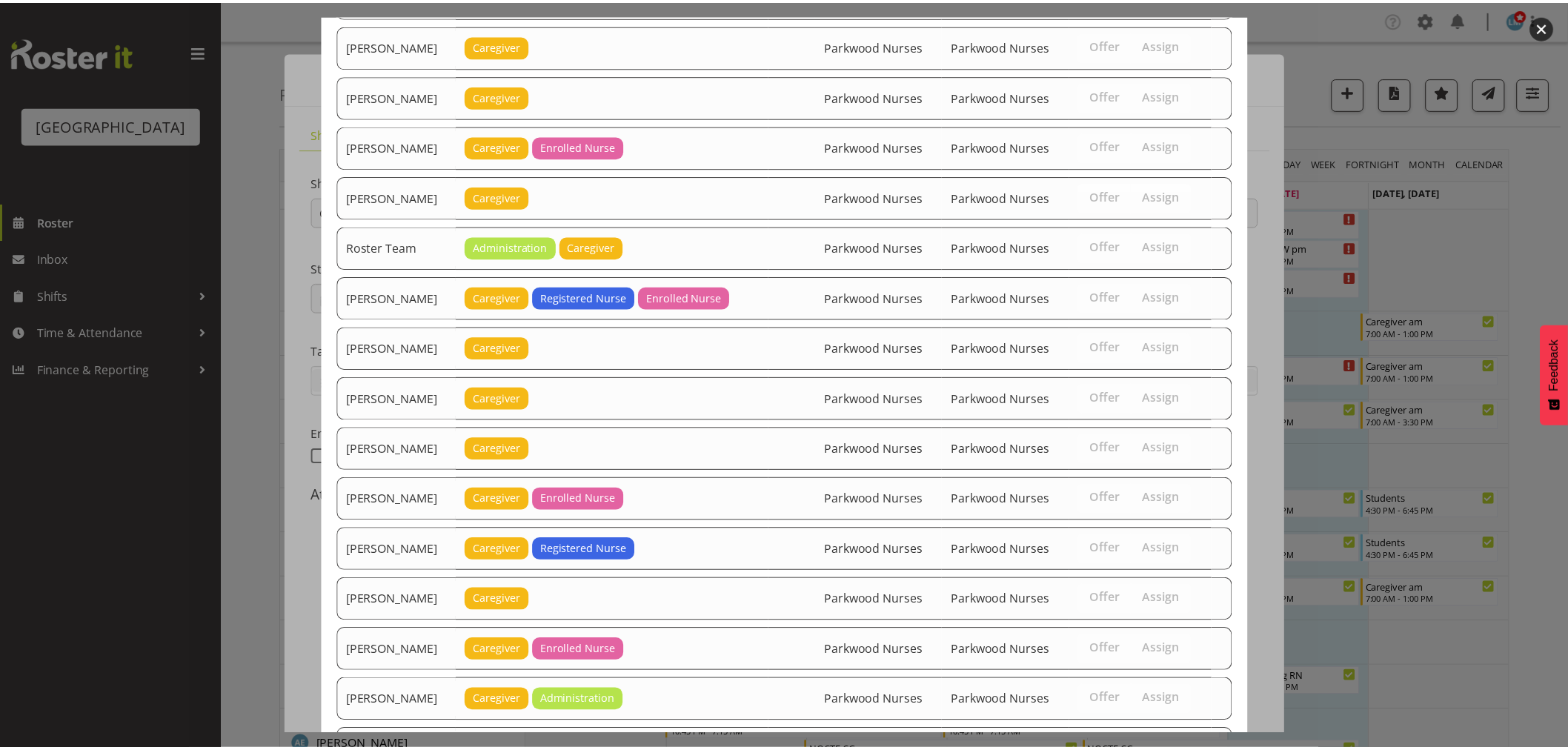
scroll to position [2195, 0]
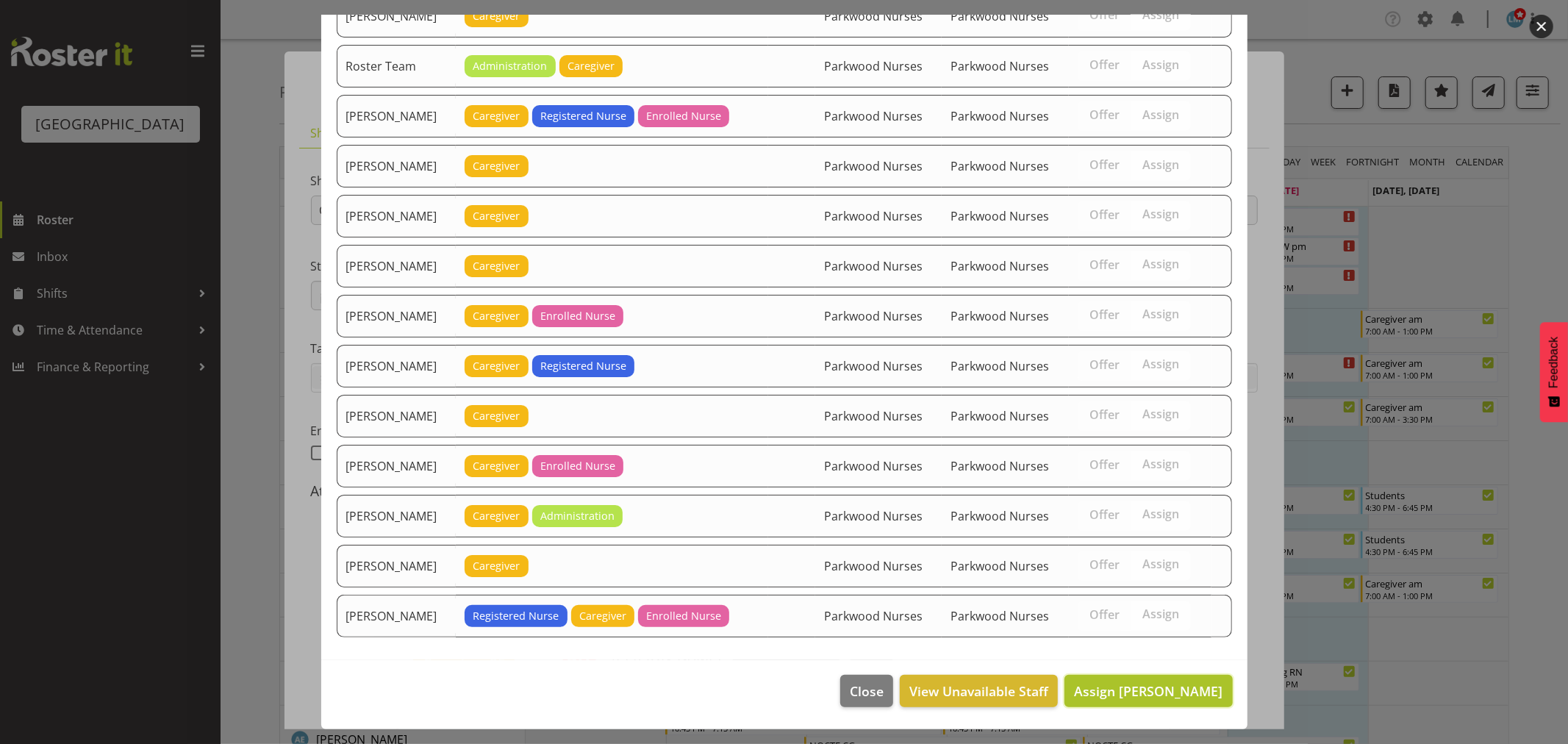
click at [1147, 689] on span "Assign Alem Abreha" at bounding box center [1148, 691] width 148 height 18
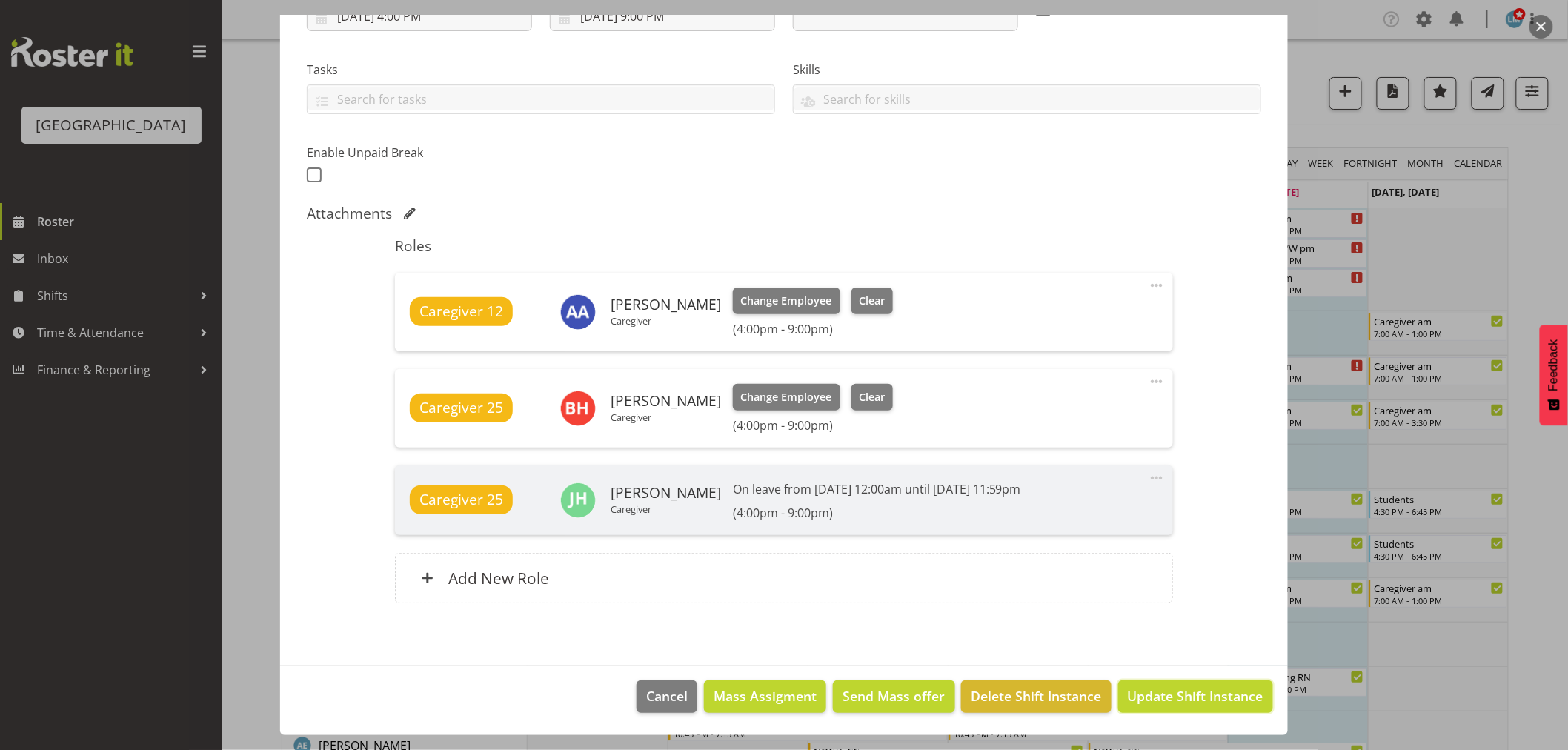
click at [1156, 693] on span "Update Shift Instance" at bounding box center [1196, 696] width 136 height 20
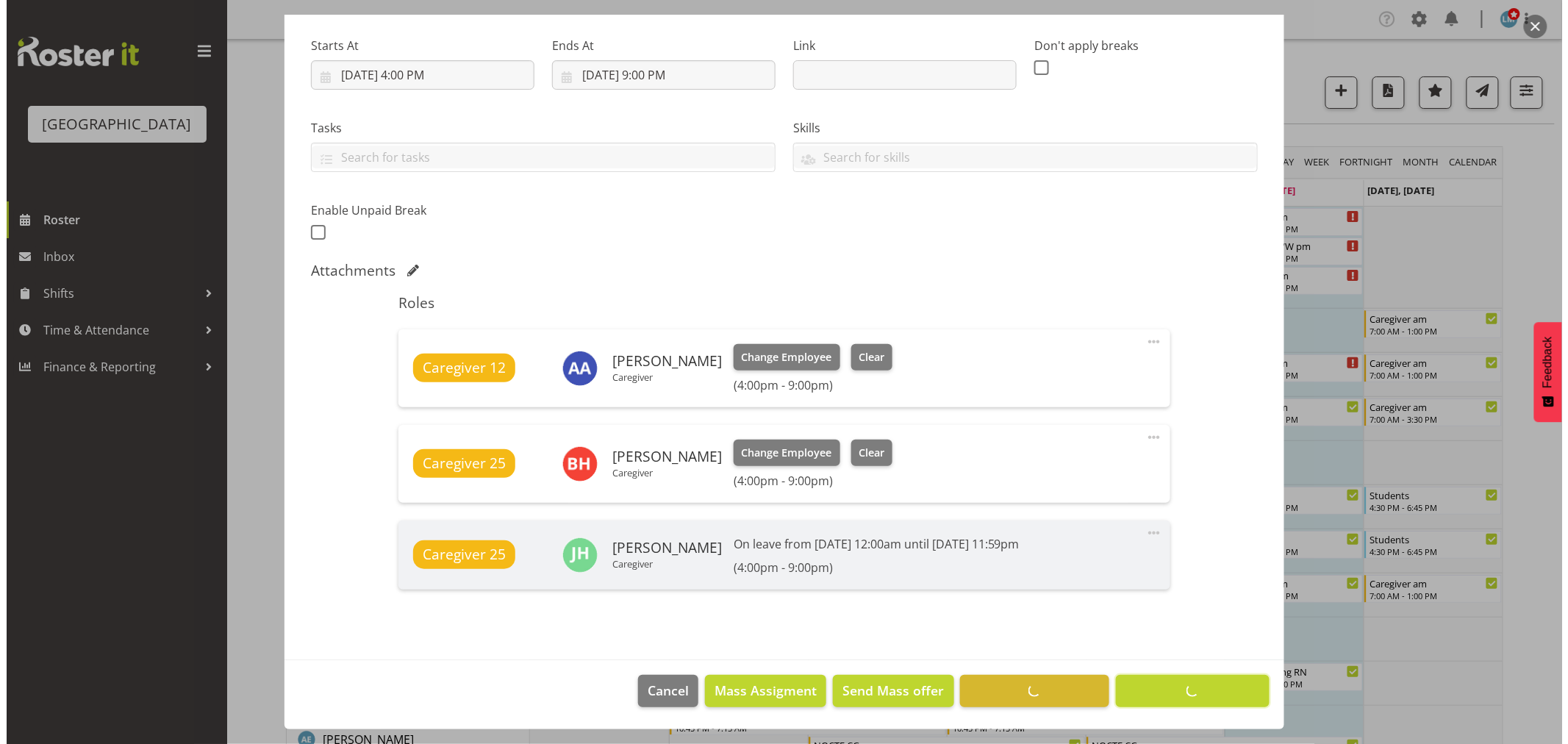
scroll to position [220, 0]
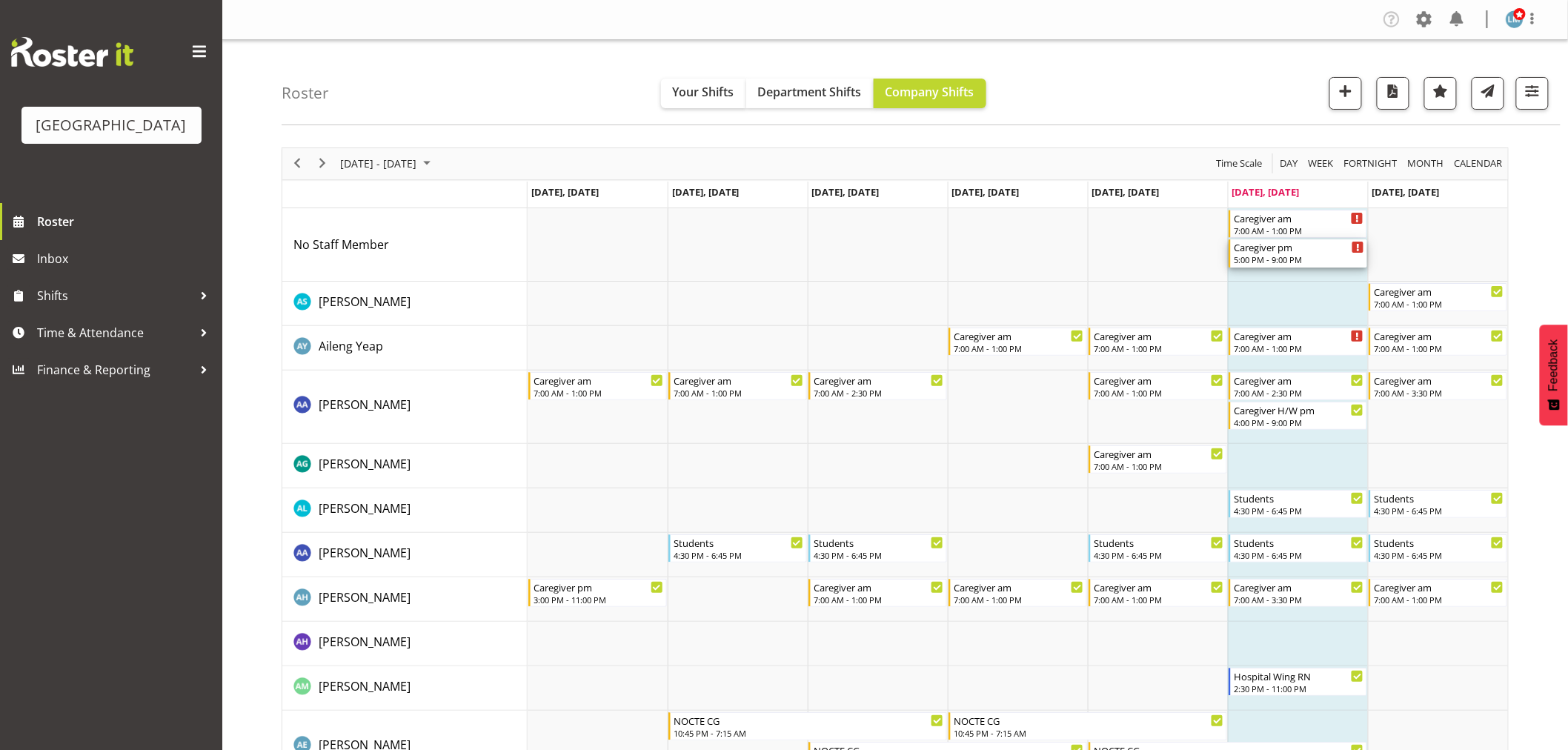
click at [1265, 251] on div "Caregiver pm" at bounding box center [1299, 246] width 130 height 15
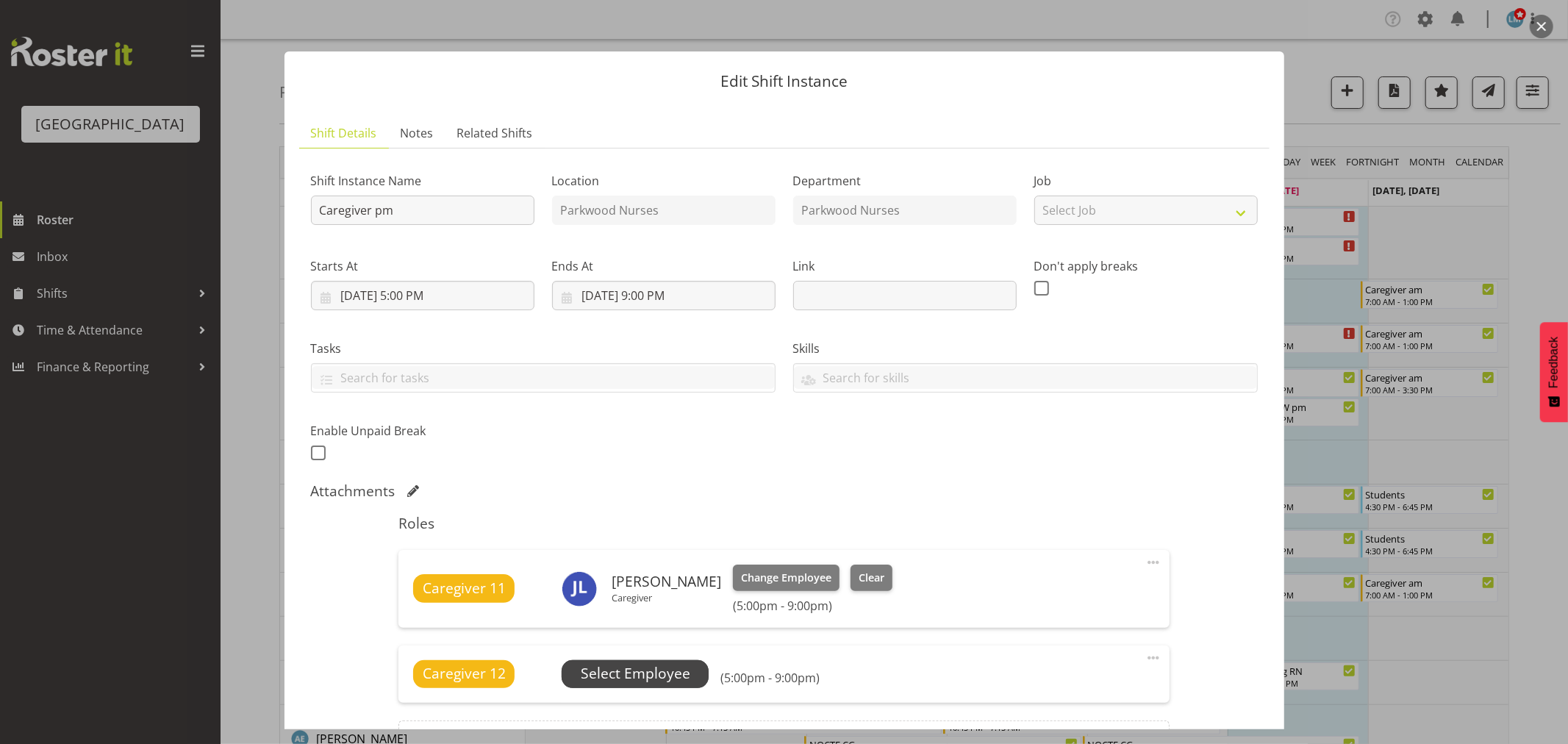
click at [619, 674] on span "Select Employee" at bounding box center [636, 674] width 110 height 21
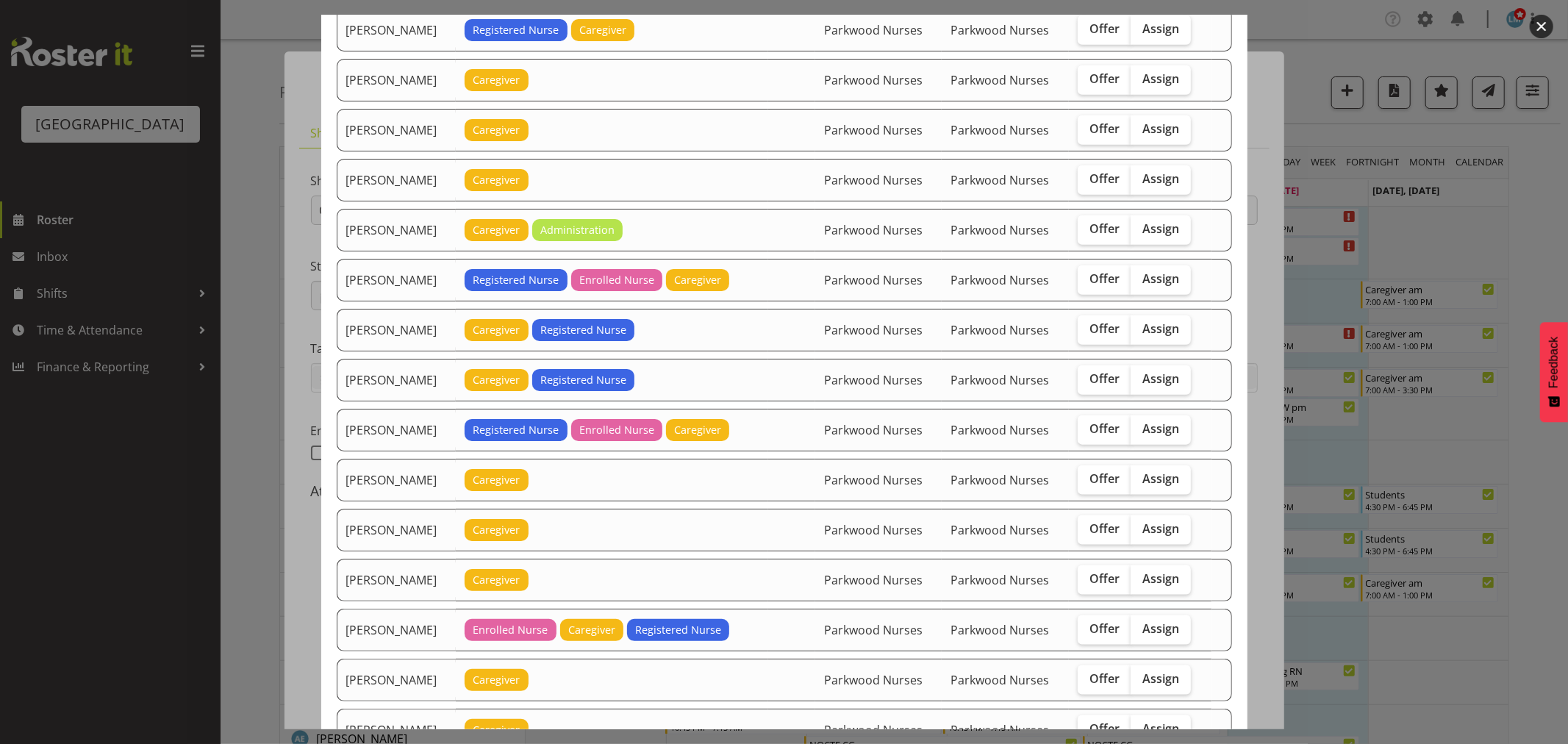
scroll to position [1306, 0]
click at [1154, 683] on span "Assign" at bounding box center [1161, 678] width 37 height 15
click at [1140, 683] on input "Assign" at bounding box center [1135, 679] width 10 height 10
checkbox input "true"
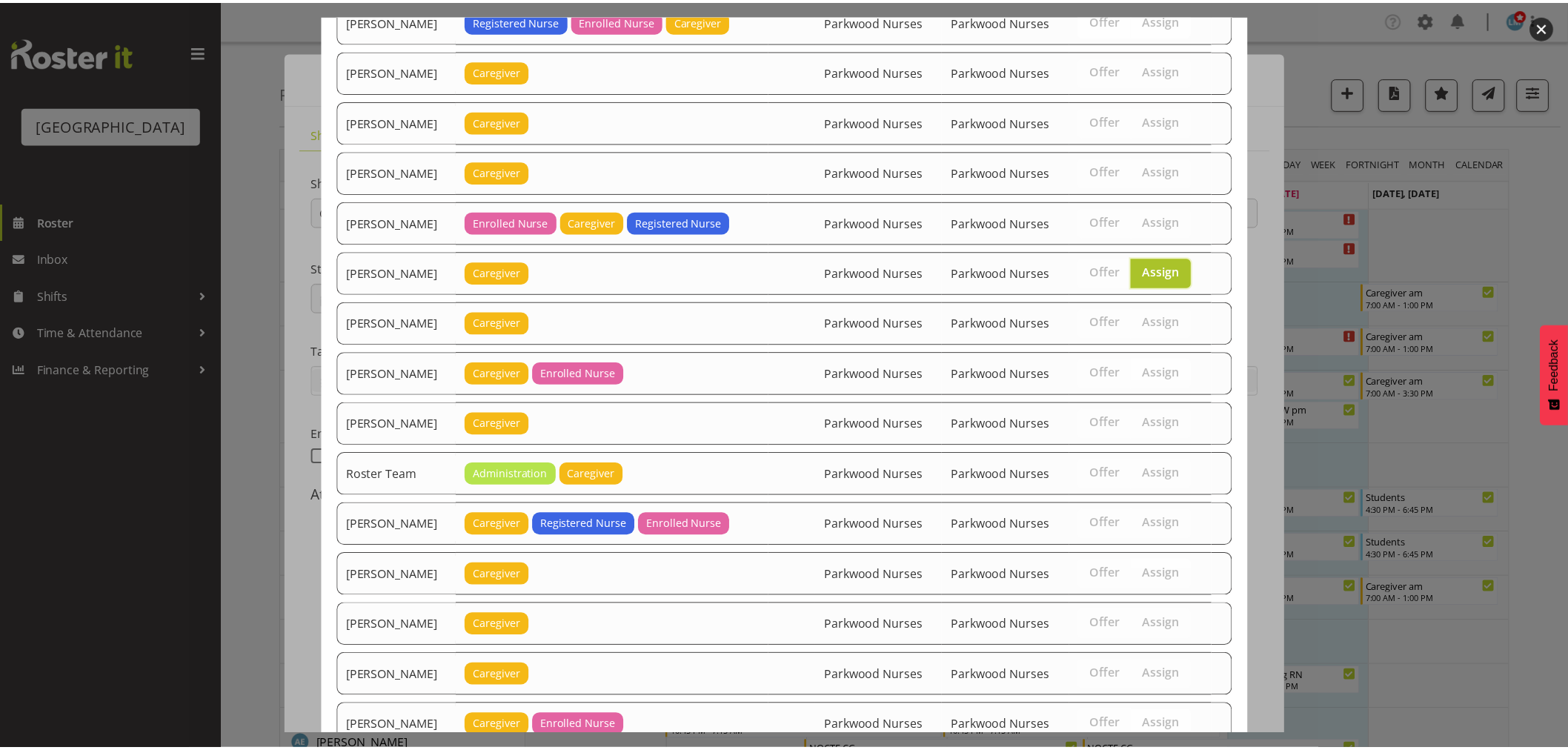
scroll to position [2144, 0]
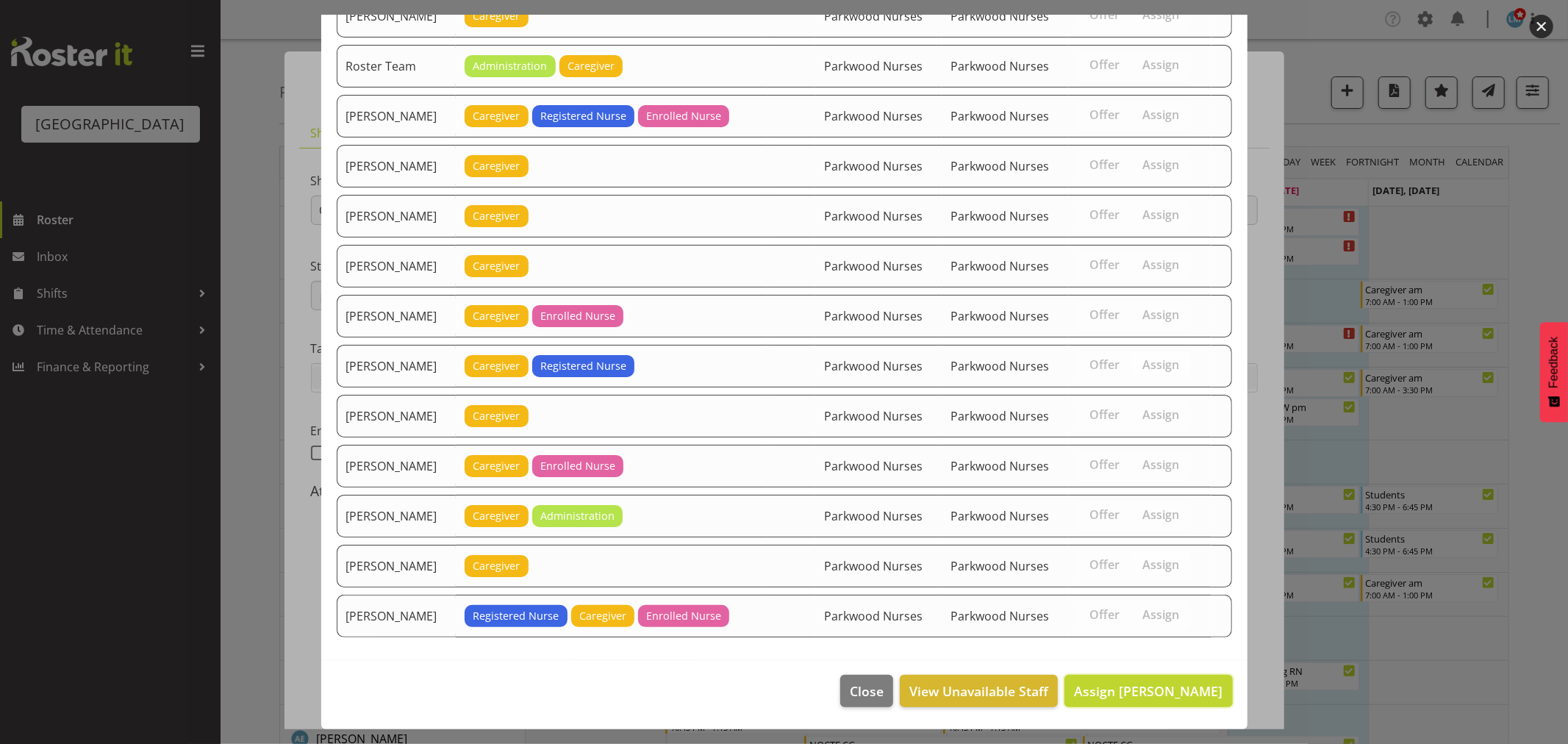
click at [1145, 682] on span "Assign Mary Smith" at bounding box center [1148, 691] width 148 height 18
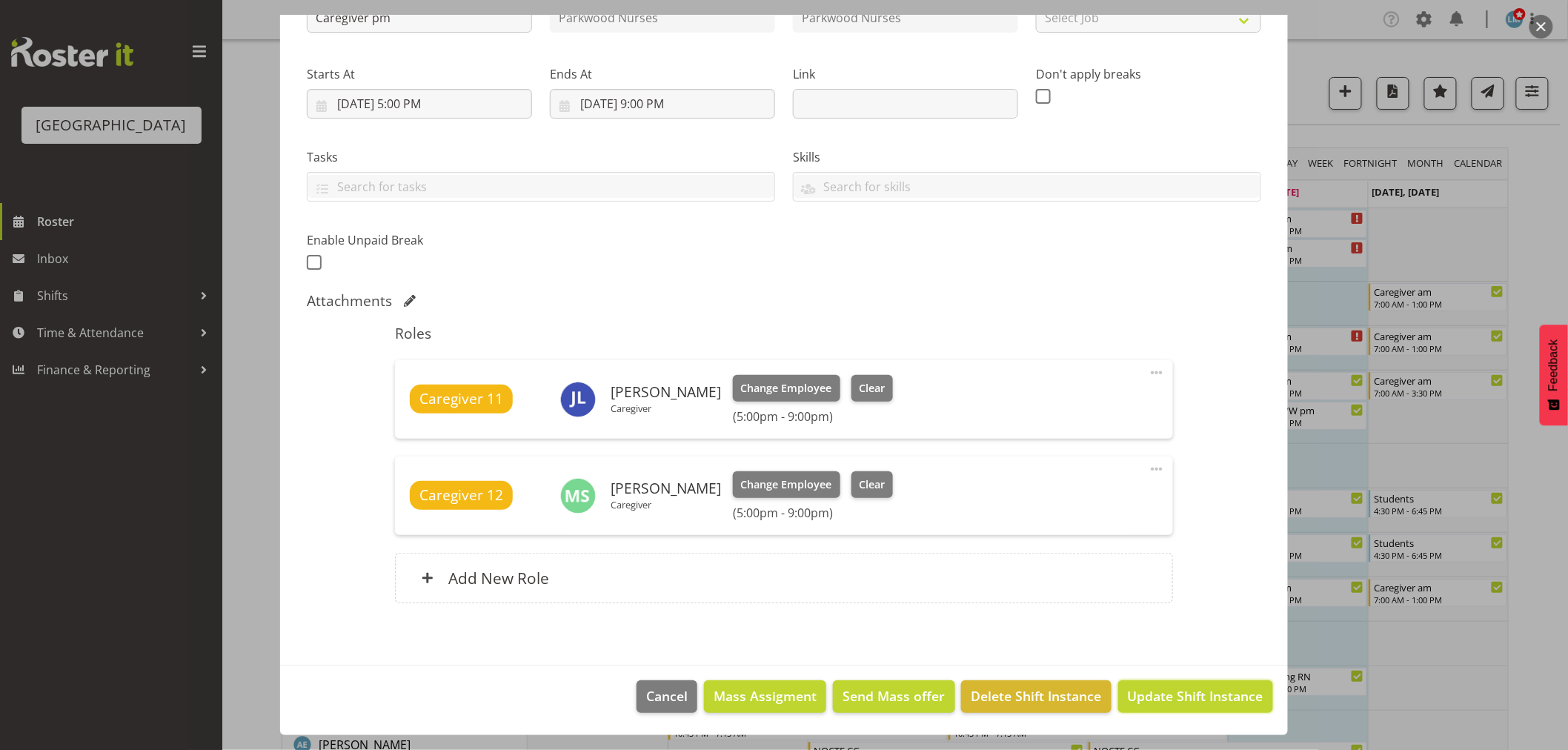
click at [1154, 687] on span "Update Shift Instance" at bounding box center [1196, 696] width 136 height 20
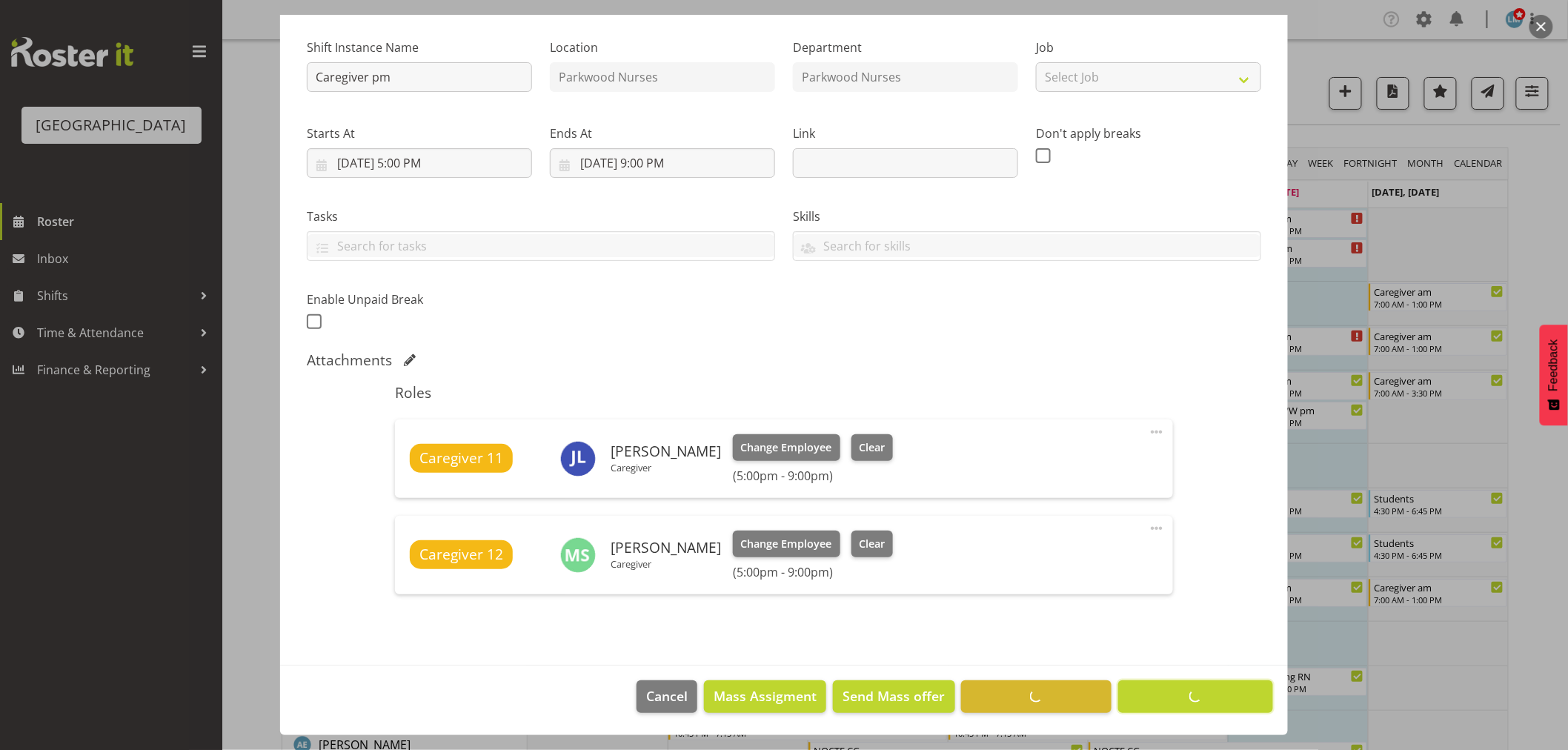
scroll to position [135, 0]
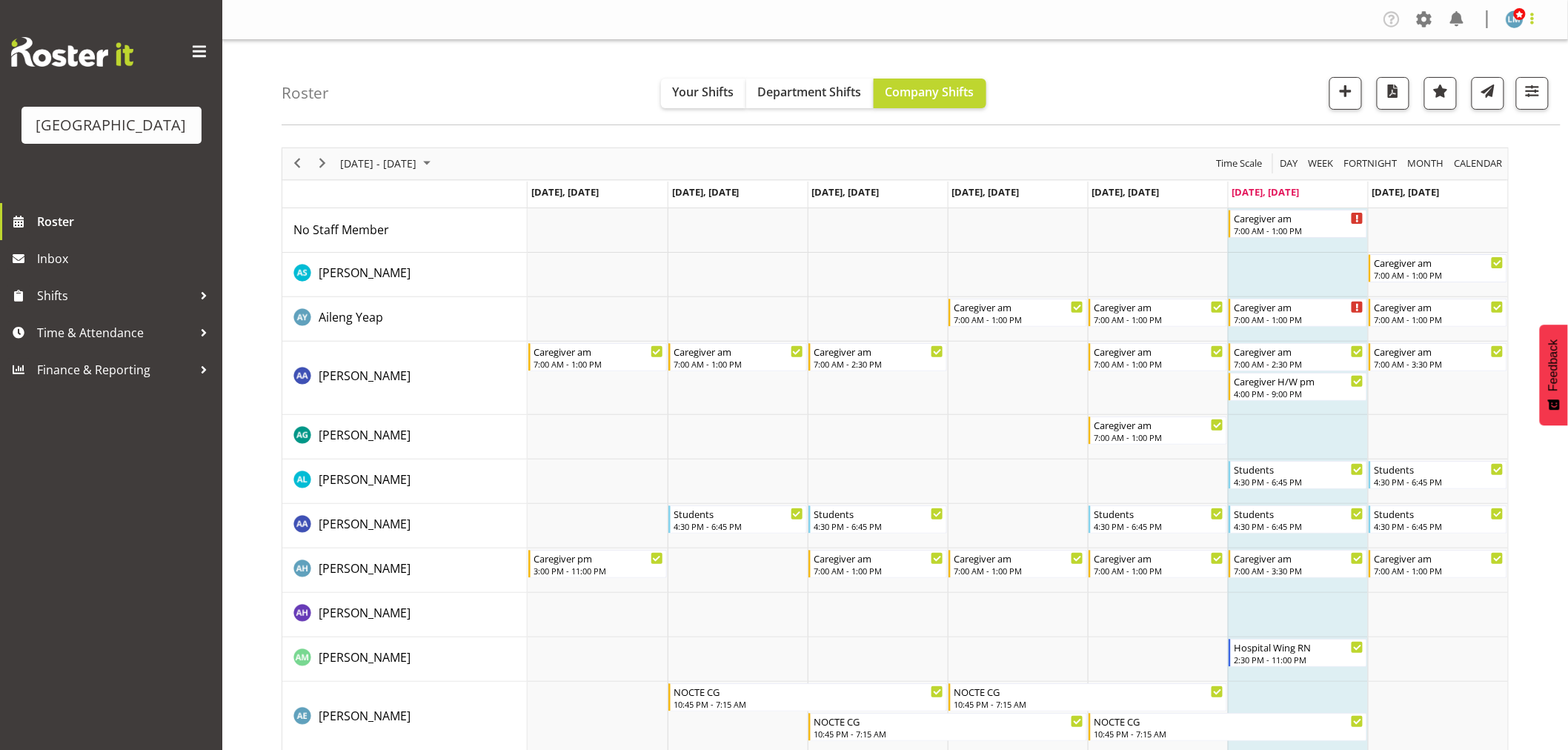
click at [1534, 18] on span at bounding box center [1532, 19] width 18 height 18
click at [1500, 72] on link "Log Out" at bounding box center [1470, 77] width 142 height 27
